Goal: Task Accomplishment & Management: Manage account settings

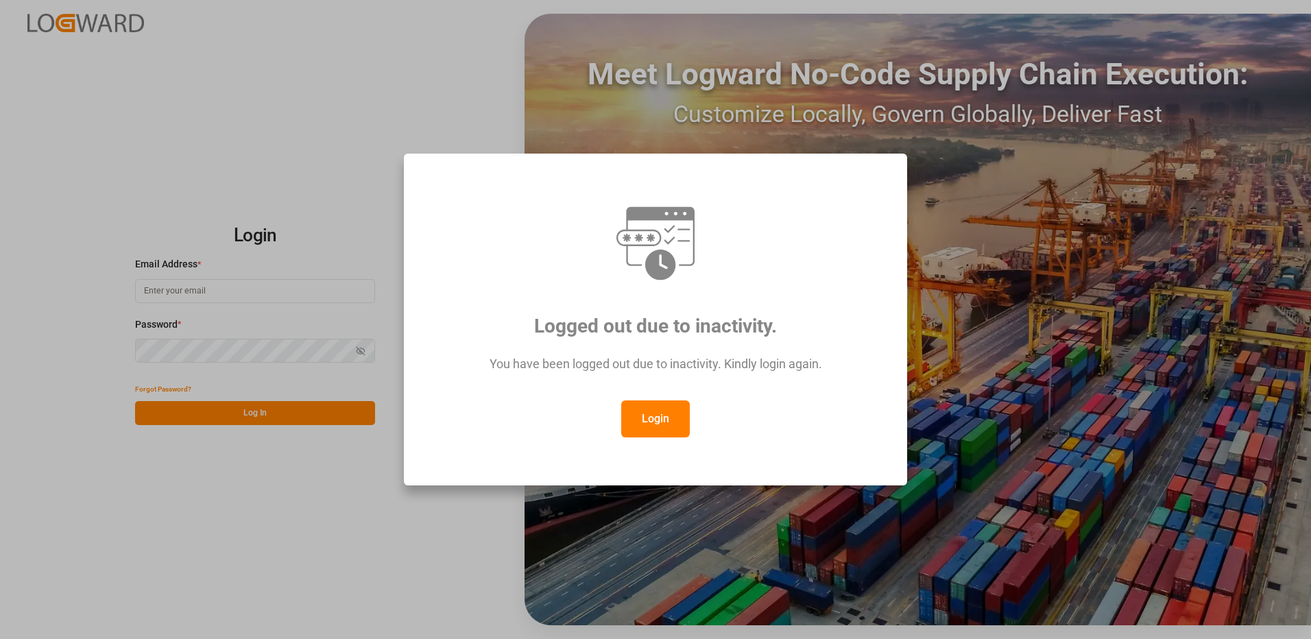
click at [643, 414] on button "Login" at bounding box center [655, 418] width 69 height 37
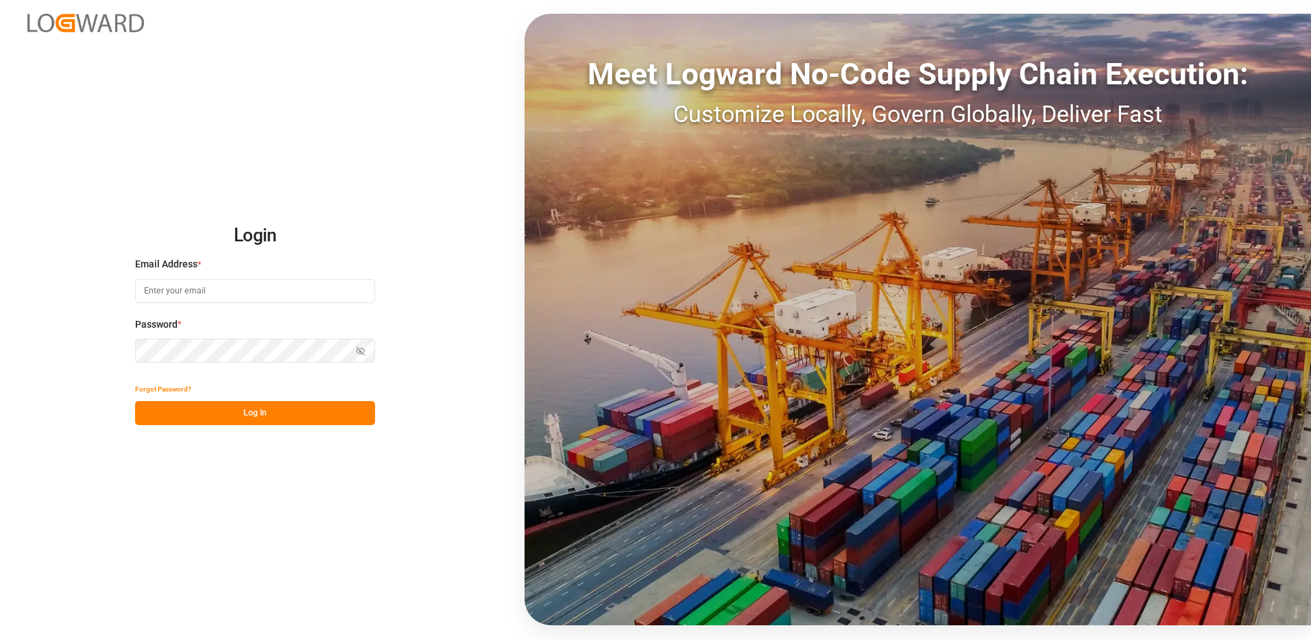
click at [217, 293] on input at bounding box center [255, 291] width 240 height 24
type input "[PERSON_NAME][EMAIL_ADDRESS][DOMAIN_NAME]"
click at [127, 351] on div "Login Email Address * [EMAIL_ADDRESS][DOMAIN_NAME] Password * Show password For…" at bounding box center [655, 319] width 1311 height 639
click at [149, 411] on button "Log In" at bounding box center [255, 413] width 240 height 24
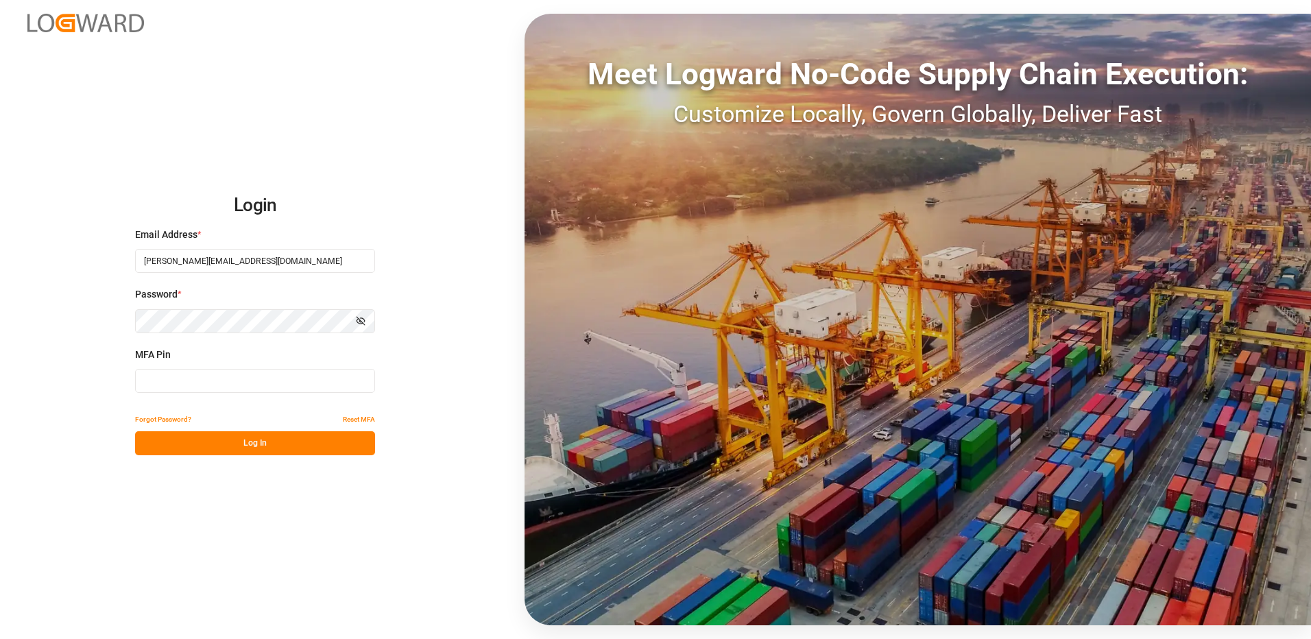
click at [197, 381] on input at bounding box center [255, 381] width 240 height 24
type input "681174"
click at [204, 446] on button "Log In" at bounding box center [255, 443] width 240 height 24
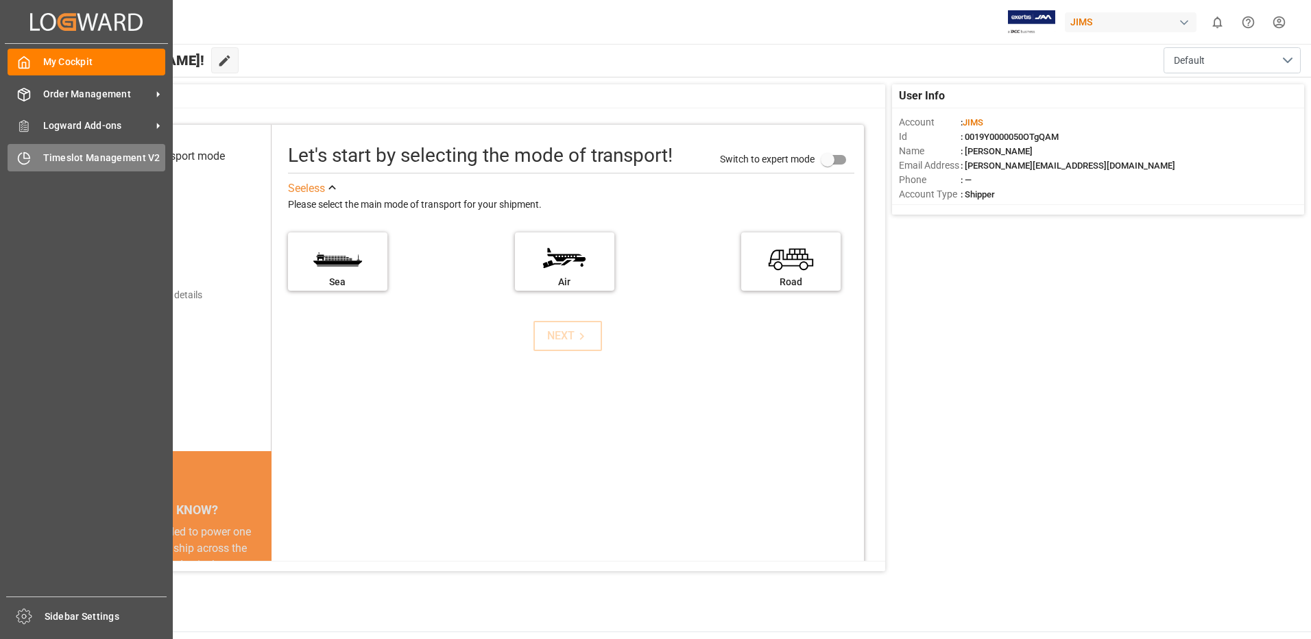
click at [80, 155] on span "Timeslot Management V2" at bounding box center [104, 158] width 123 height 14
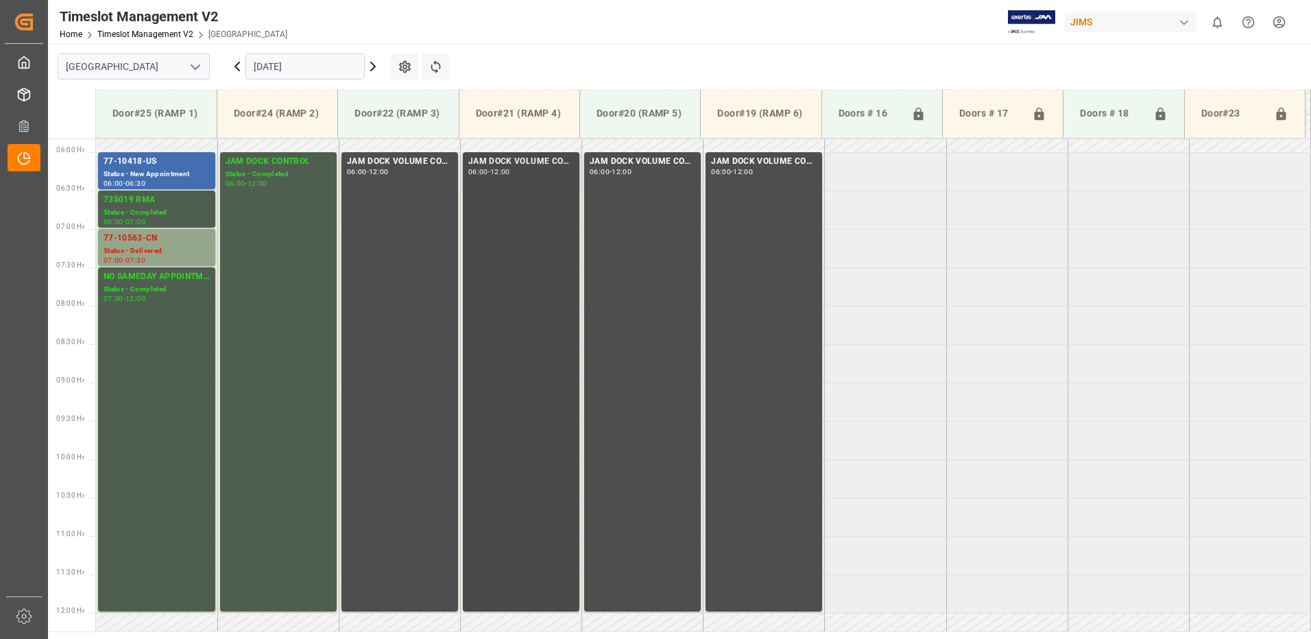
scroll to position [379, 0]
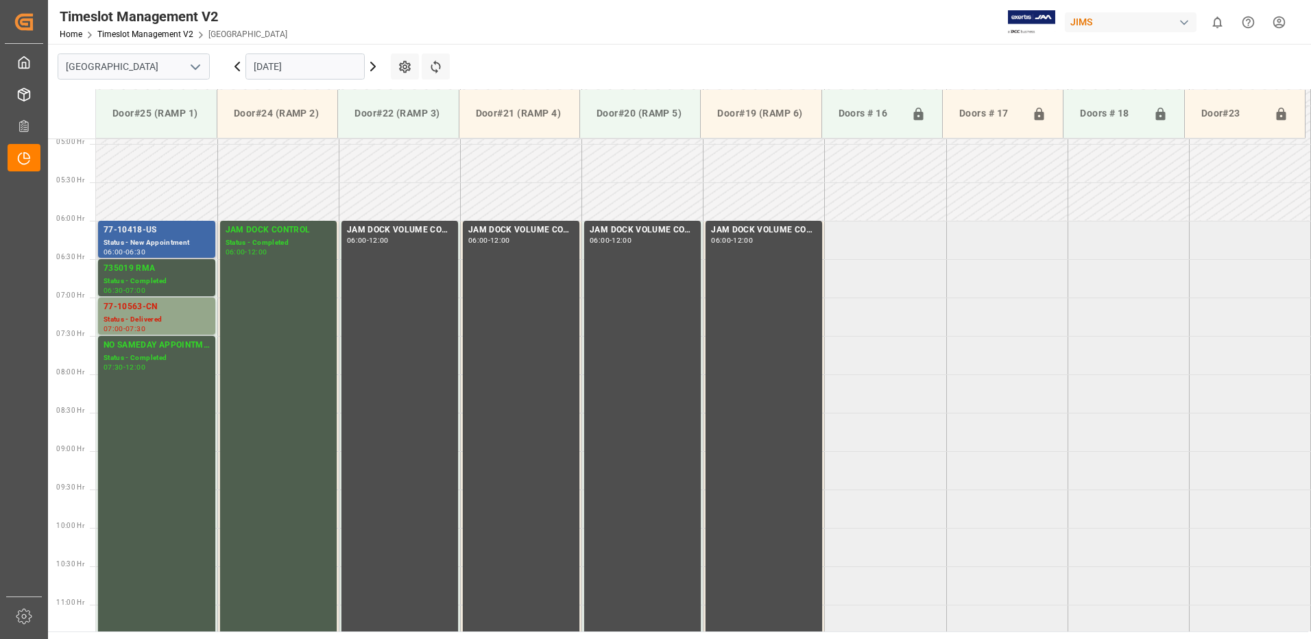
click at [152, 236] on div "77-10418-US" at bounding box center [157, 231] width 106 height 14
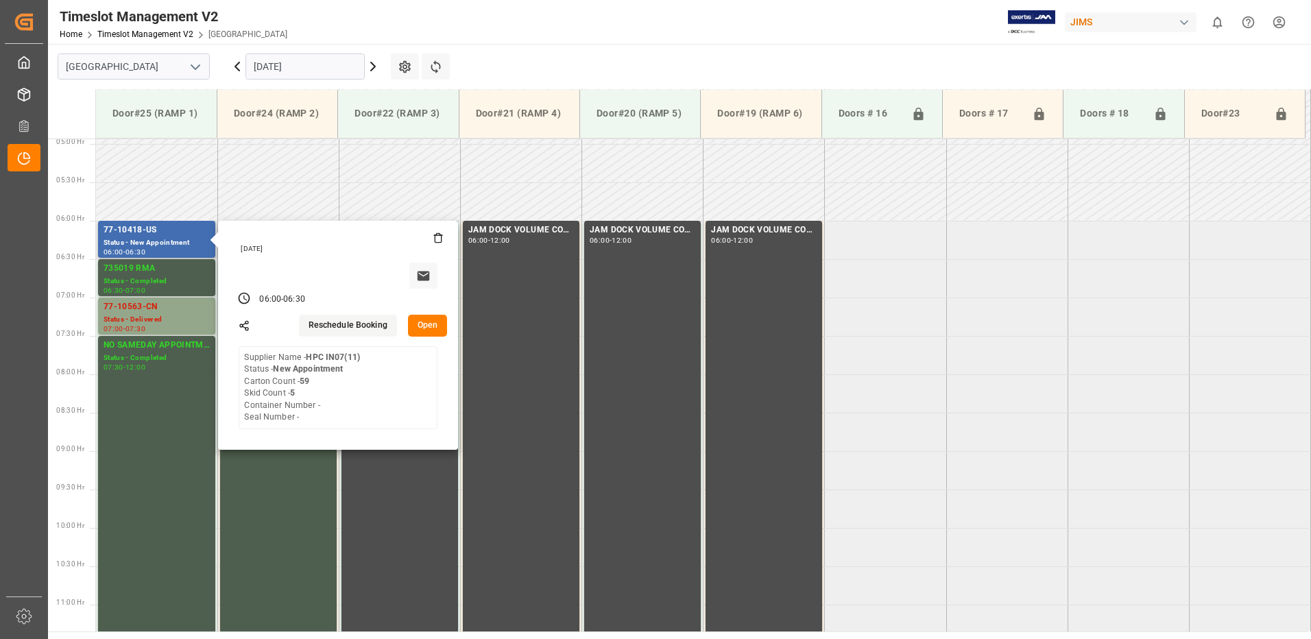
click at [429, 325] on button "Open" at bounding box center [428, 326] width 40 height 22
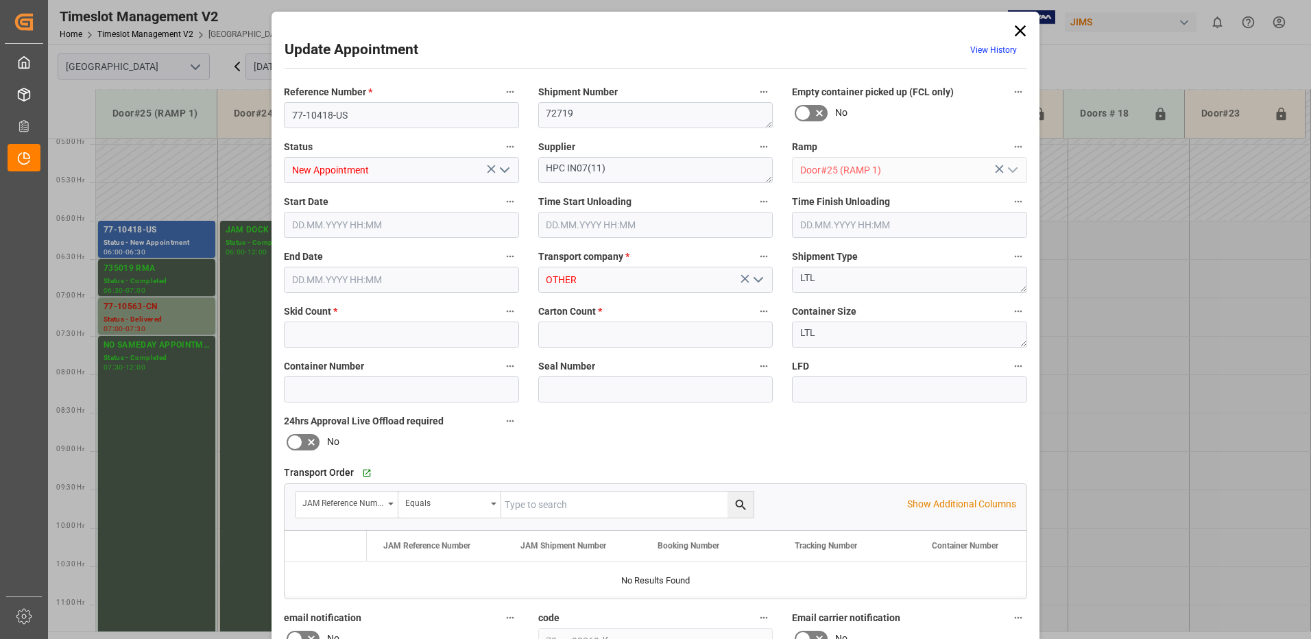
type input "5"
type input "59"
type input "[DATE] 06:00"
type input "[DATE] 06:30"
type input "[DATE] 10:37"
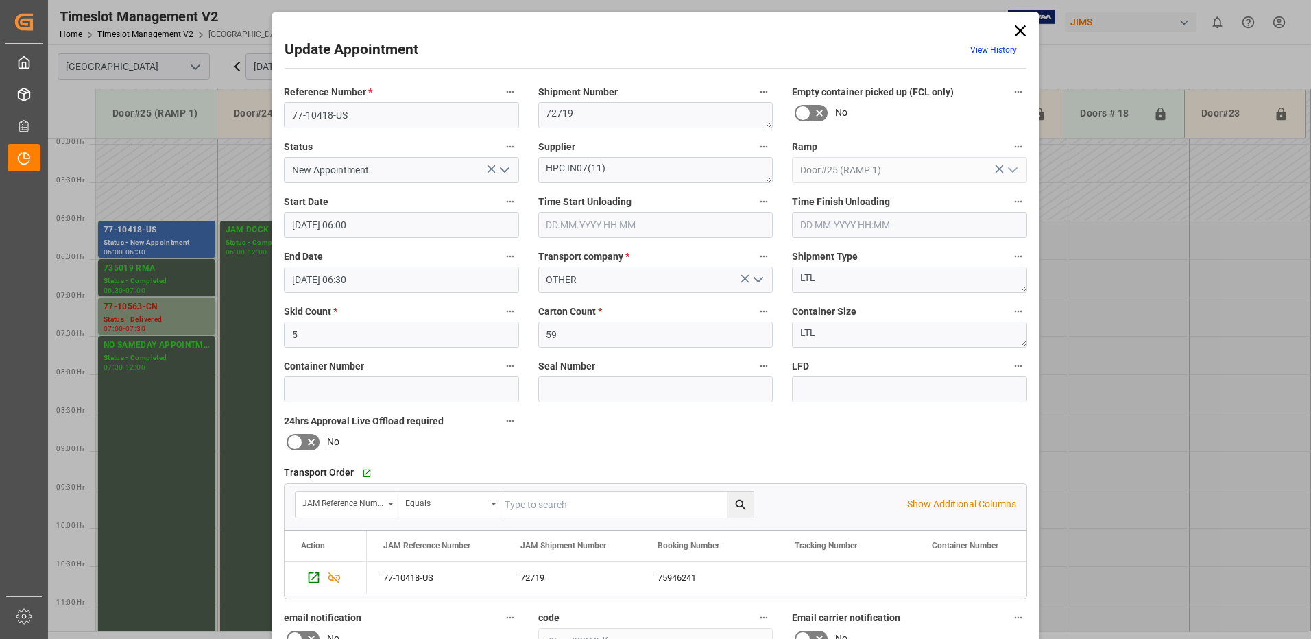
click at [504, 169] on icon "open menu" at bounding box center [504, 170] width 16 height 16
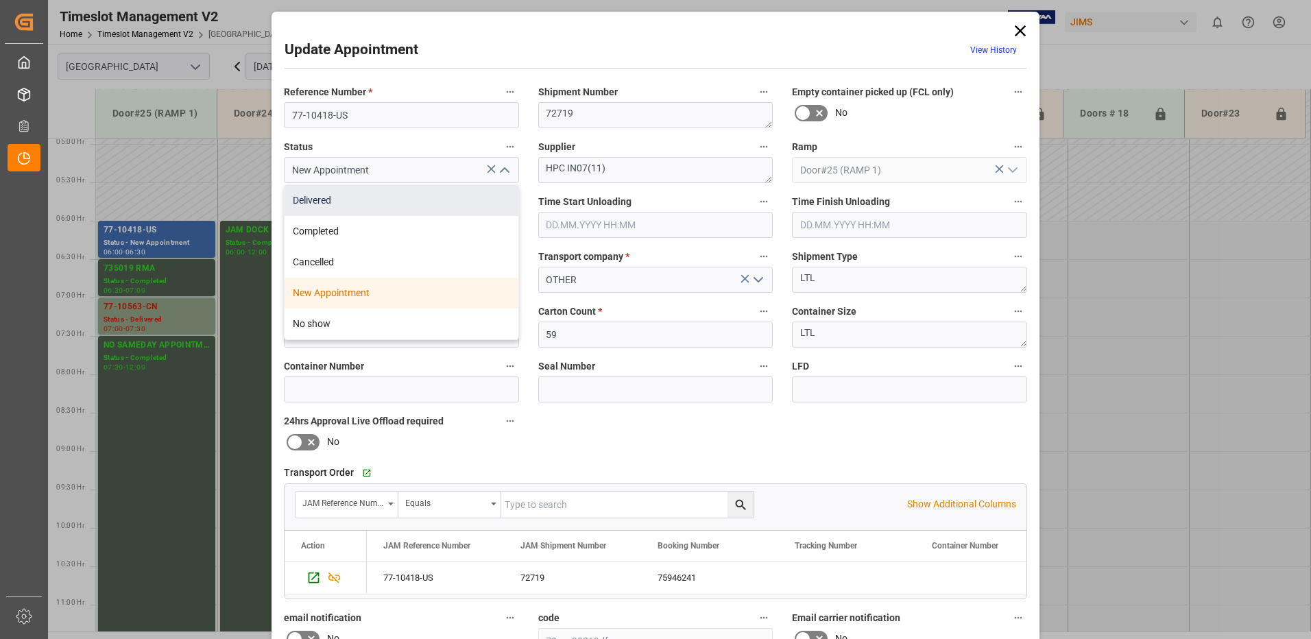
click at [381, 201] on div "Delivered" at bounding box center [402, 200] width 234 height 31
type input "Delivered"
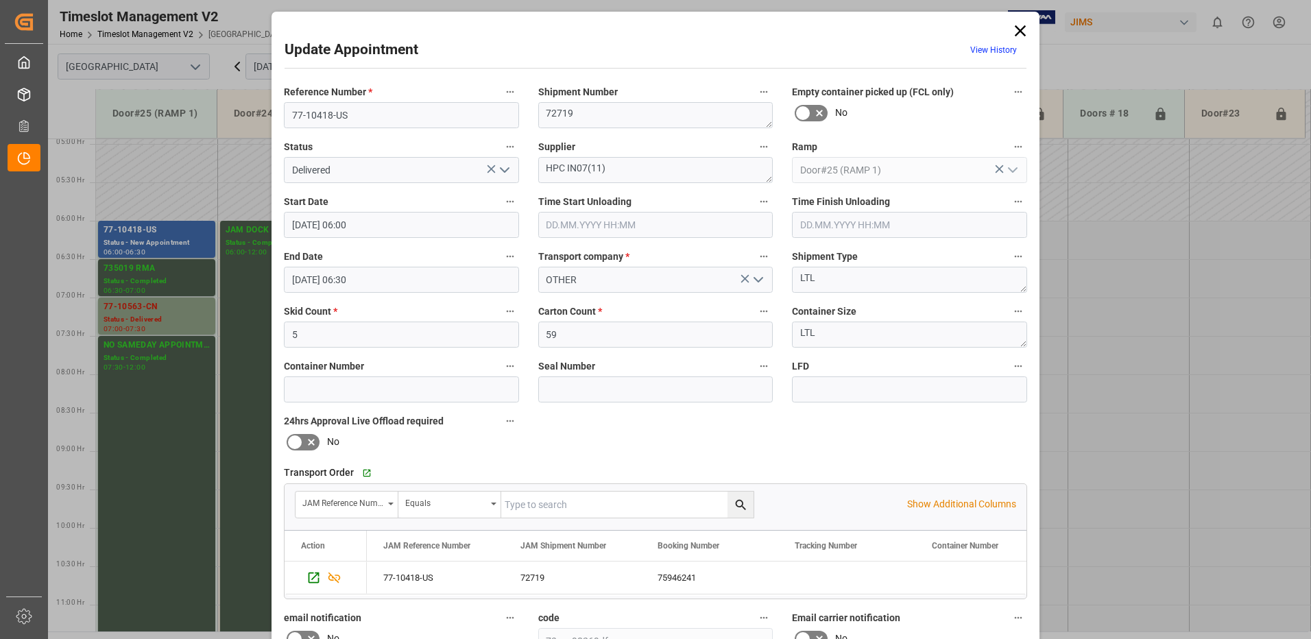
click at [566, 224] on input "text" at bounding box center [655, 225] width 235 height 26
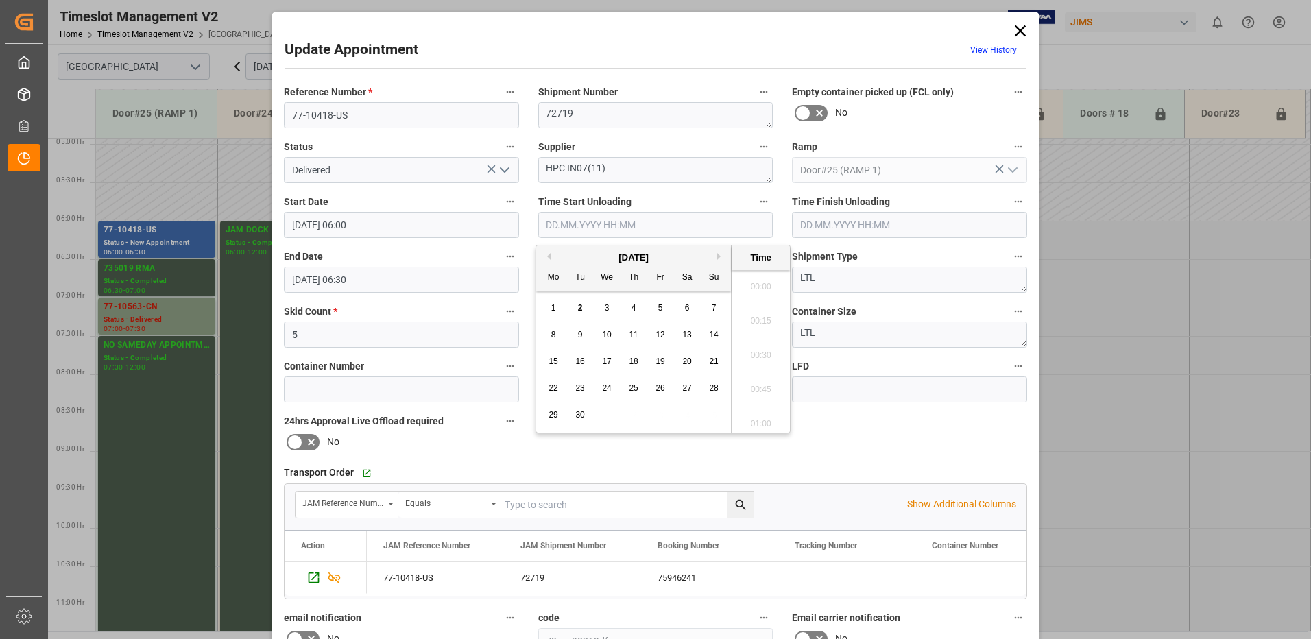
scroll to position [1925, 0]
click at [579, 309] on span "2" at bounding box center [580, 308] width 5 height 10
click at [761, 383] on li "13:45" at bounding box center [761, 385] width 58 height 34
type input "[DATE] 13:45"
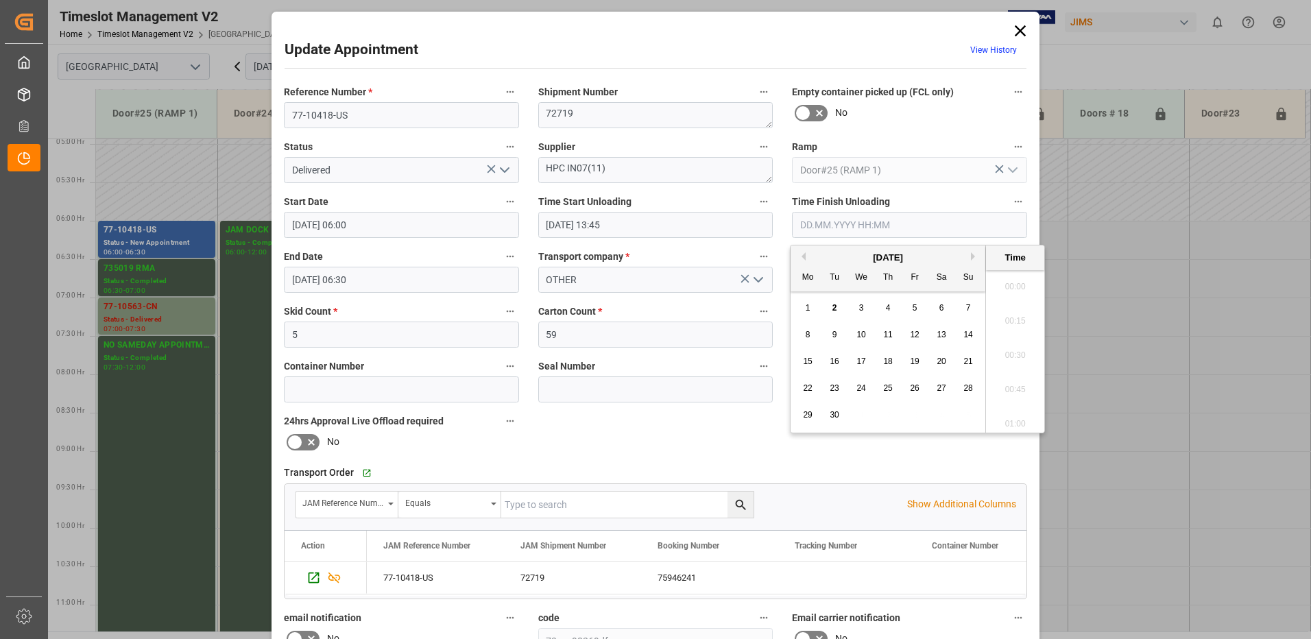
click at [824, 224] on input "text" at bounding box center [909, 225] width 235 height 26
click at [837, 309] on span "2" at bounding box center [834, 308] width 5 height 10
click at [1008, 348] on li "14:00" at bounding box center [1015, 351] width 58 height 34
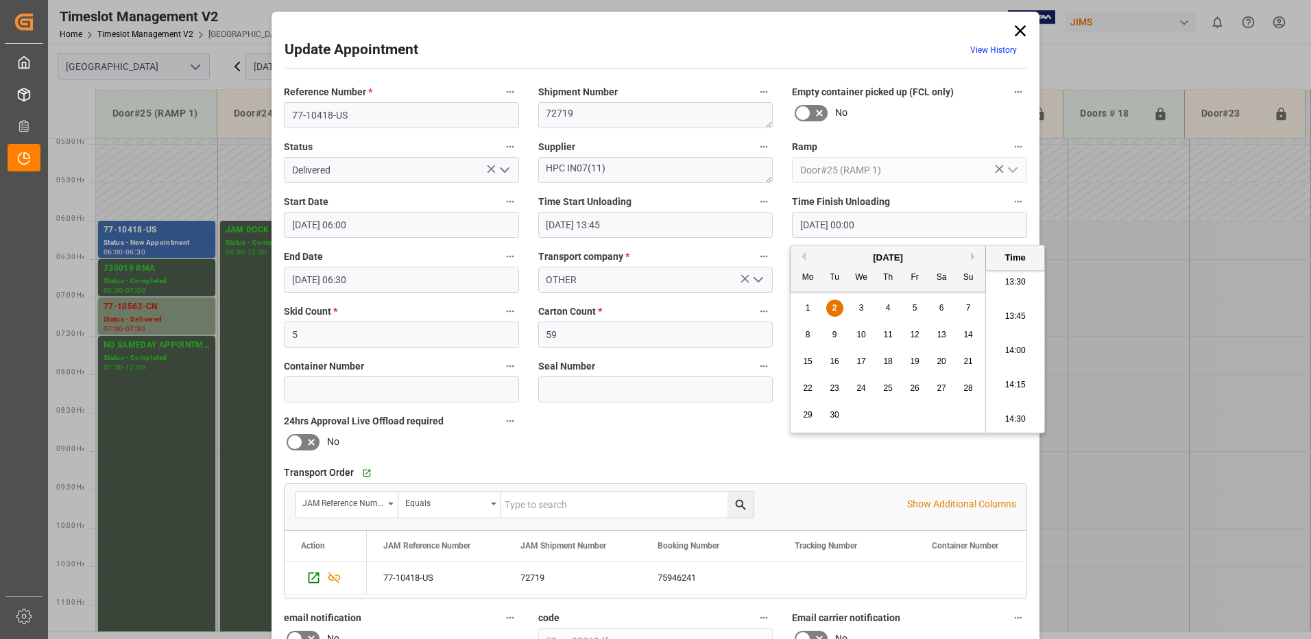
type input "[DATE] 14:00"
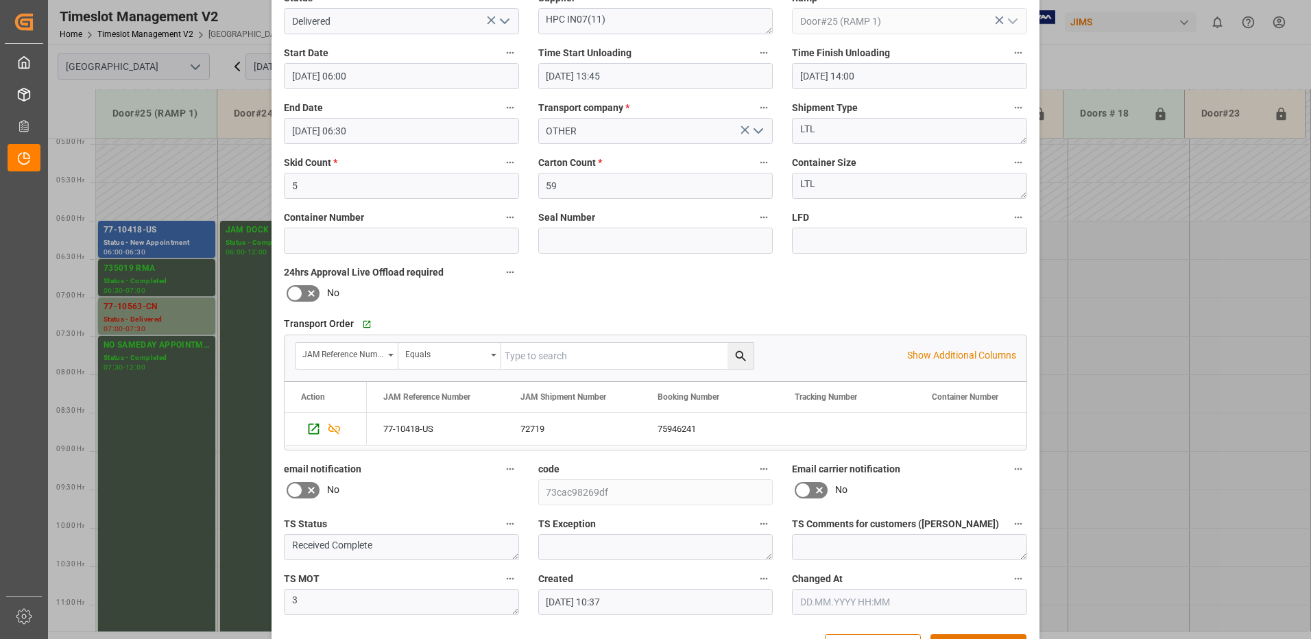
scroll to position [195, 0]
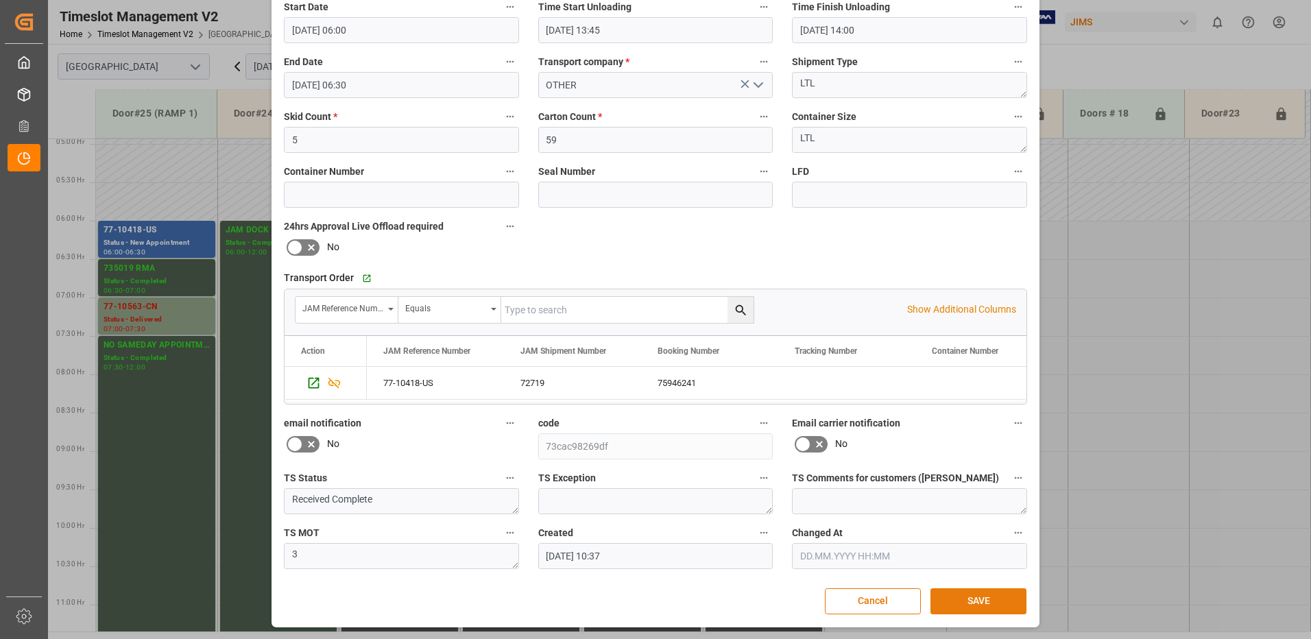
click at [972, 601] on button "SAVE" at bounding box center [979, 601] width 96 height 26
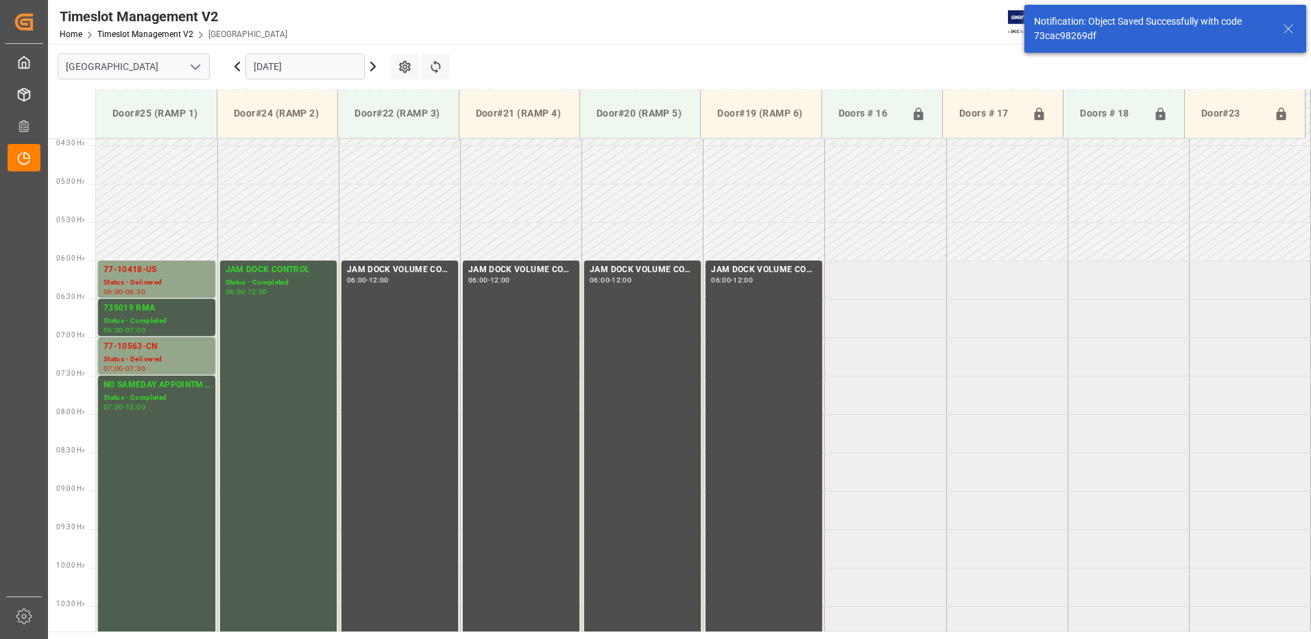
scroll to position [307, 0]
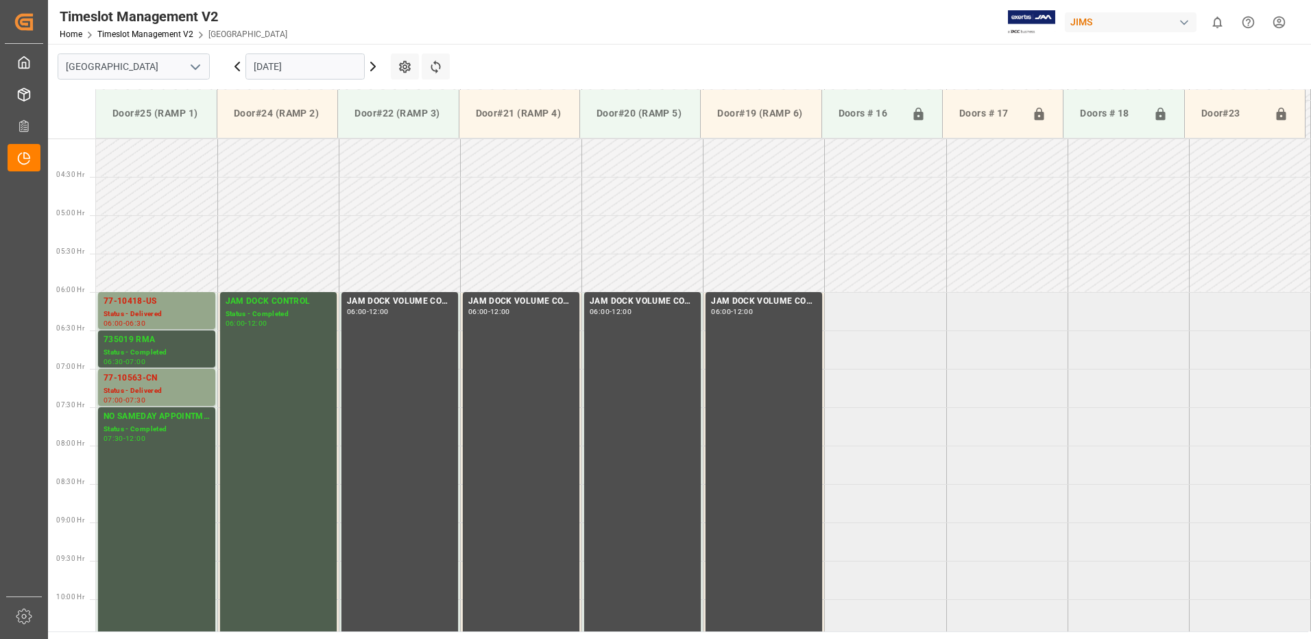
click at [375, 66] on icon at bounding box center [373, 66] width 4 height 8
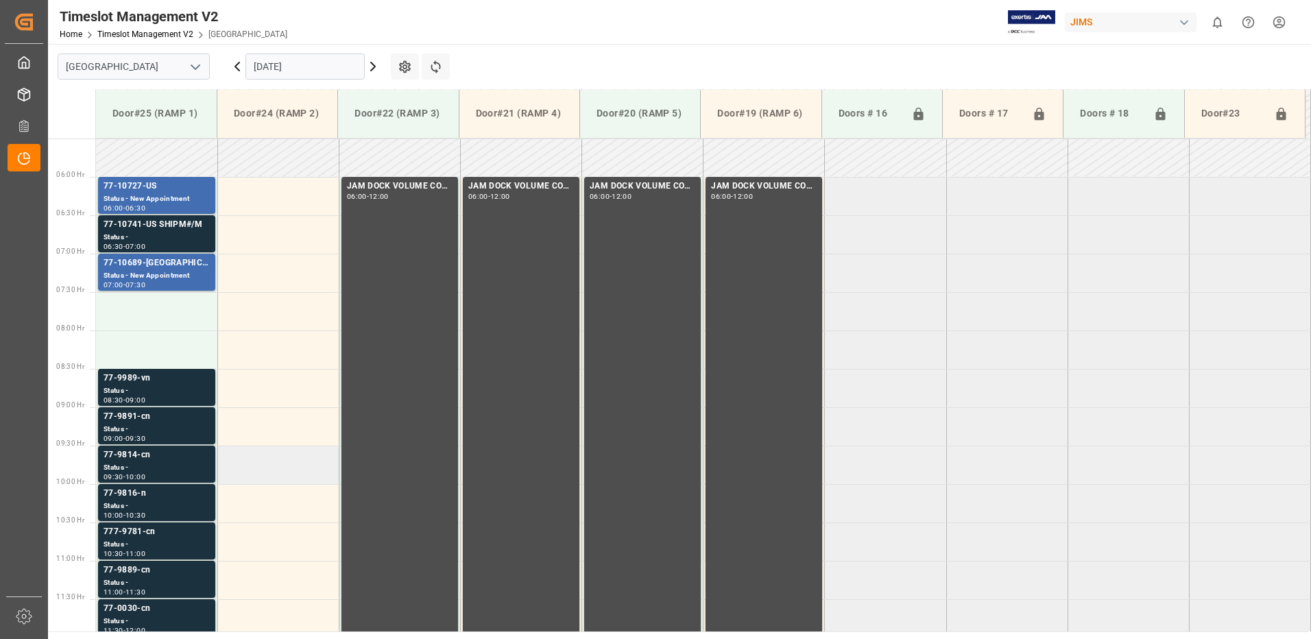
scroll to position [447, 0]
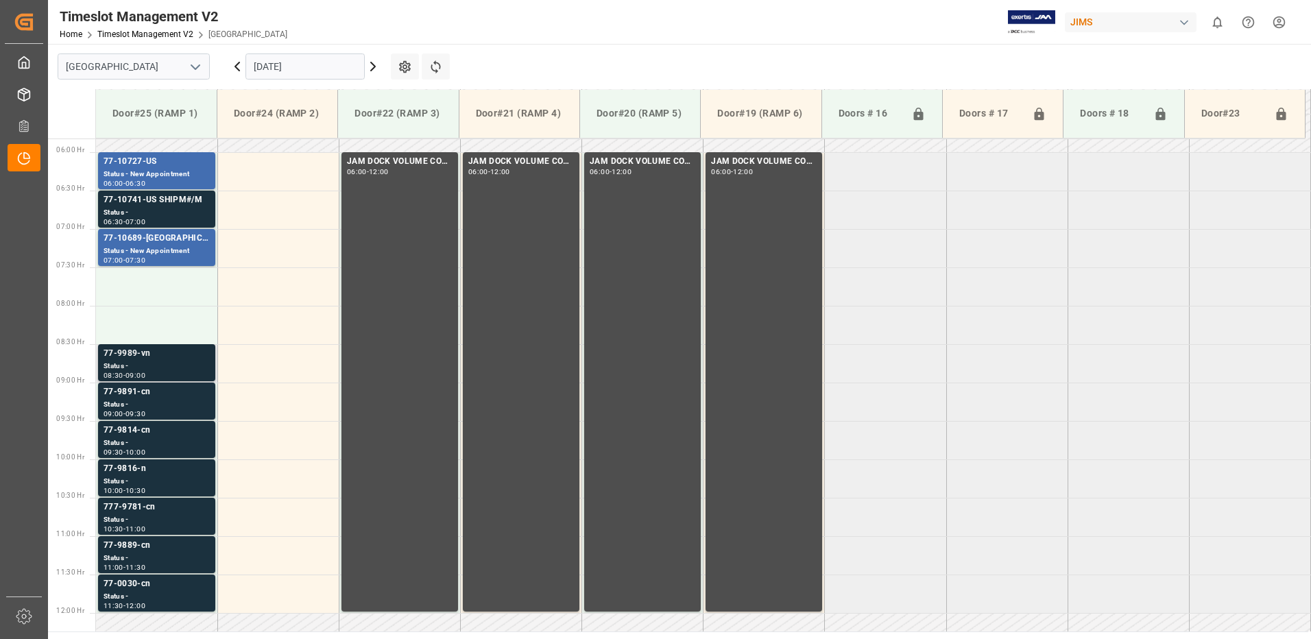
click at [129, 362] on div "Status -" at bounding box center [157, 367] width 106 height 12
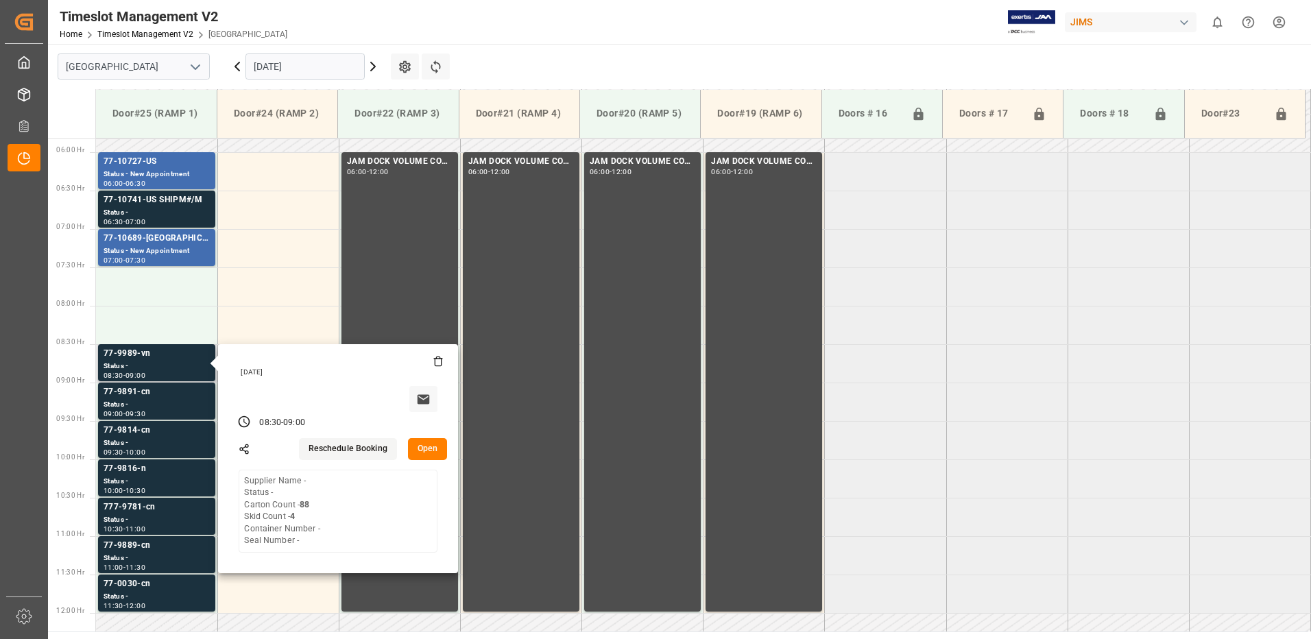
click at [423, 449] on button "Open" at bounding box center [428, 449] width 40 height 22
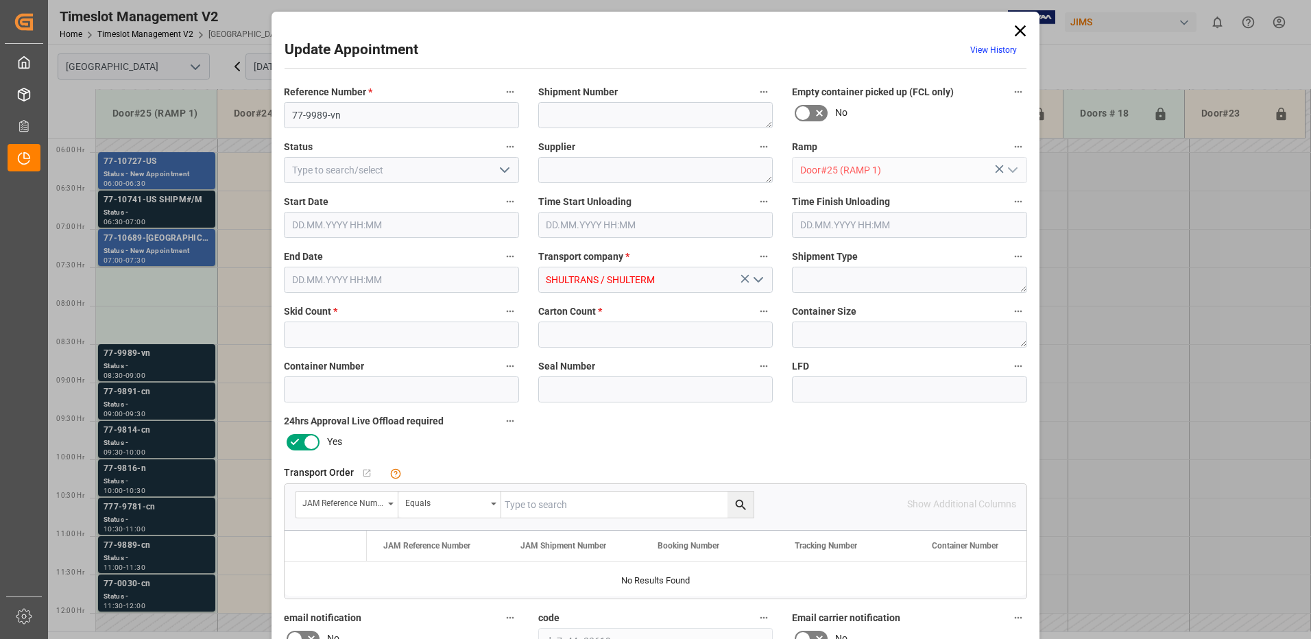
type input "4"
type input "88"
type input "[DATE] 08:30"
type input "[DATE] 09:00"
type input "[DATE] 18:02"
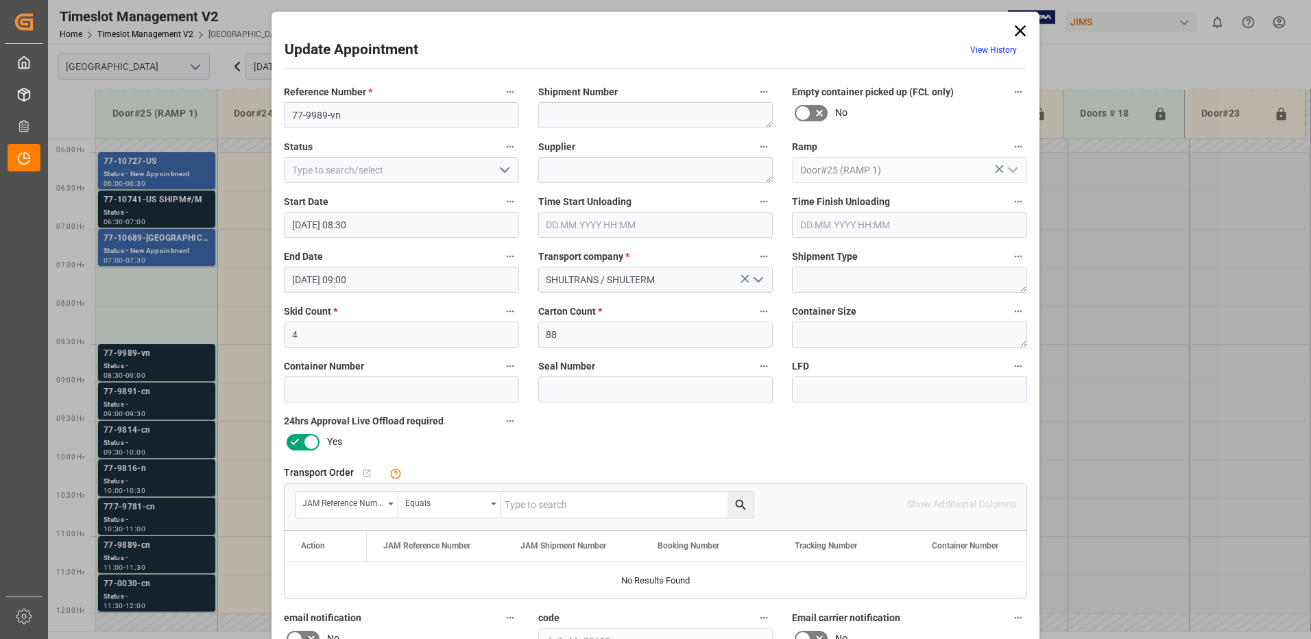
click at [575, 507] on input "text" at bounding box center [627, 505] width 252 height 26
type input "77-9989-vn"
click at [739, 507] on icon "search button" at bounding box center [741, 505] width 14 height 14
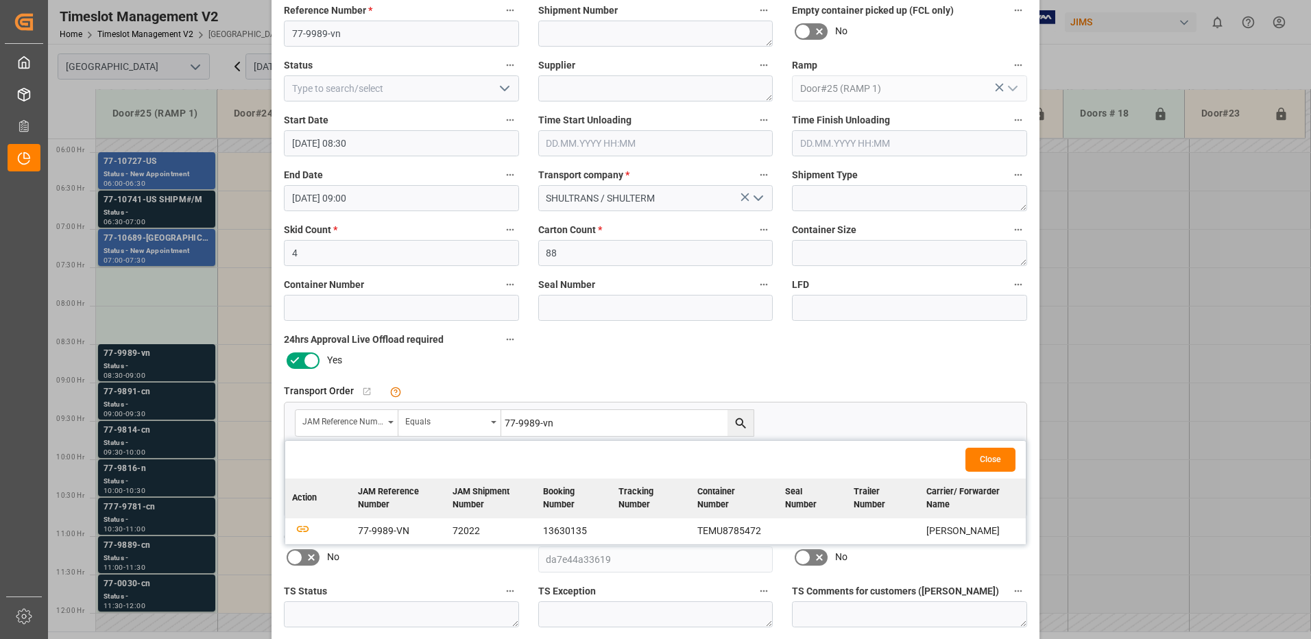
scroll to position [195, 0]
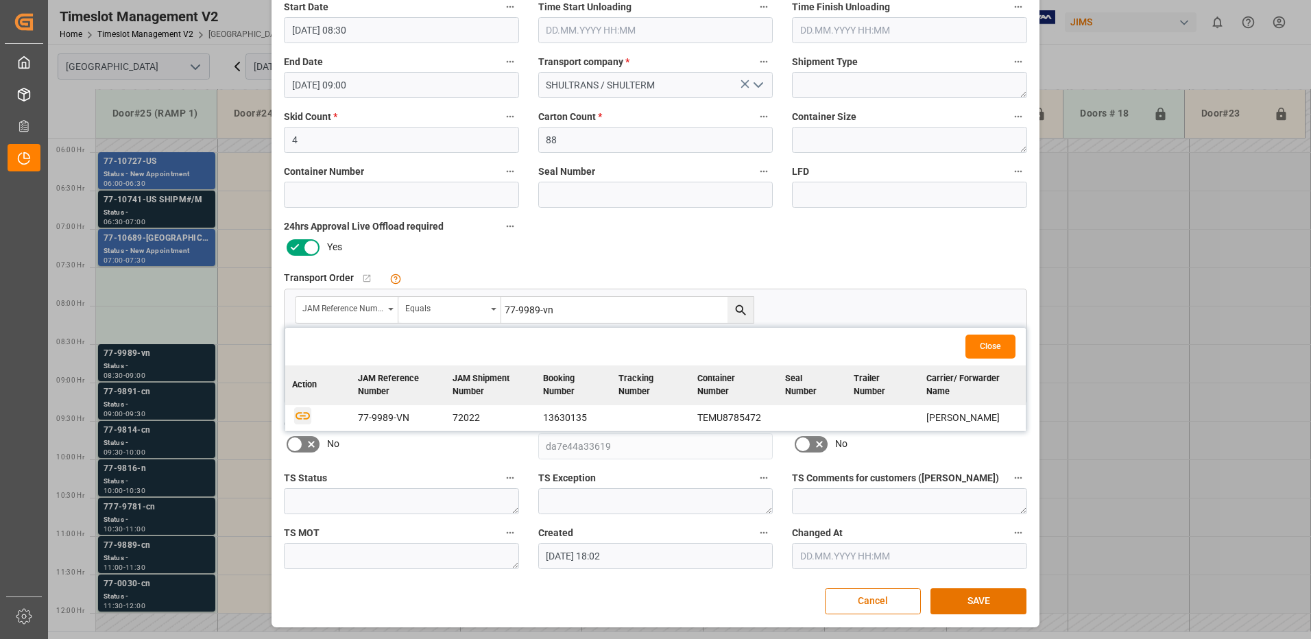
click at [302, 411] on icon "button" at bounding box center [302, 415] width 17 height 17
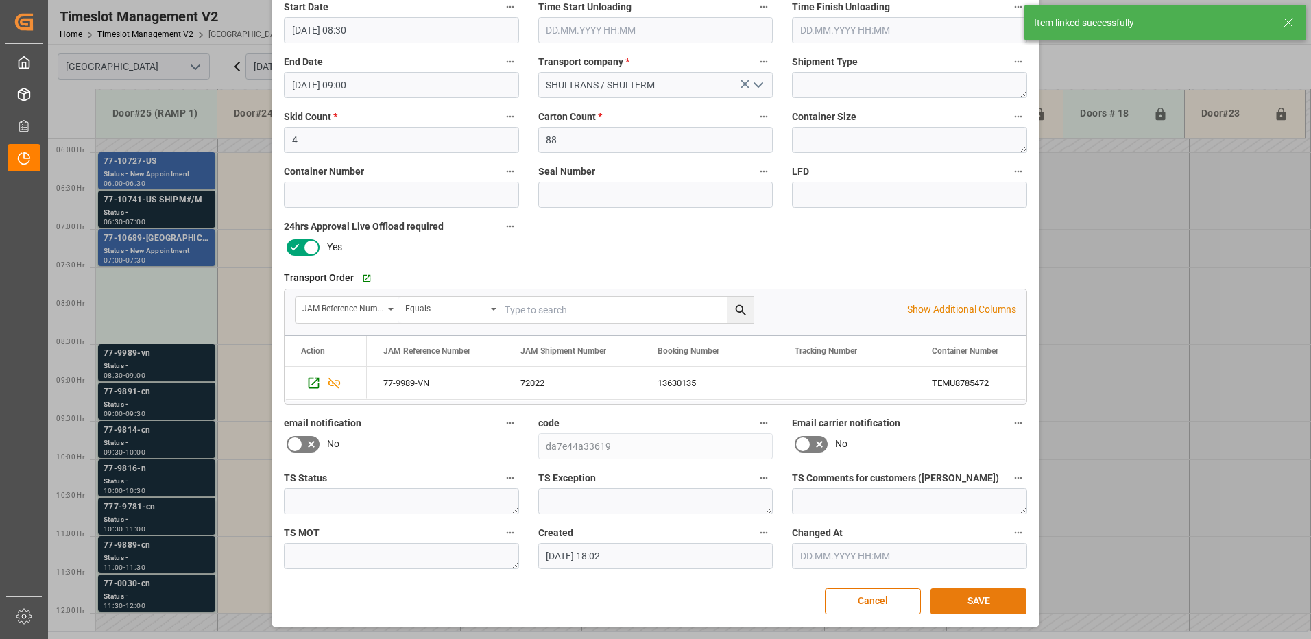
click at [983, 602] on button "SAVE" at bounding box center [979, 601] width 96 height 26
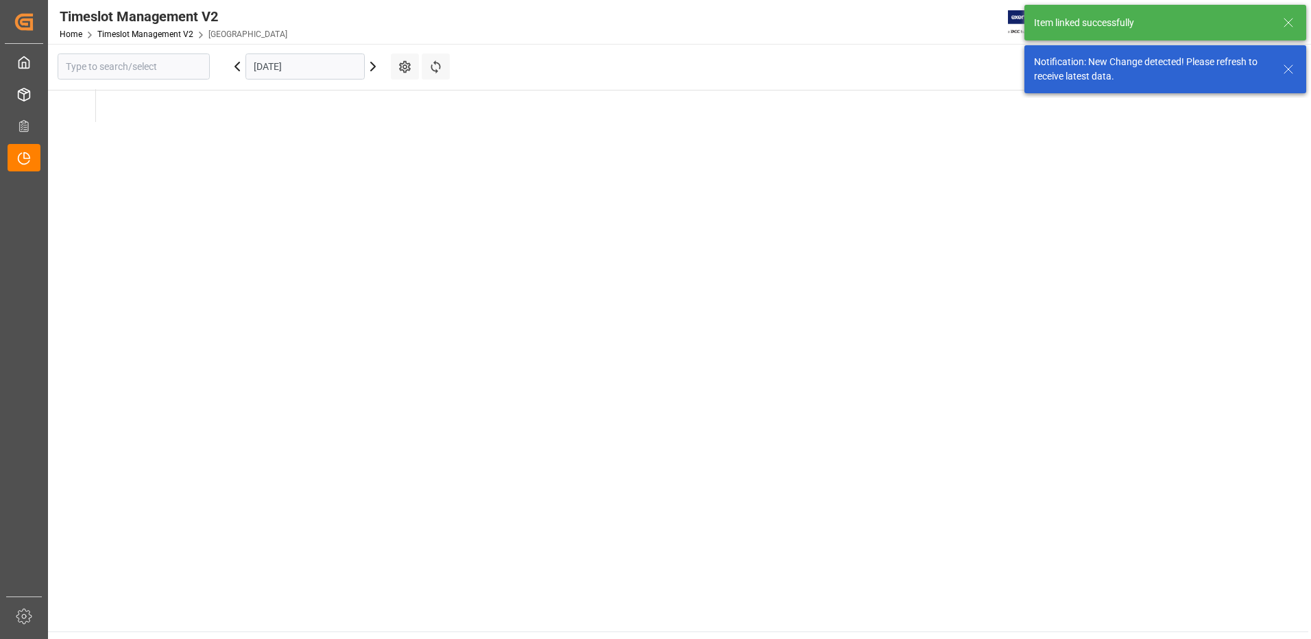
type input "[GEOGRAPHIC_DATA]"
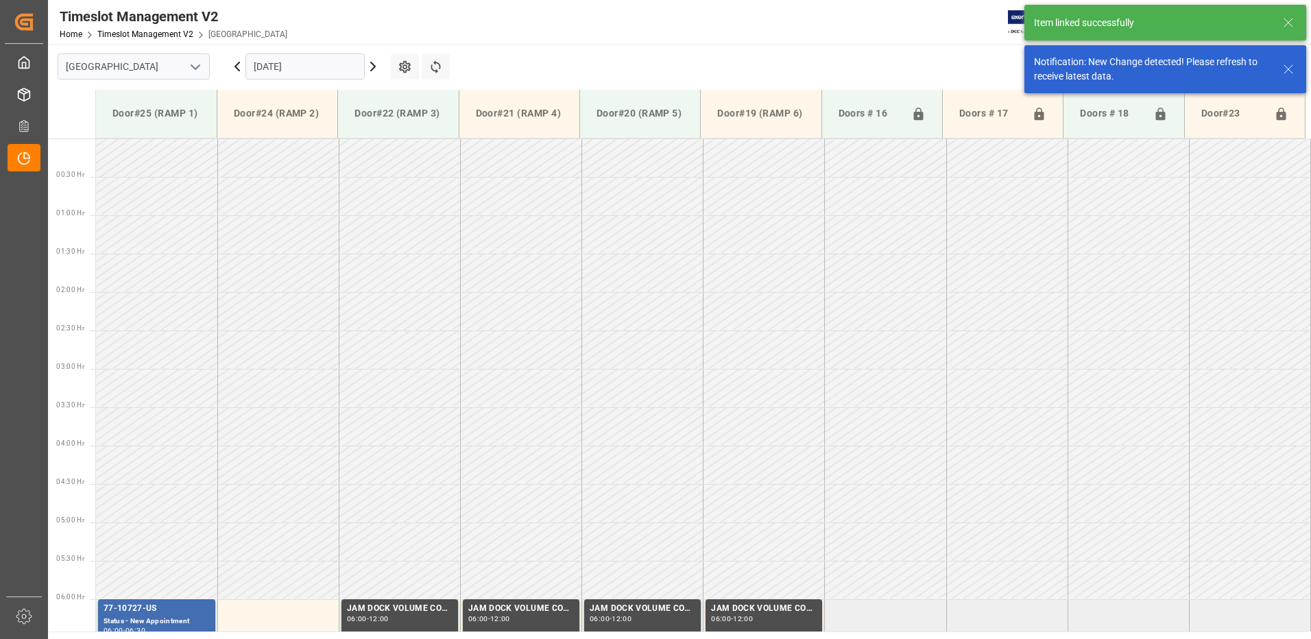
scroll to position [481, 0]
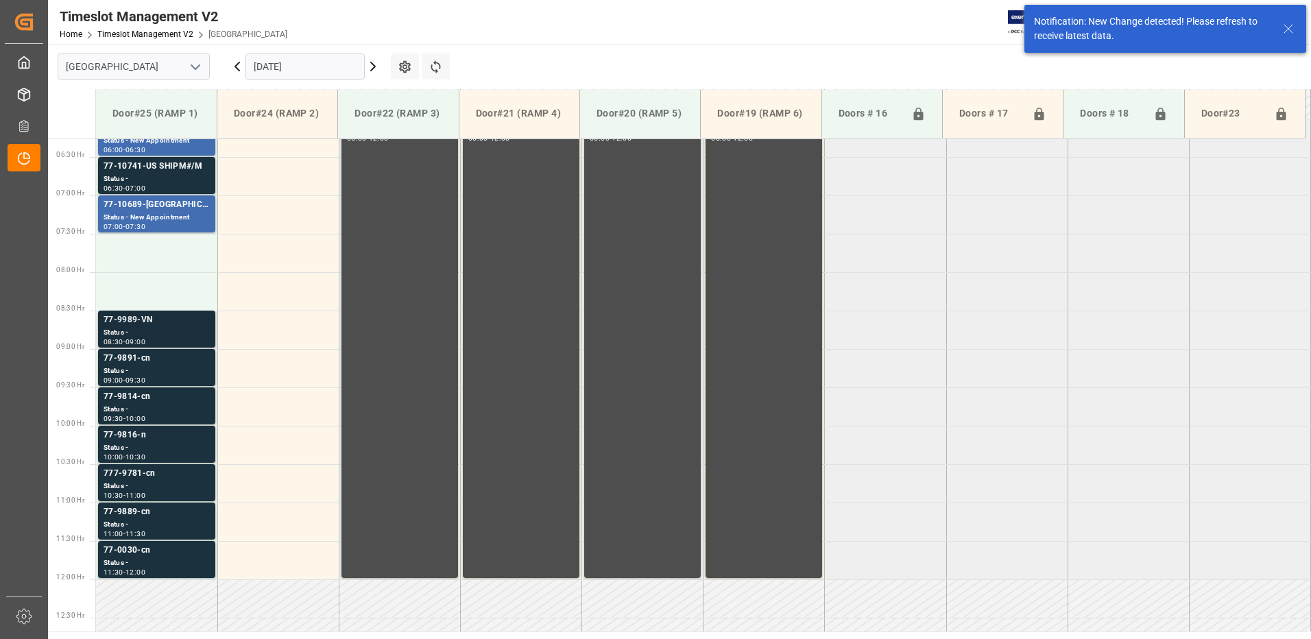
click at [145, 326] on div "77-9989-VN" at bounding box center [157, 320] width 106 height 14
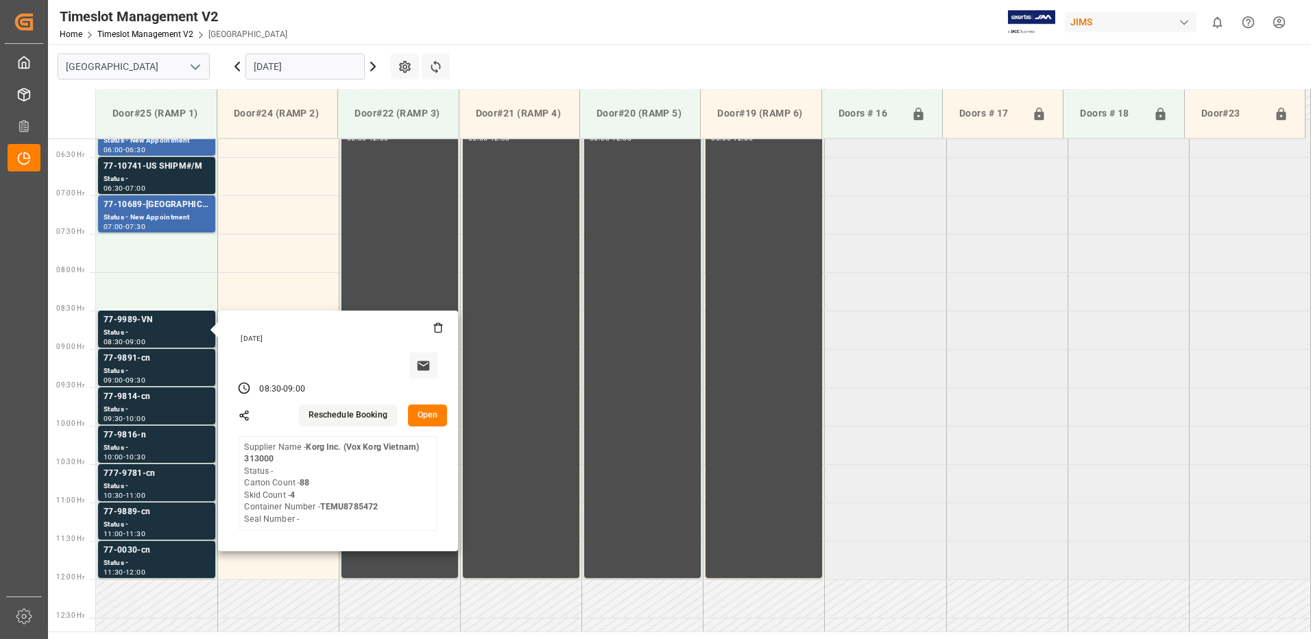
click at [436, 413] on button "Open" at bounding box center [428, 416] width 40 height 22
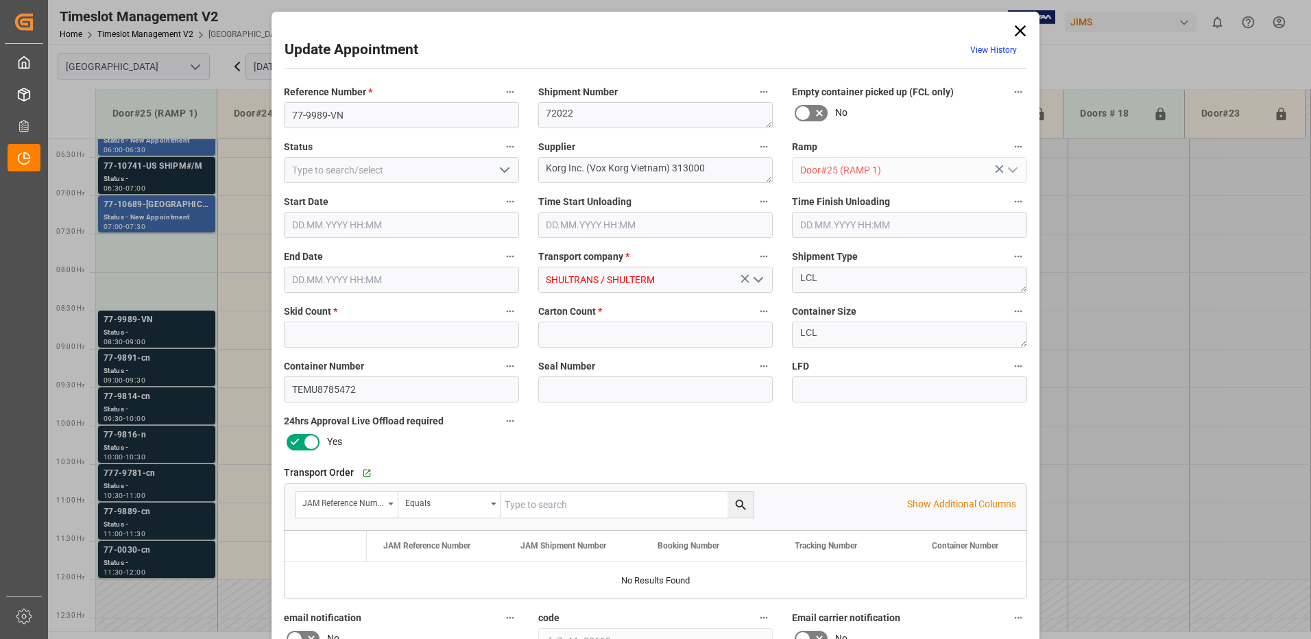
type input "4"
type input "88"
type input "[DATE] 08:30"
type input "[DATE] 09:00"
type input "[DATE] 18:02"
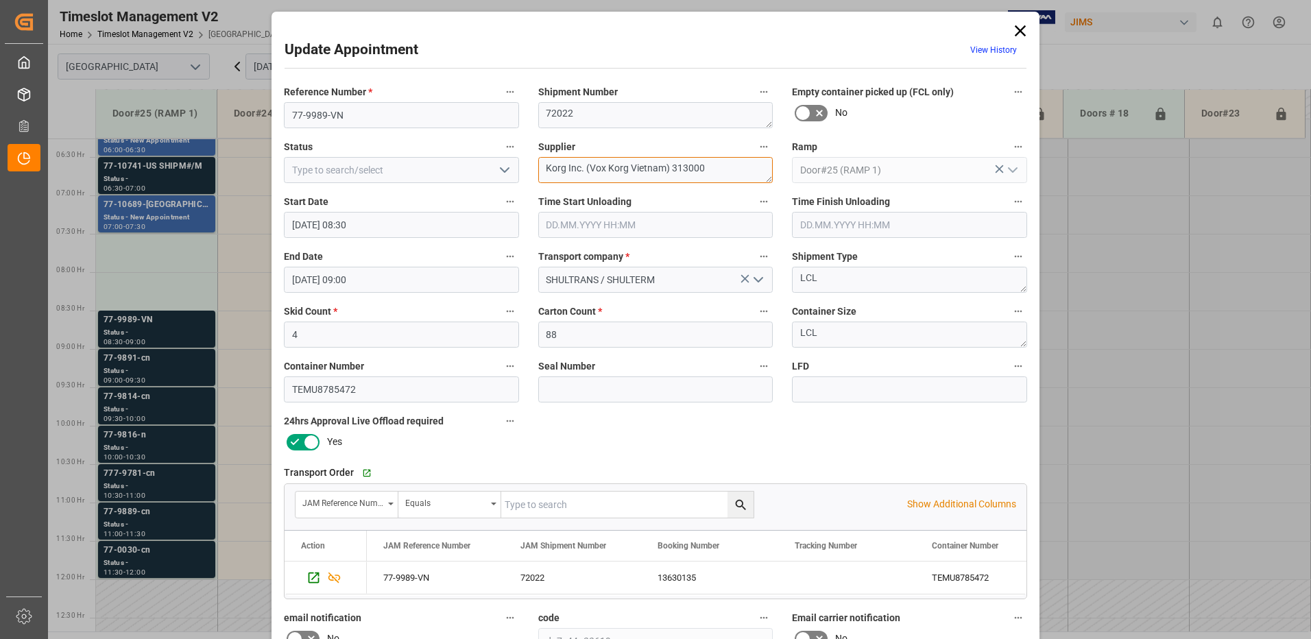
drag, startPoint x: 627, startPoint y: 170, endPoint x: 566, endPoint y: 164, distance: 61.3
click at [566, 164] on textarea "Korg Inc. (Vox Korg Vietnam) 313000" at bounding box center [655, 170] width 235 height 26
drag, startPoint x: 690, startPoint y: 170, endPoint x: 607, endPoint y: 168, distance: 83.0
click at [607, 168] on textarea "Korg Vietnam) 313000" at bounding box center [655, 170] width 235 height 26
type textarea "Korg Vietnam / IN01(13)"
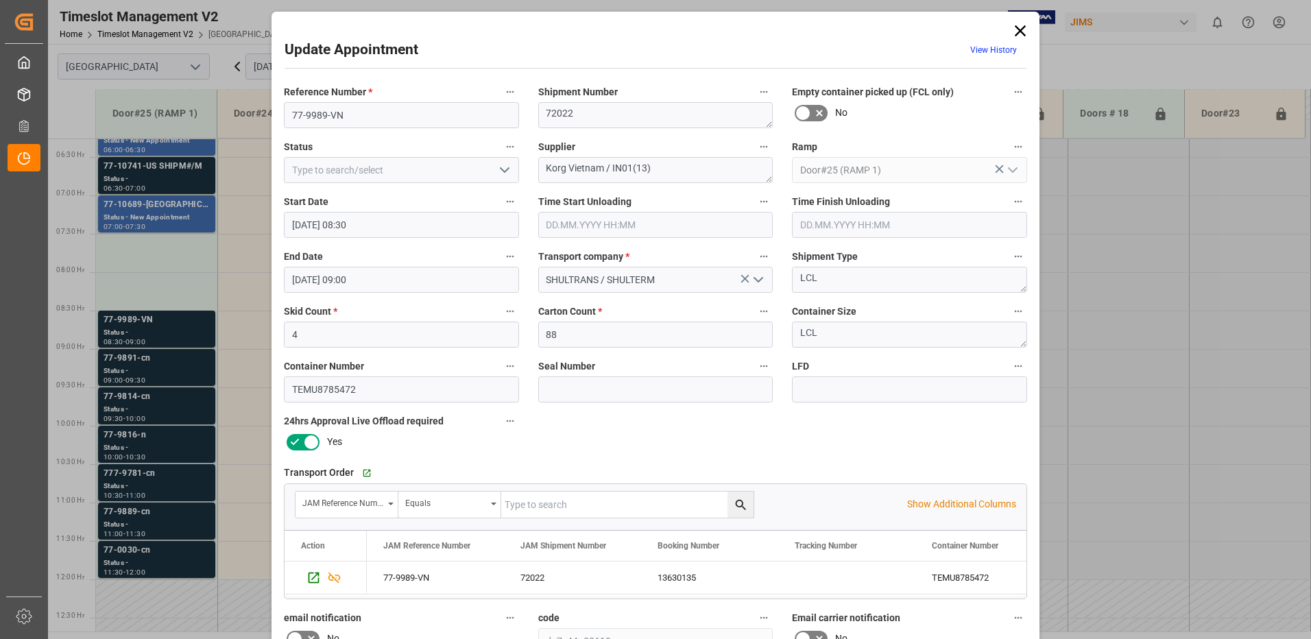
click at [501, 171] on polyline "open menu" at bounding box center [505, 170] width 8 height 4
click at [414, 291] on div "New Appointment" at bounding box center [402, 293] width 234 height 31
type input "New Appointment"
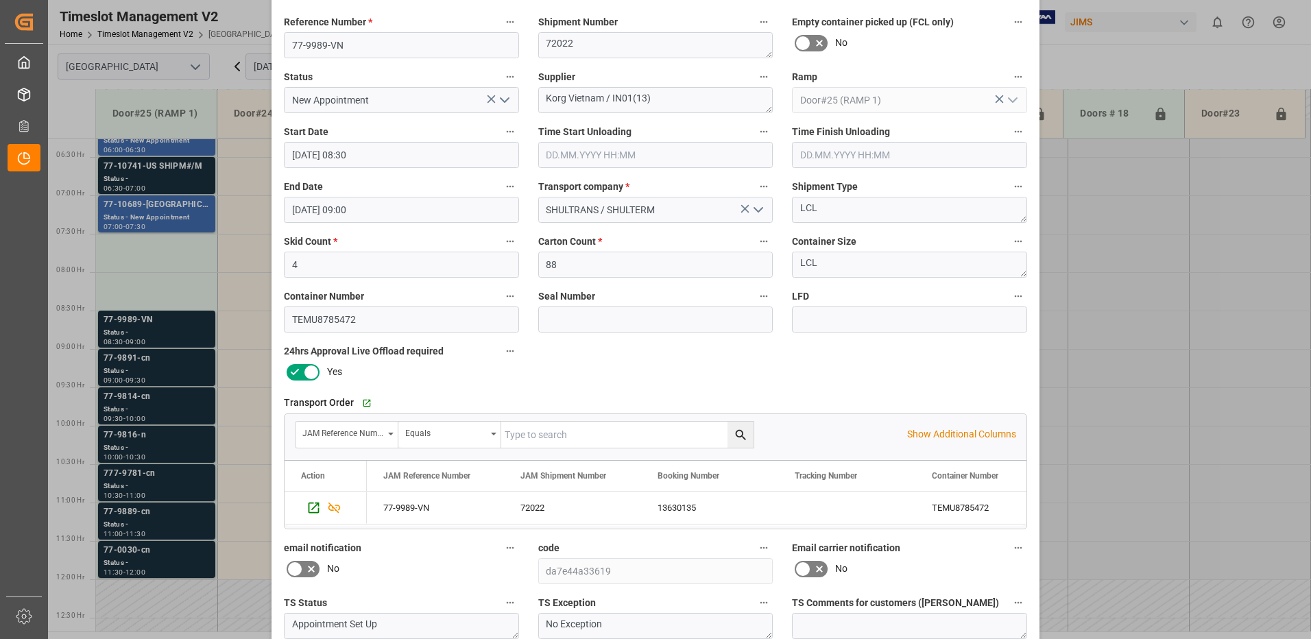
scroll to position [195, 0]
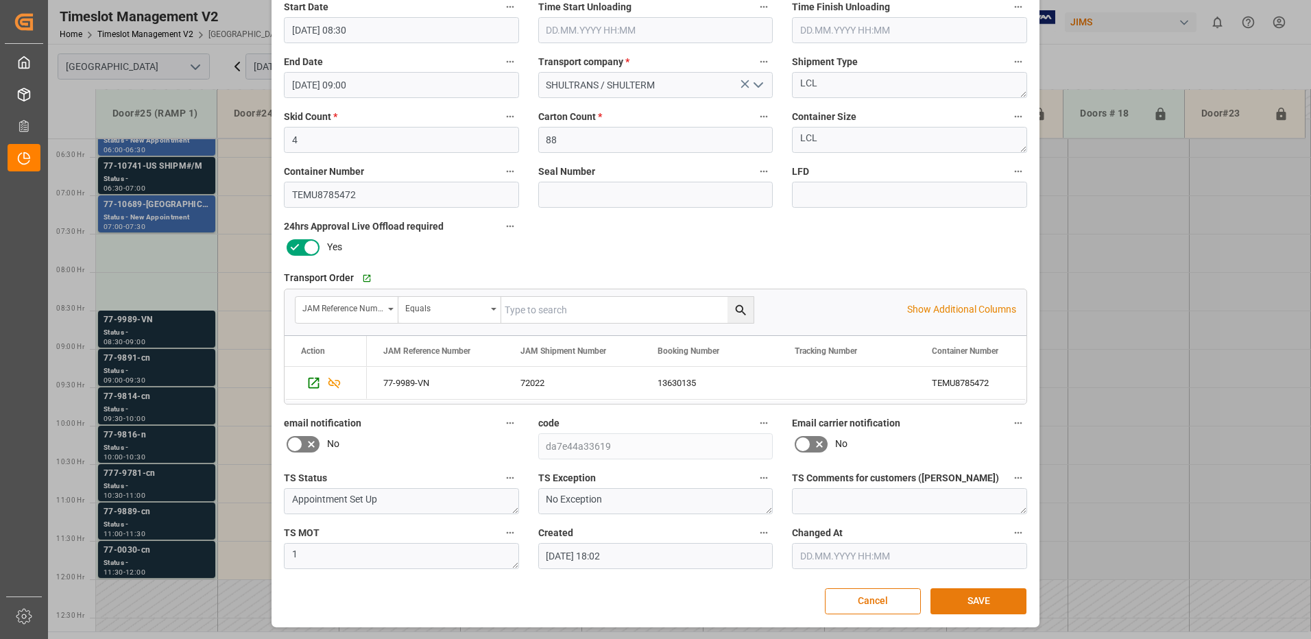
click at [979, 601] on button "SAVE" at bounding box center [979, 601] width 96 height 26
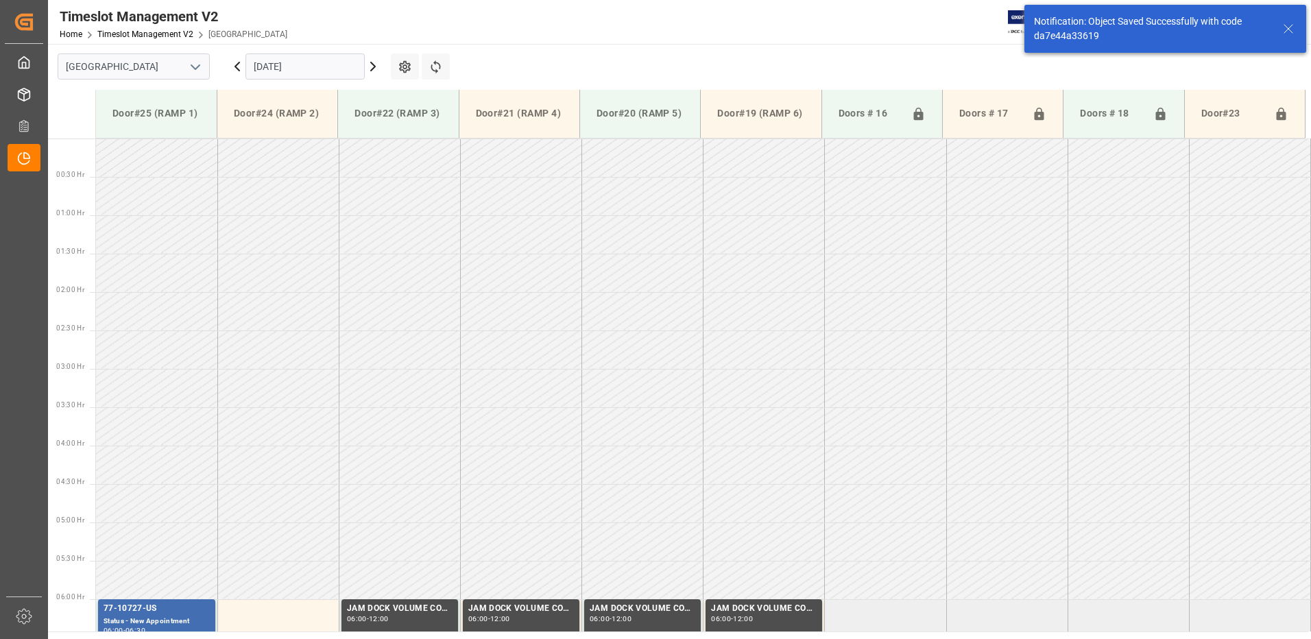
scroll to position [481, 0]
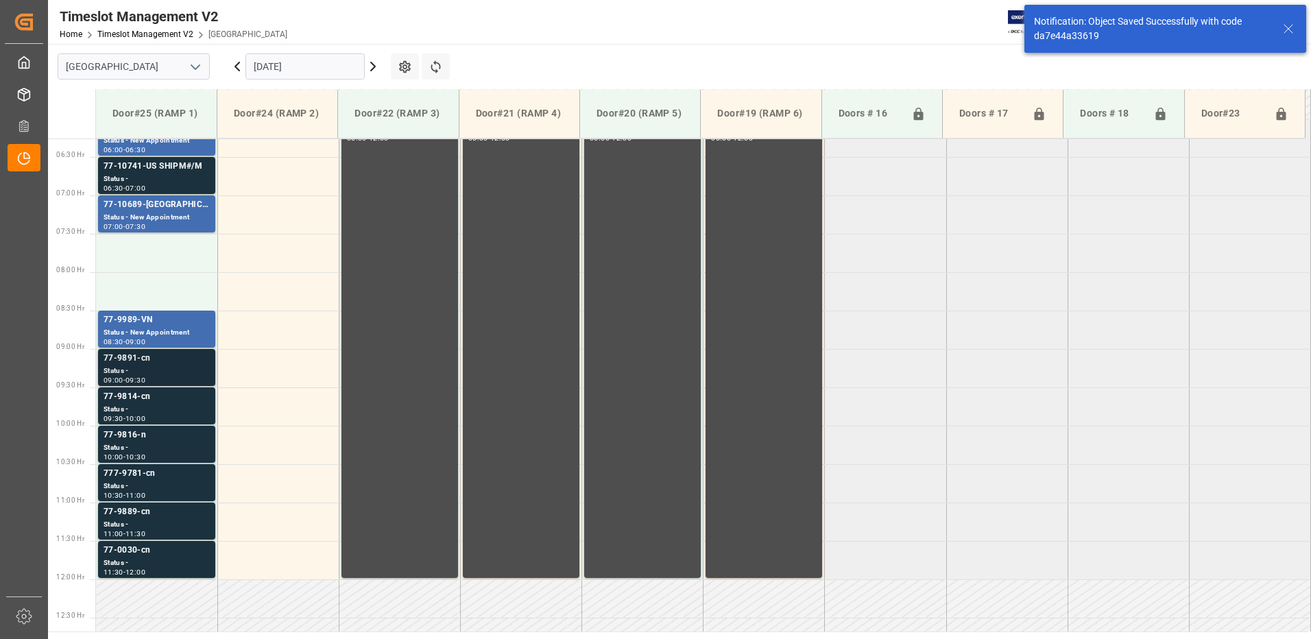
click at [136, 370] on div "Status -" at bounding box center [157, 371] width 106 height 12
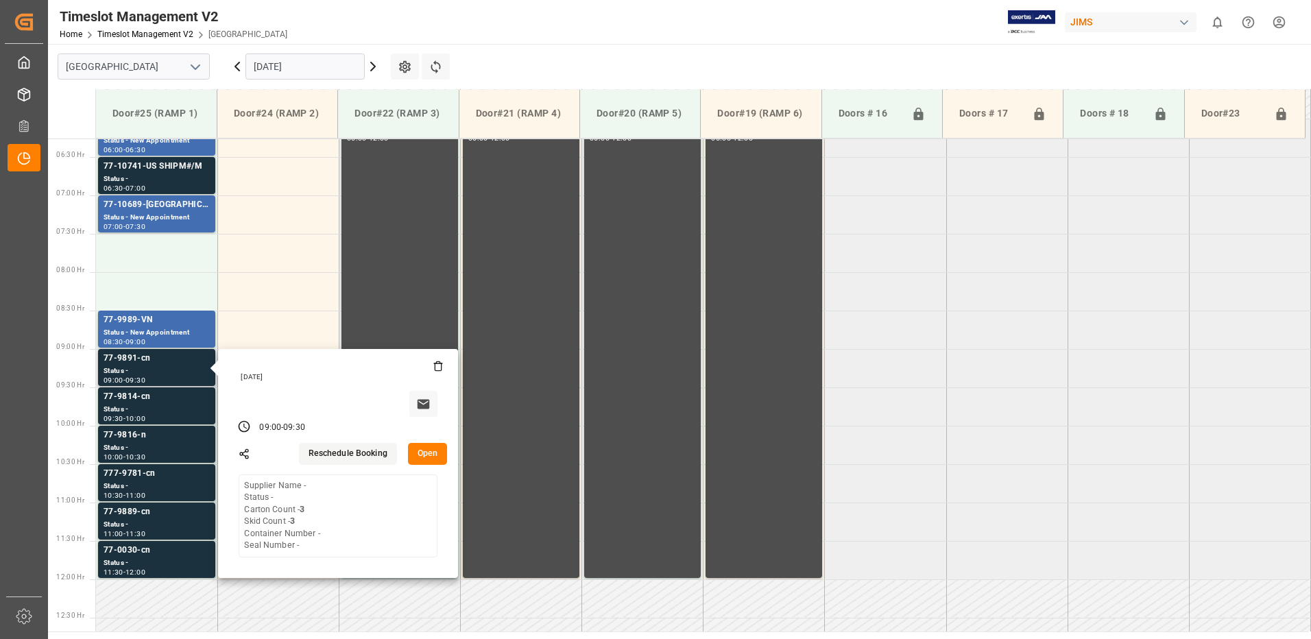
click at [429, 451] on button "Open" at bounding box center [428, 454] width 40 height 22
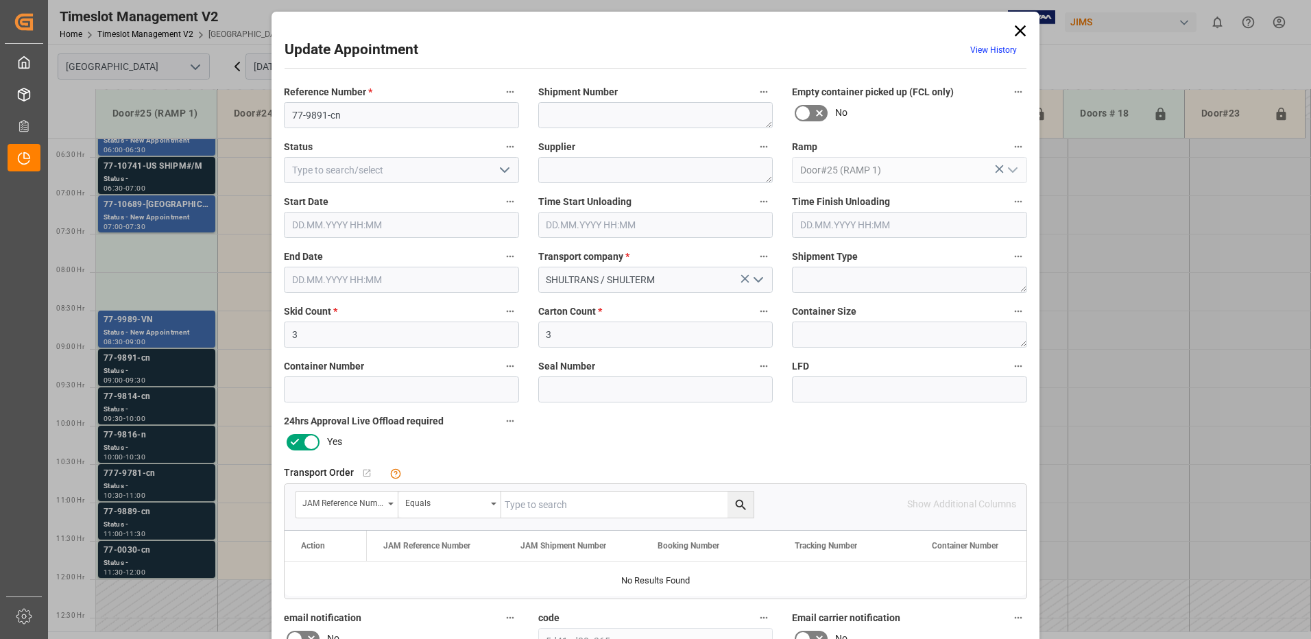
type input "3"
type input "[DATE] 09:00"
type input "[DATE] 09:30"
type input "[DATE] 18:02"
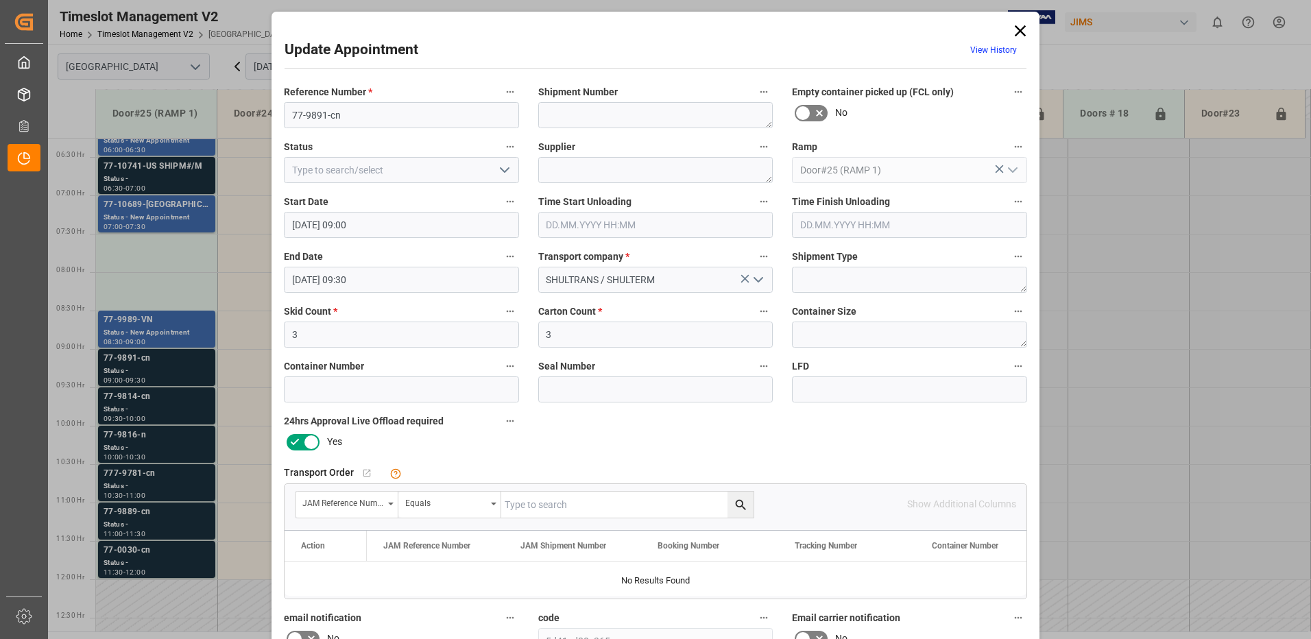
click at [553, 501] on input "text" at bounding box center [627, 505] width 252 height 26
type input "77-9891-CN"
click at [737, 507] on icon "search button" at bounding box center [740, 504] width 10 height 10
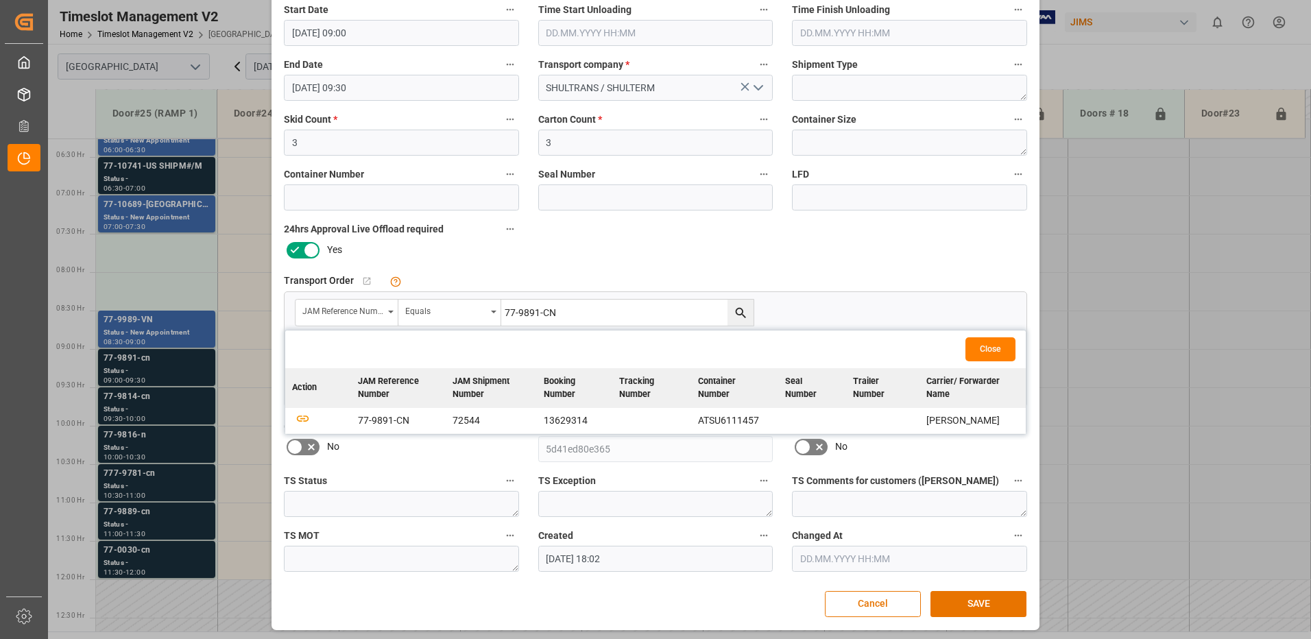
scroll to position [195, 0]
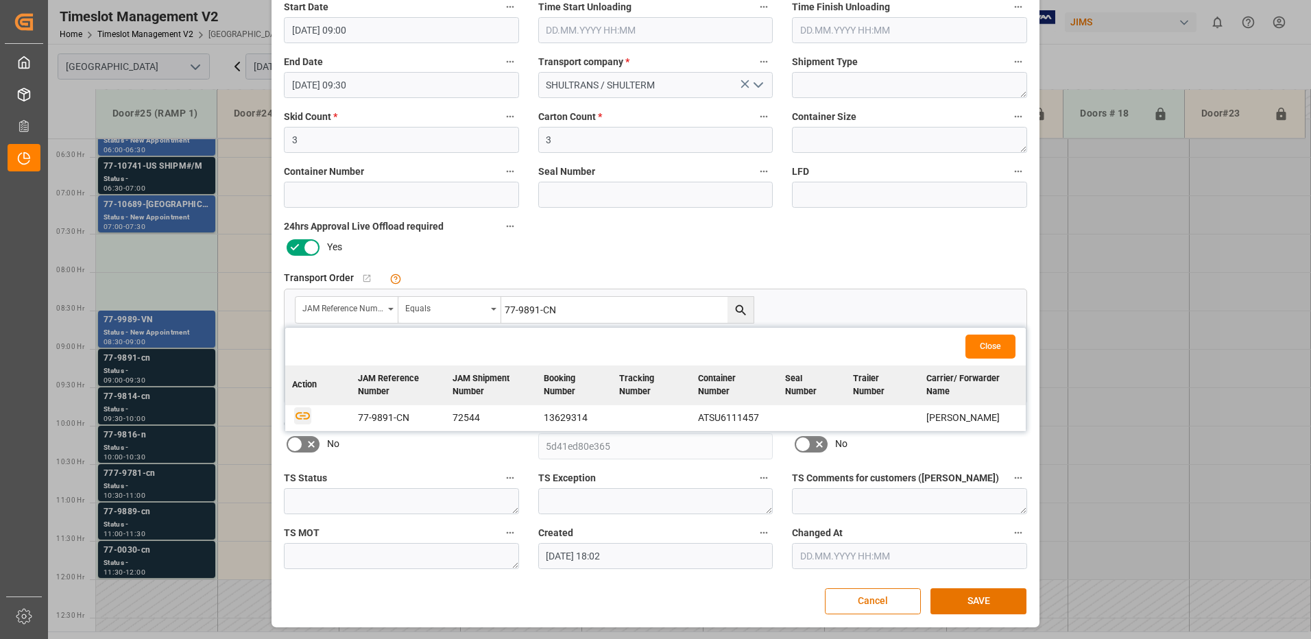
click at [298, 413] on icon "button" at bounding box center [303, 416] width 14 height 8
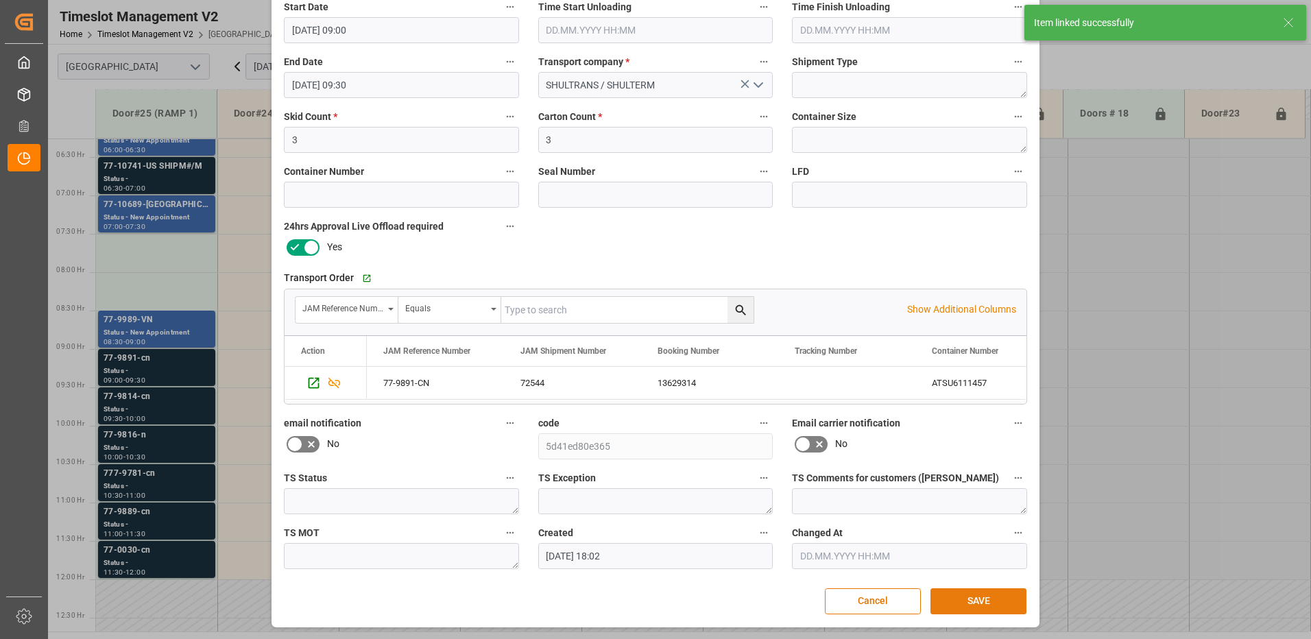
click at [979, 603] on button "SAVE" at bounding box center [979, 601] width 96 height 26
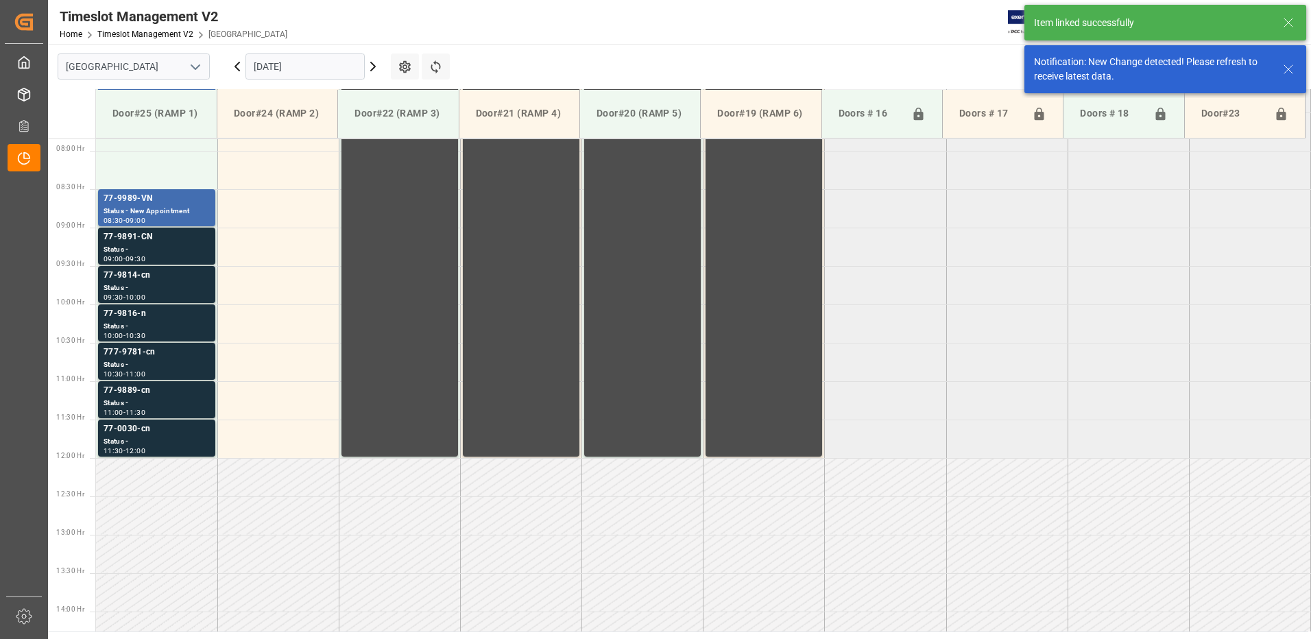
scroll to position [606, 0]
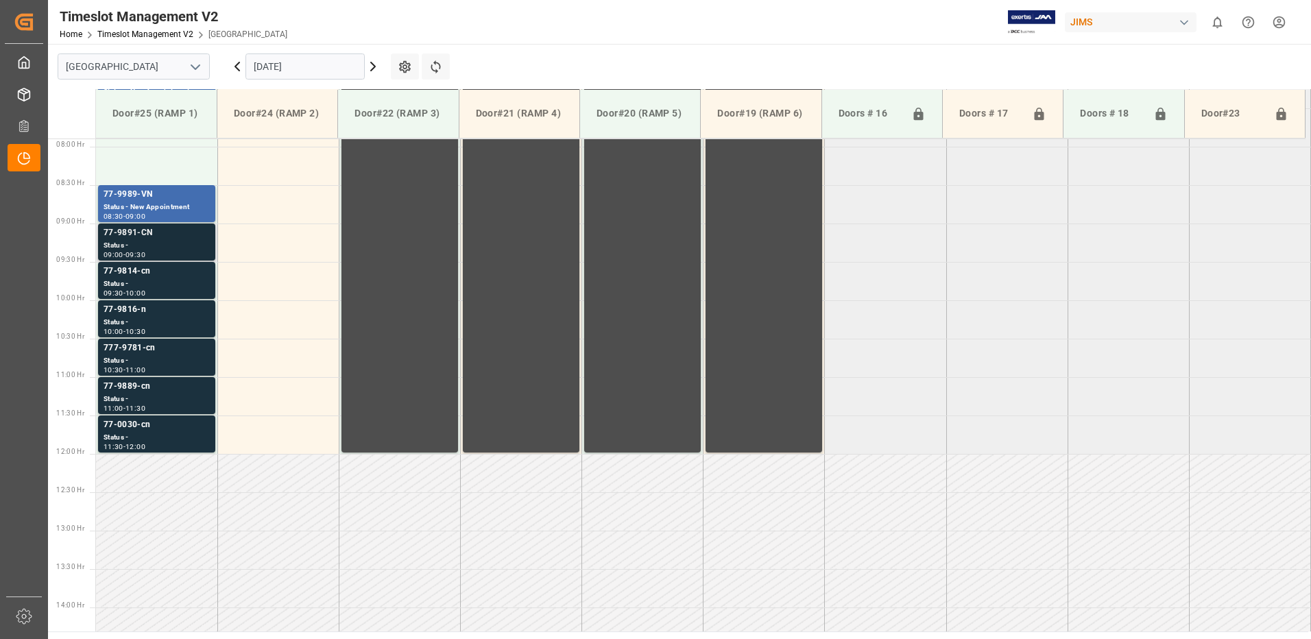
click at [147, 235] on div "77-9891-CN" at bounding box center [157, 233] width 106 height 14
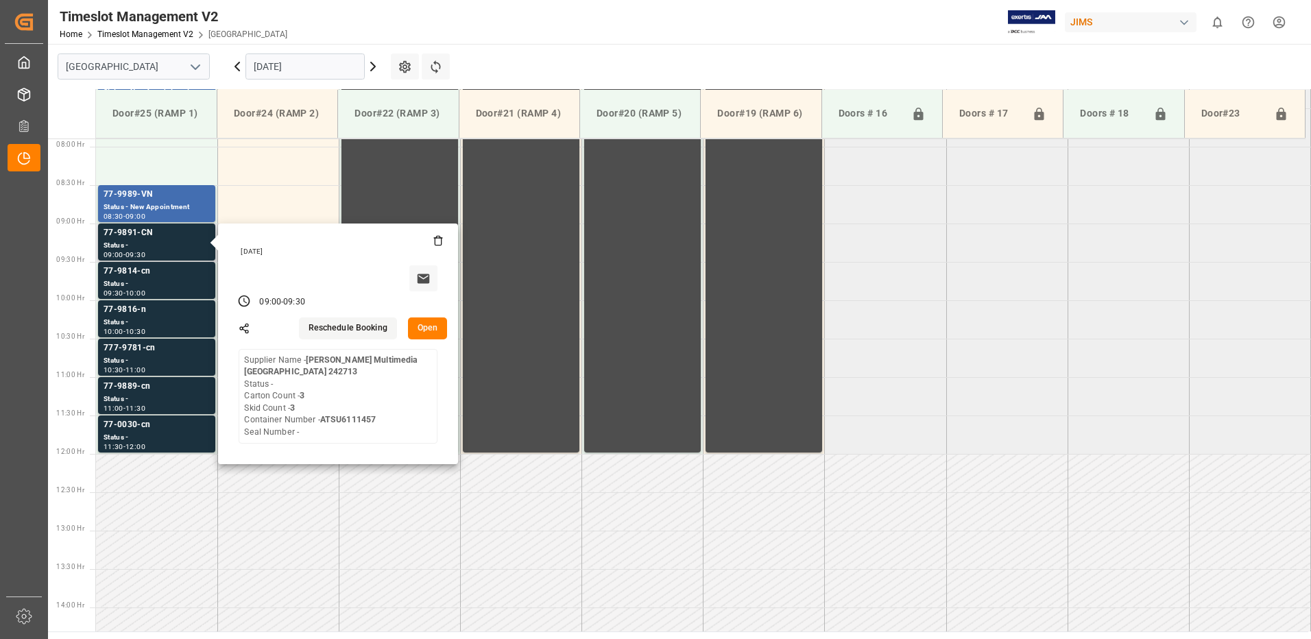
click at [428, 325] on button "Open" at bounding box center [428, 328] width 40 height 22
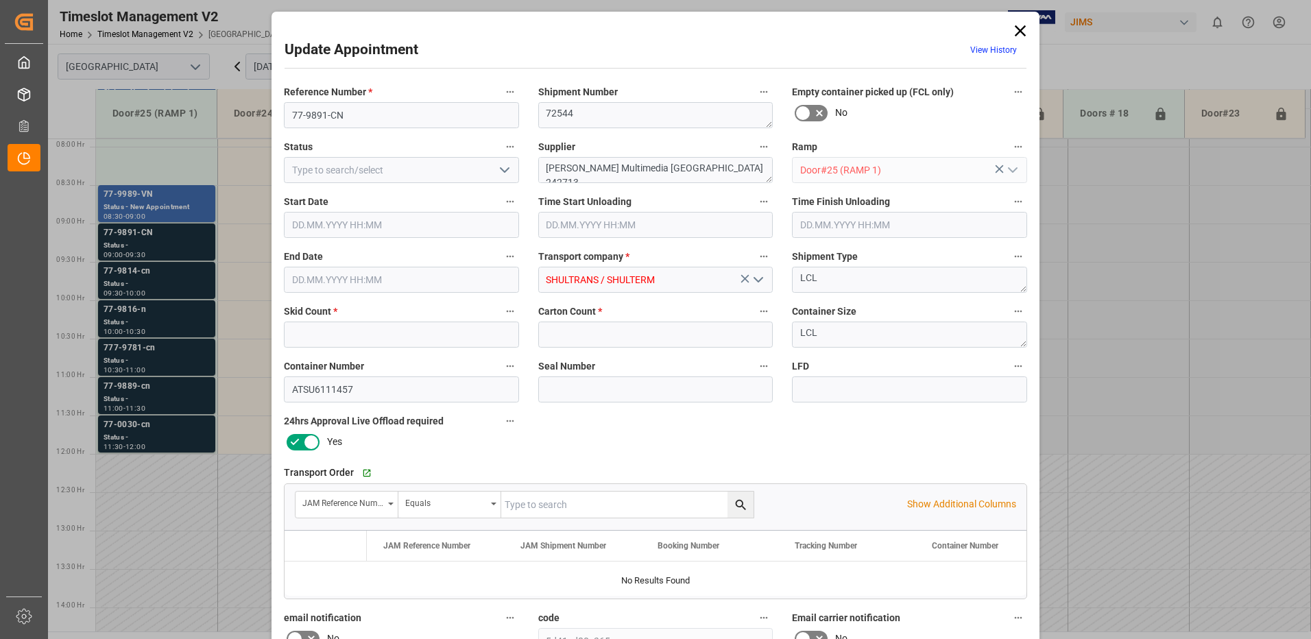
type input "3"
type input "[DATE] 09:00"
type input "[DATE] 09:30"
type input "[DATE] 18:02"
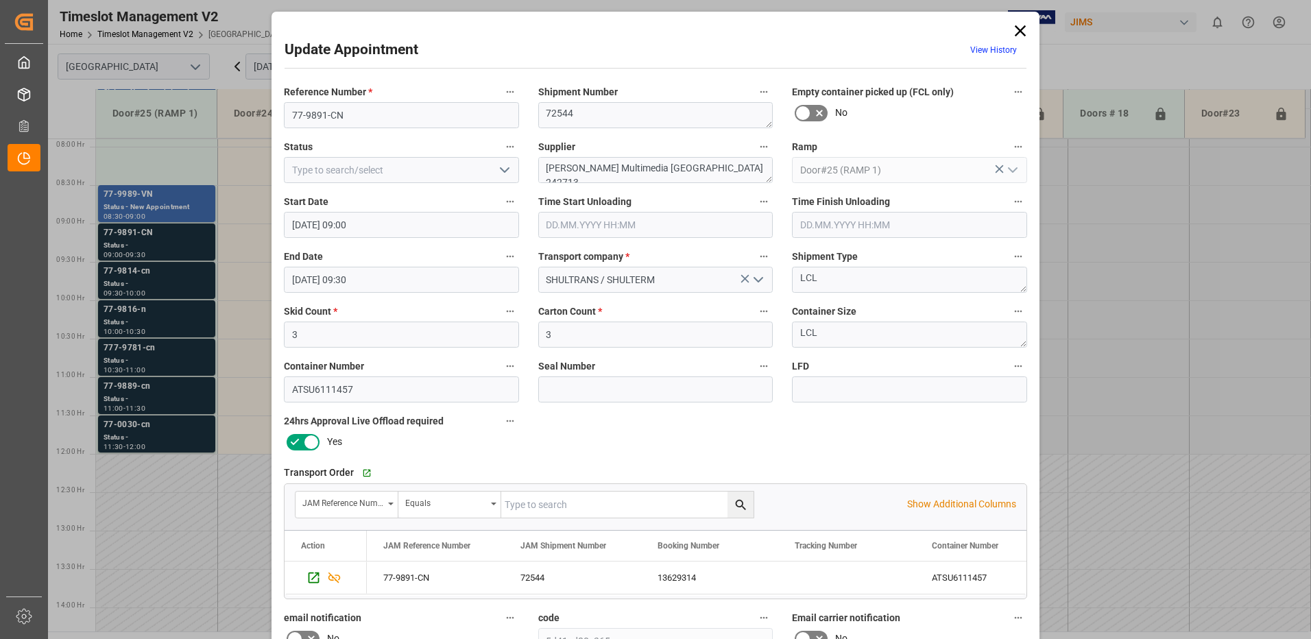
click at [502, 169] on icon "open menu" at bounding box center [504, 170] width 16 height 16
click at [429, 298] on div "New Appointment" at bounding box center [402, 293] width 234 height 31
type input "New Appointment"
drag, startPoint x: 692, startPoint y: 169, endPoint x: 580, endPoint y: 167, distance: 111.8
click at [580, 167] on textarea "[PERSON_NAME] Multimedia [GEOGRAPHIC_DATA] 242713" at bounding box center [655, 170] width 235 height 26
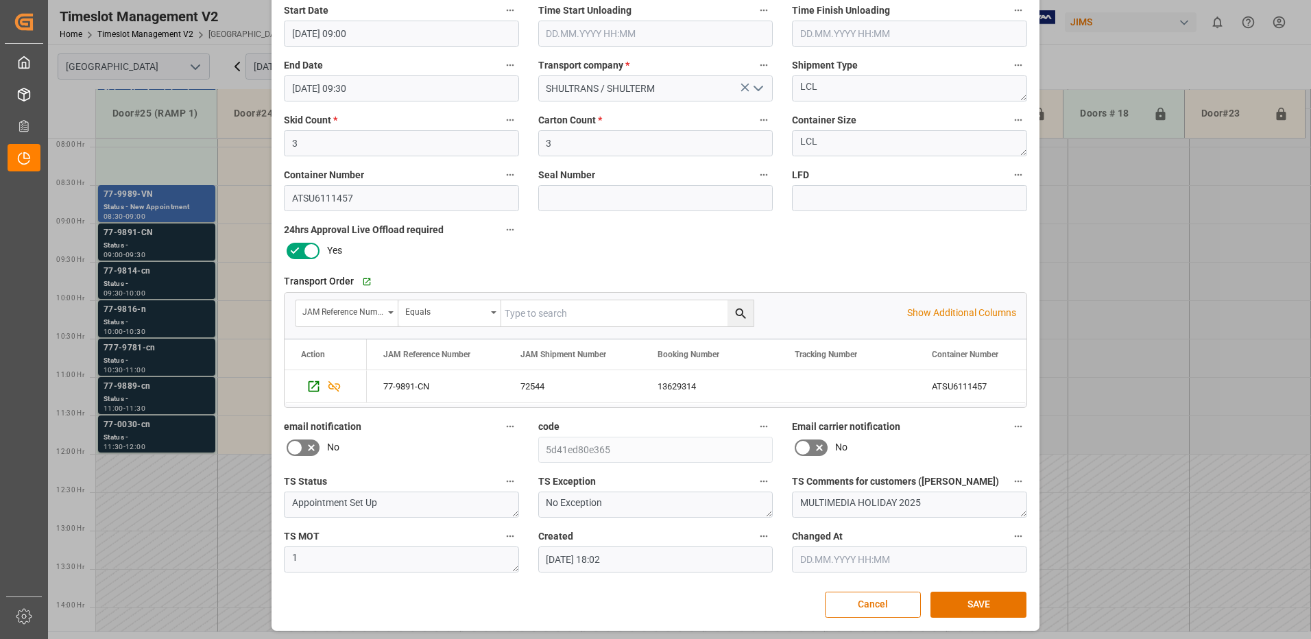
scroll to position [195, 0]
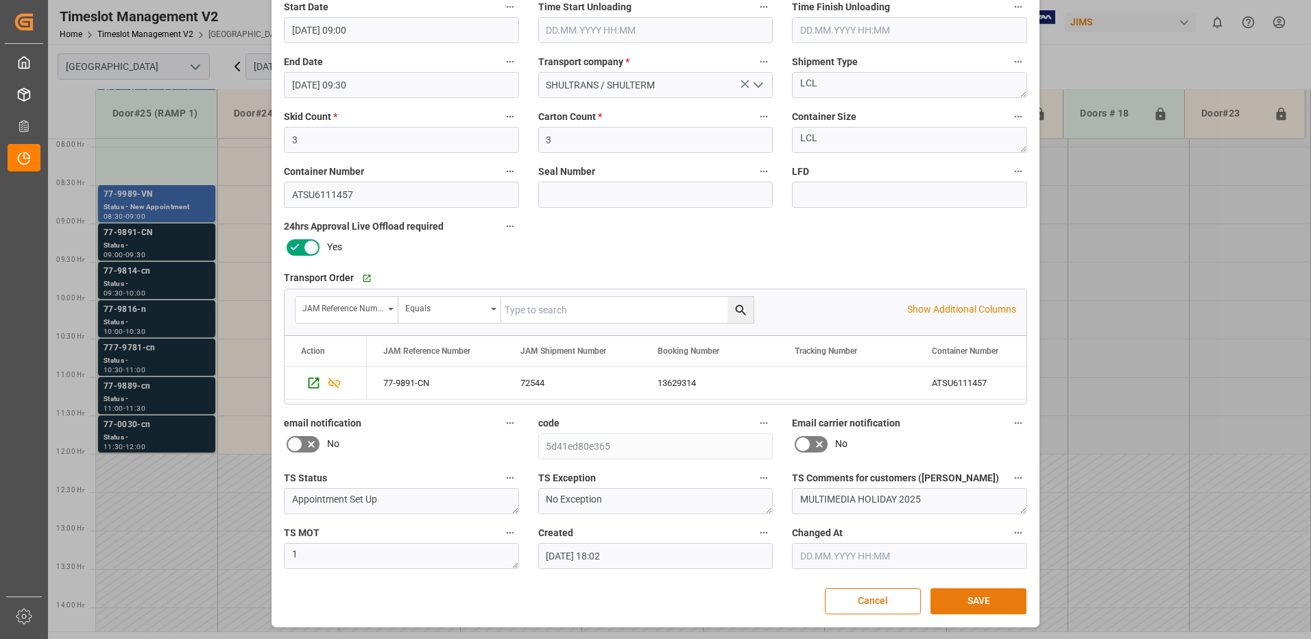
type textarea "[PERSON_NAME] LUXURY / INON (2)"
click at [965, 599] on button "SAVE" at bounding box center [979, 601] width 96 height 26
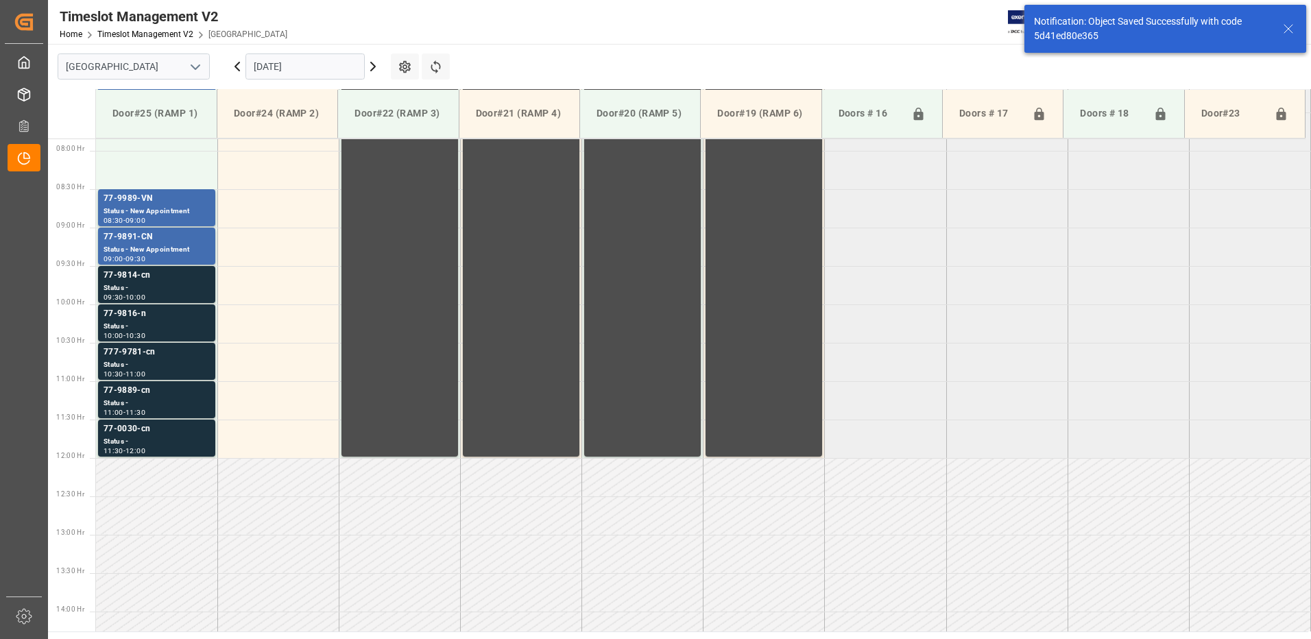
scroll to position [606, 0]
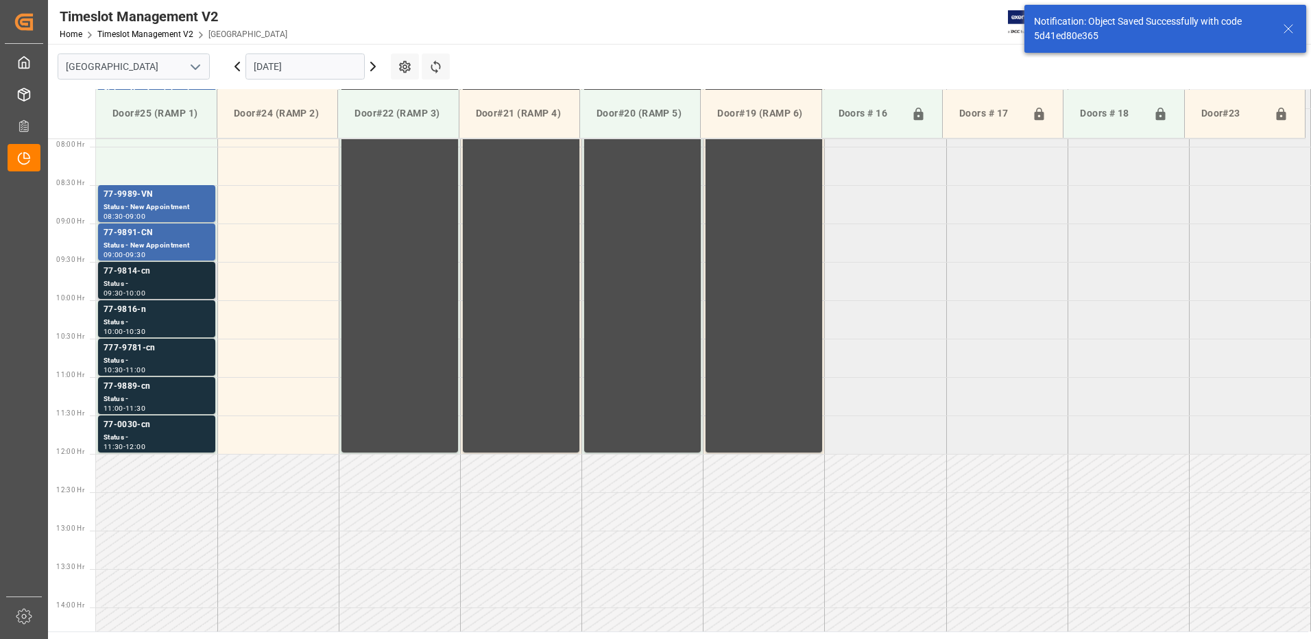
click at [138, 281] on div "Status -" at bounding box center [157, 284] width 106 height 12
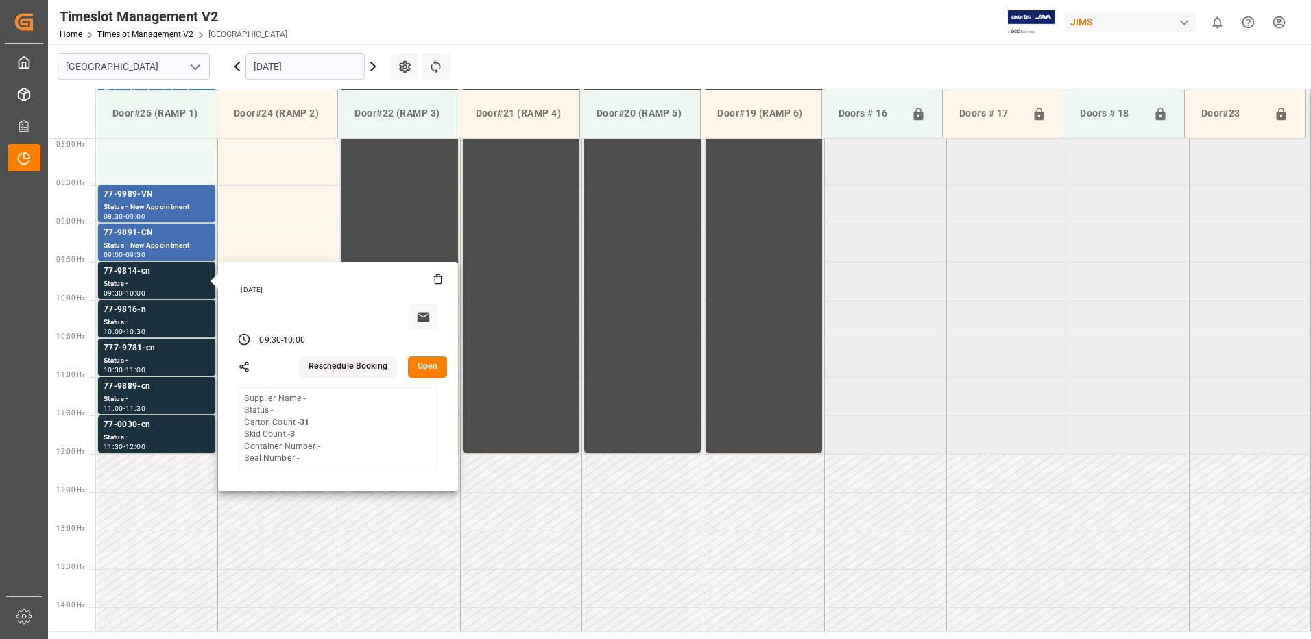
click at [427, 365] on button "Open" at bounding box center [428, 367] width 40 height 22
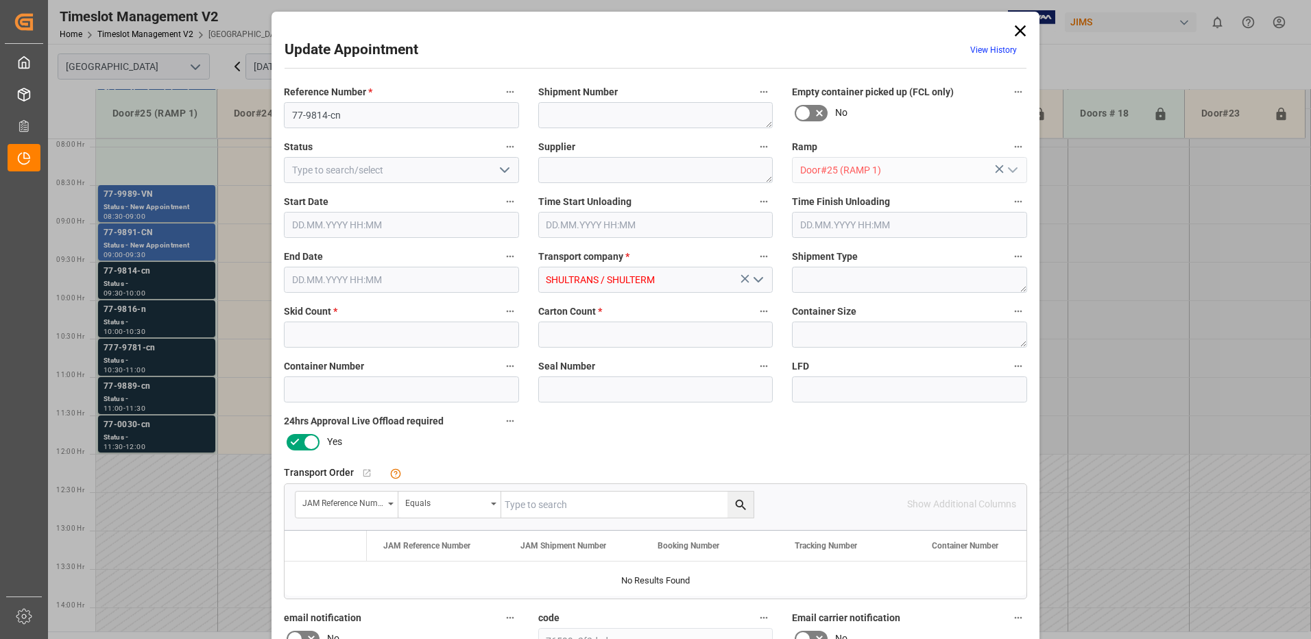
type input "3"
type input "31"
type input "[DATE] 09:30"
type input "[DATE] 10:00"
type input "[DATE] 18:01"
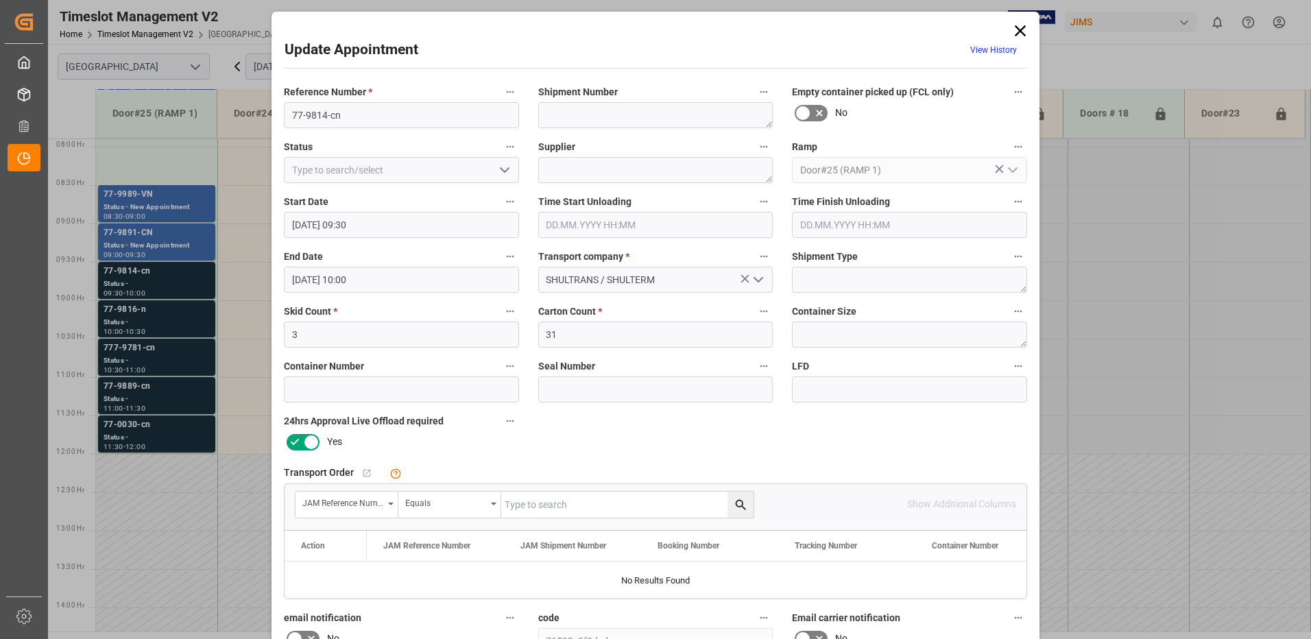
click at [556, 500] on input "text" at bounding box center [627, 505] width 252 height 26
type input "77-9814-CN"
click at [740, 502] on icon "search button" at bounding box center [740, 504] width 10 height 10
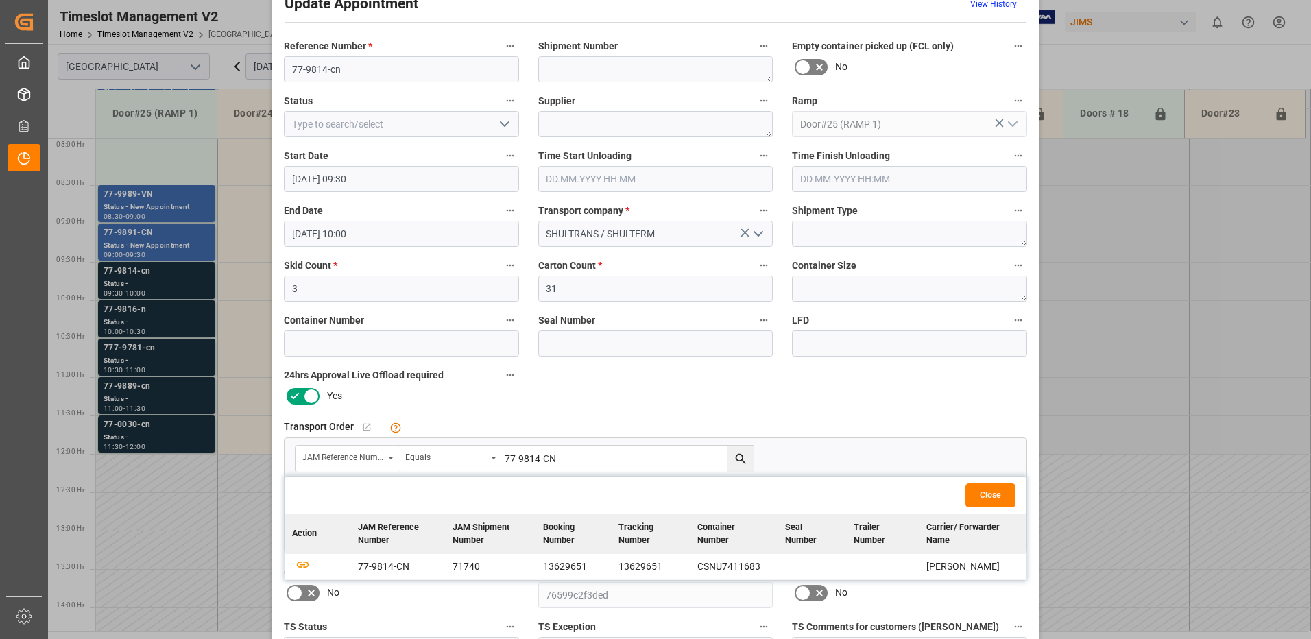
scroll to position [137, 0]
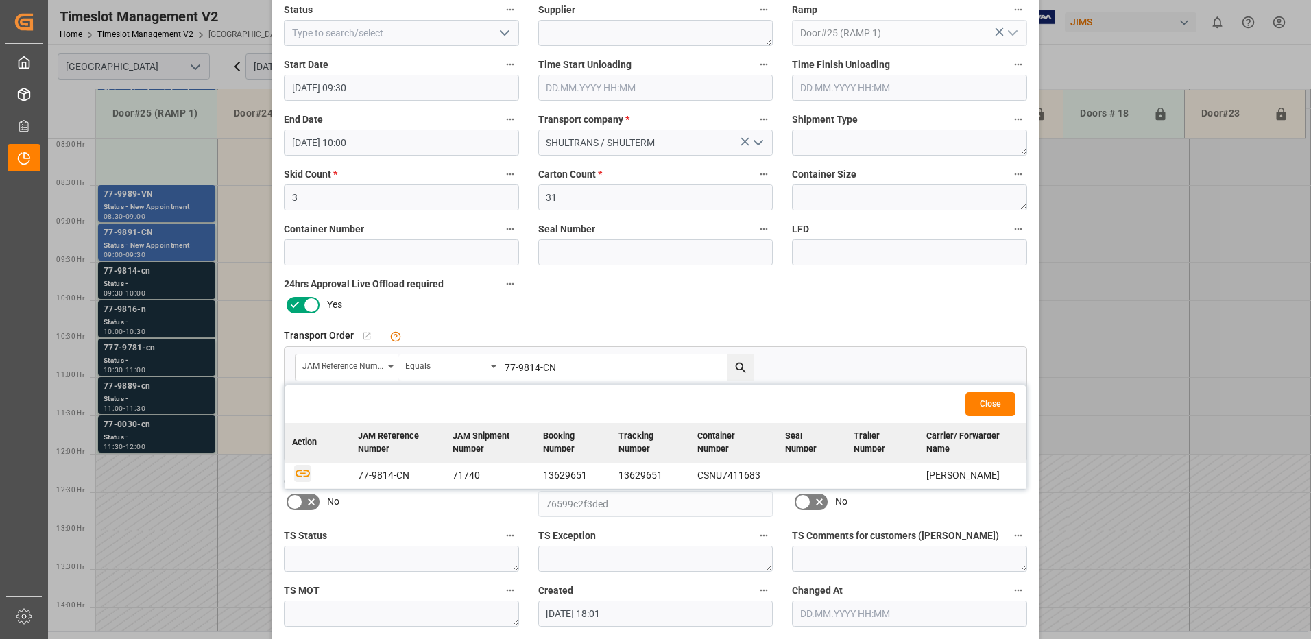
click at [294, 472] on icon "button" at bounding box center [302, 472] width 17 height 17
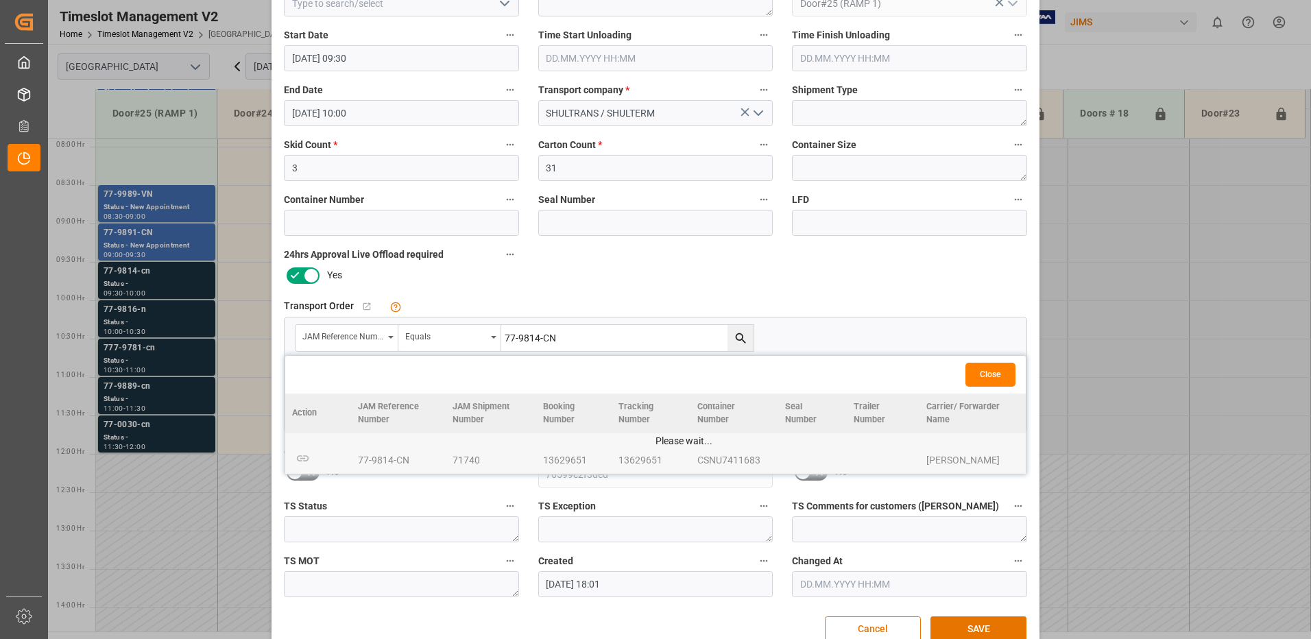
scroll to position [195, 0]
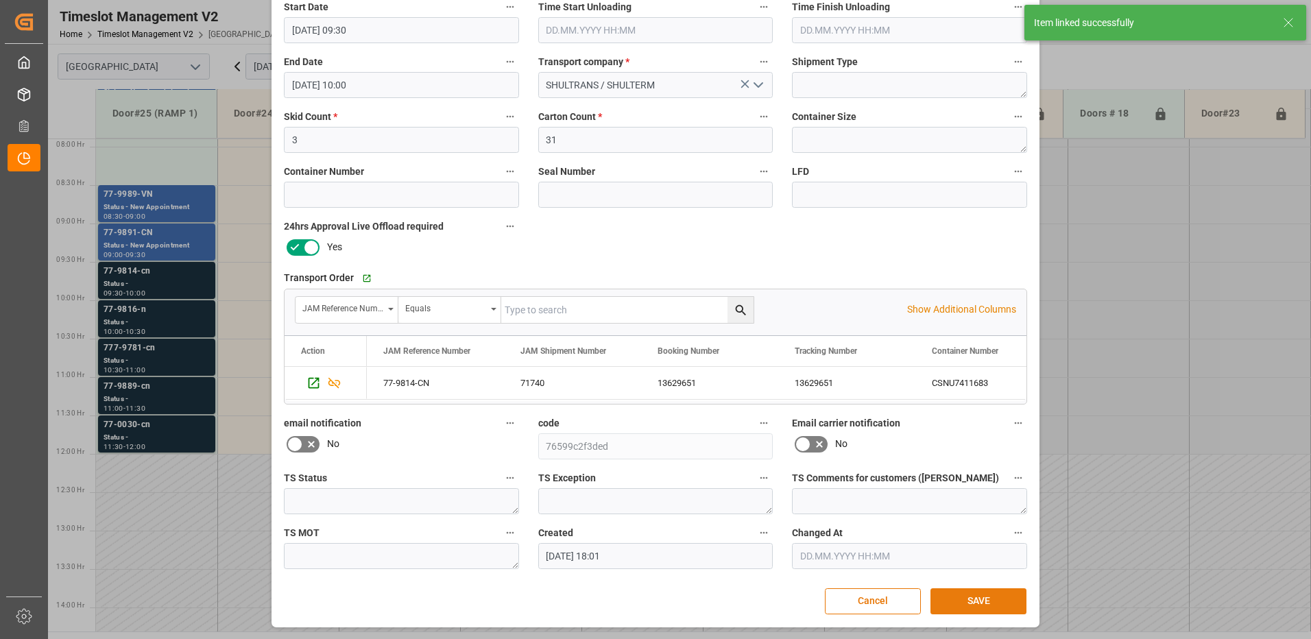
click at [985, 603] on button "SAVE" at bounding box center [979, 601] width 96 height 26
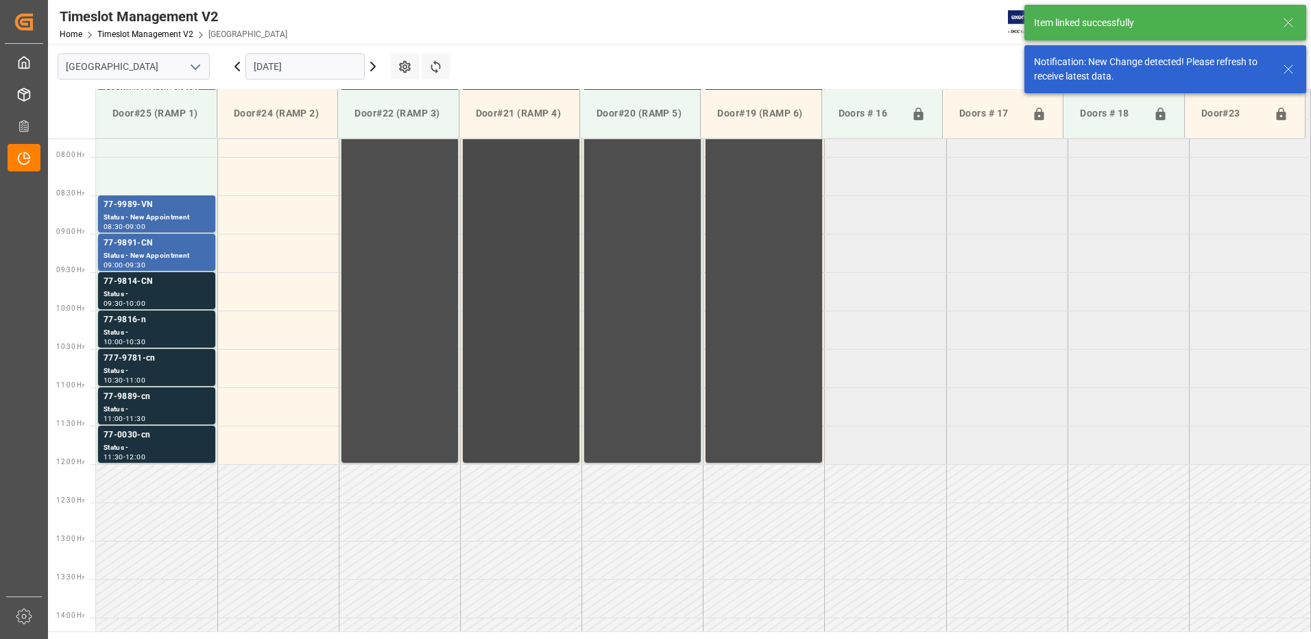
scroll to position [606, 0]
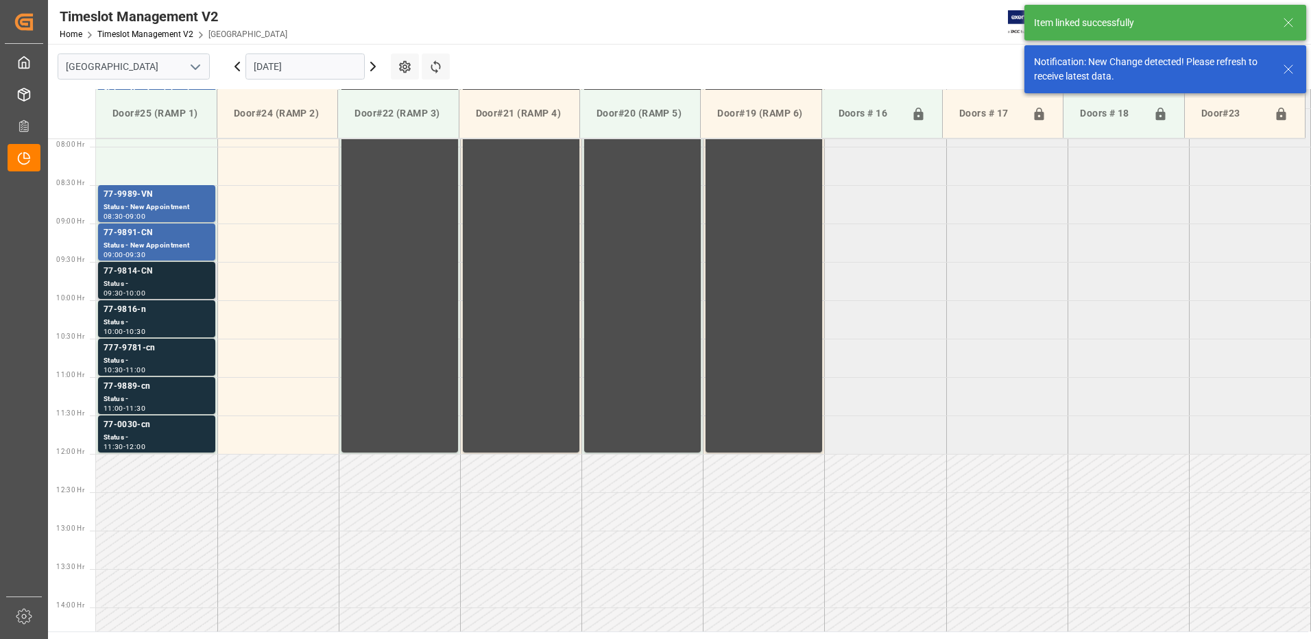
click at [134, 275] on div "77-9814-CN" at bounding box center [157, 272] width 106 height 14
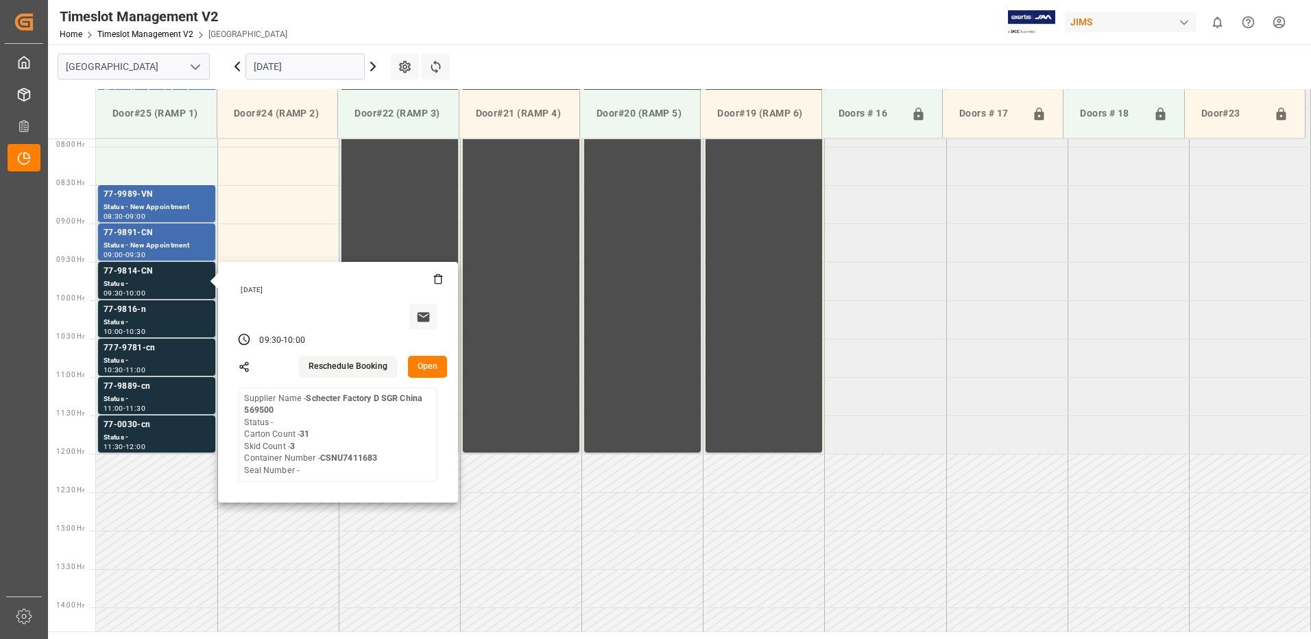
click at [422, 360] on button "Open" at bounding box center [428, 367] width 40 height 22
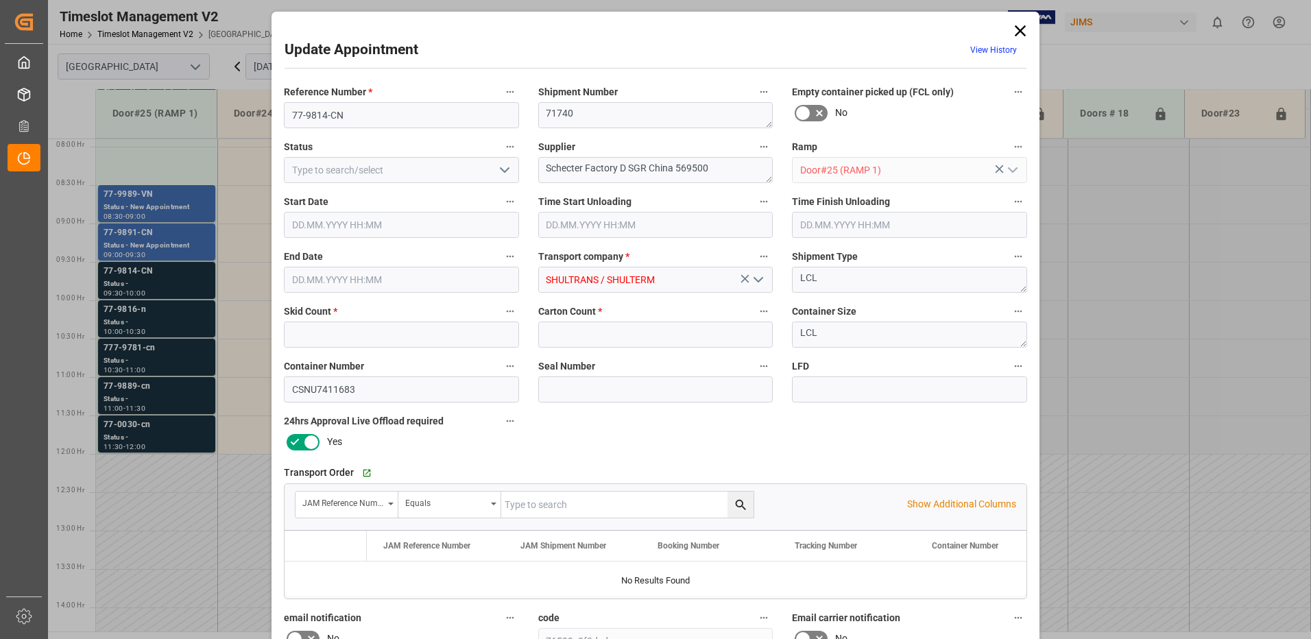
type input "3"
type input "31"
type input "[DATE] 09:30"
type input "[DATE] 10:00"
type input "[DATE] 18:01"
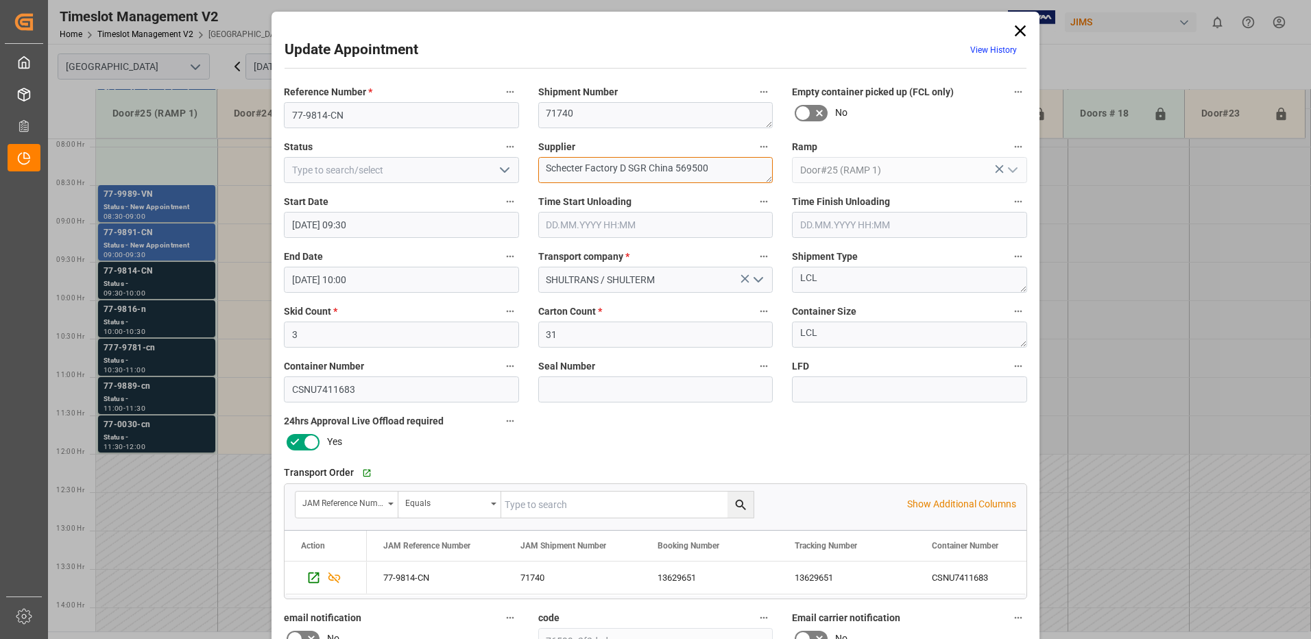
drag, startPoint x: 715, startPoint y: 168, endPoint x: 617, endPoint y: 178, distance: 98.6
click at [617, 178] on textarea "Schecter Factory D SGR China 569500" at bounding box center [655, 170] width 235 height 26
type textarea "Schecter Factory / IN01 (12)"
click at [501, 171] on polyline "open menu" at bounding box center [505, 170] width 8 height 4
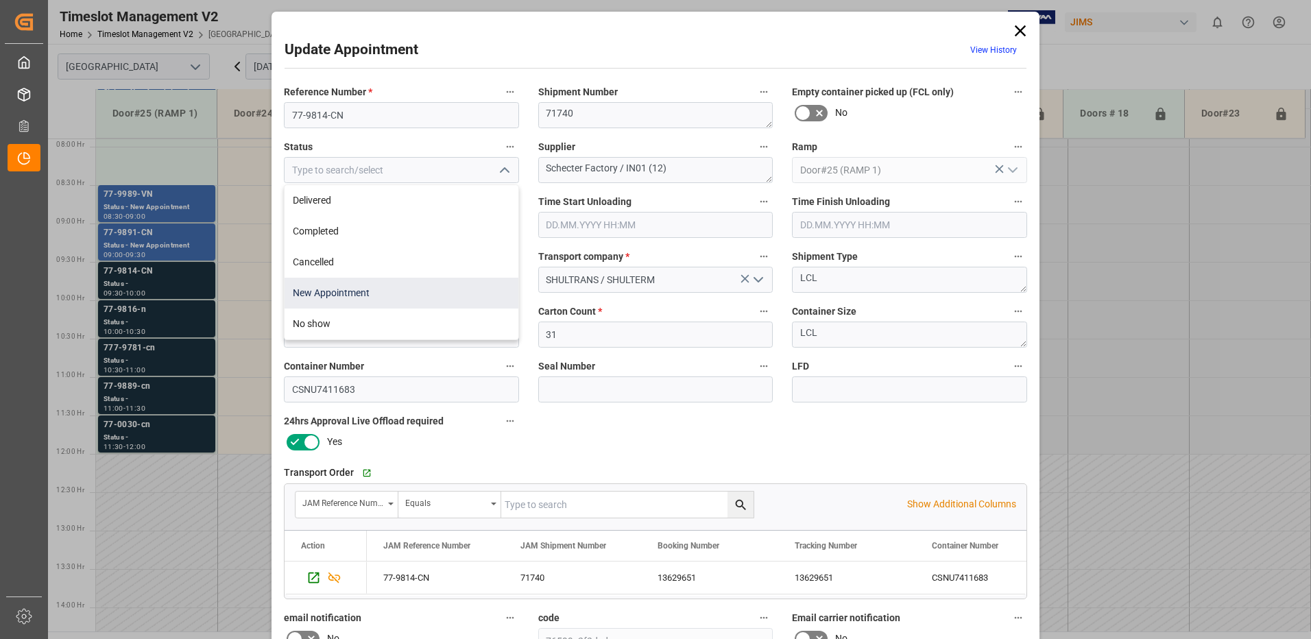
click at [420, 296] on div "New Appointment" at bounding box center [402, 293] width 234 height 31
type input "New Appointment"
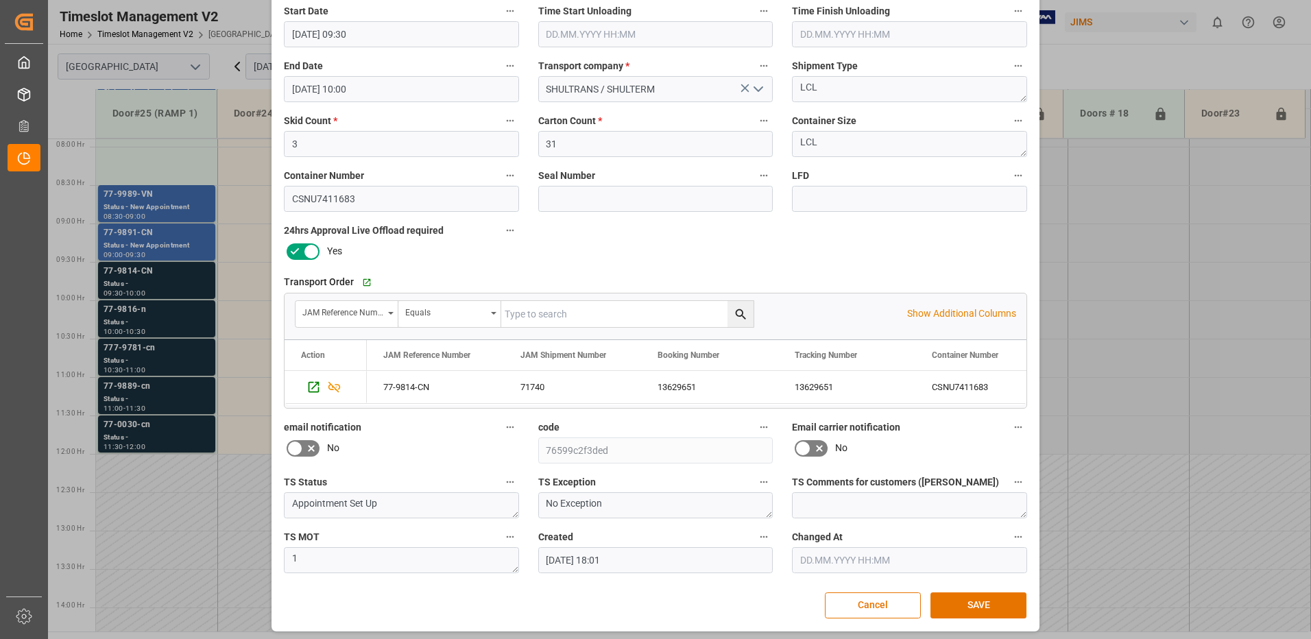
scroll to position [195, 0]
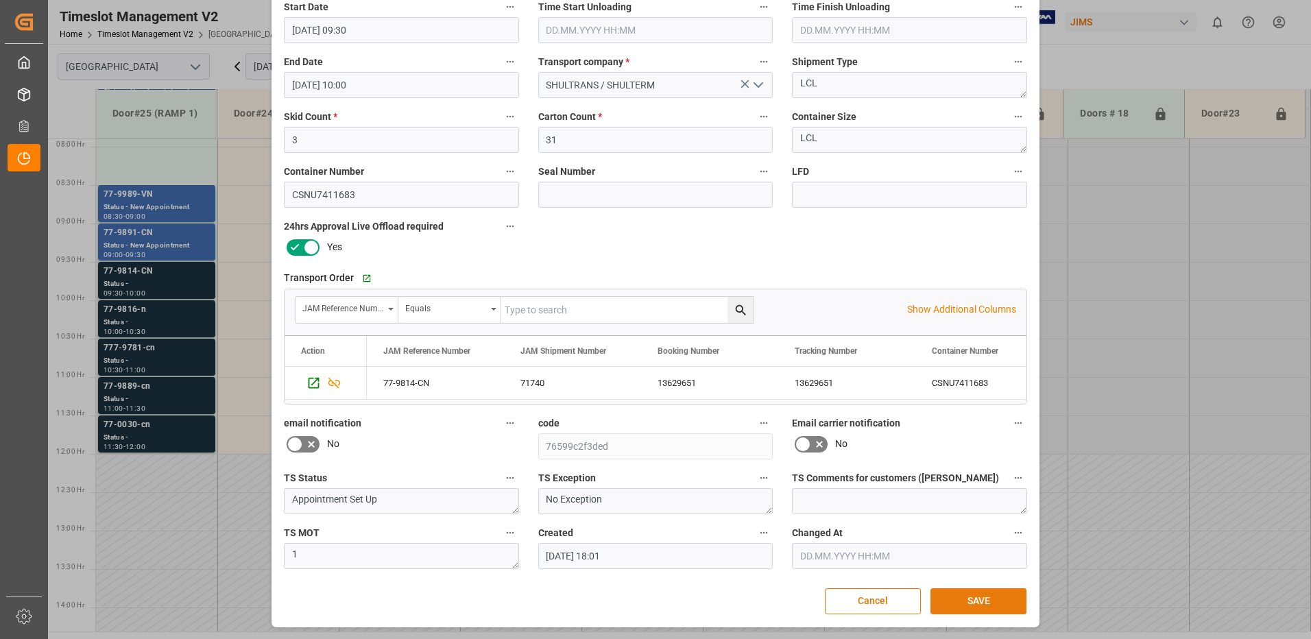
click at [974, 599] on button "SAVE" at bounding box center [979, 601] width 96 height 26
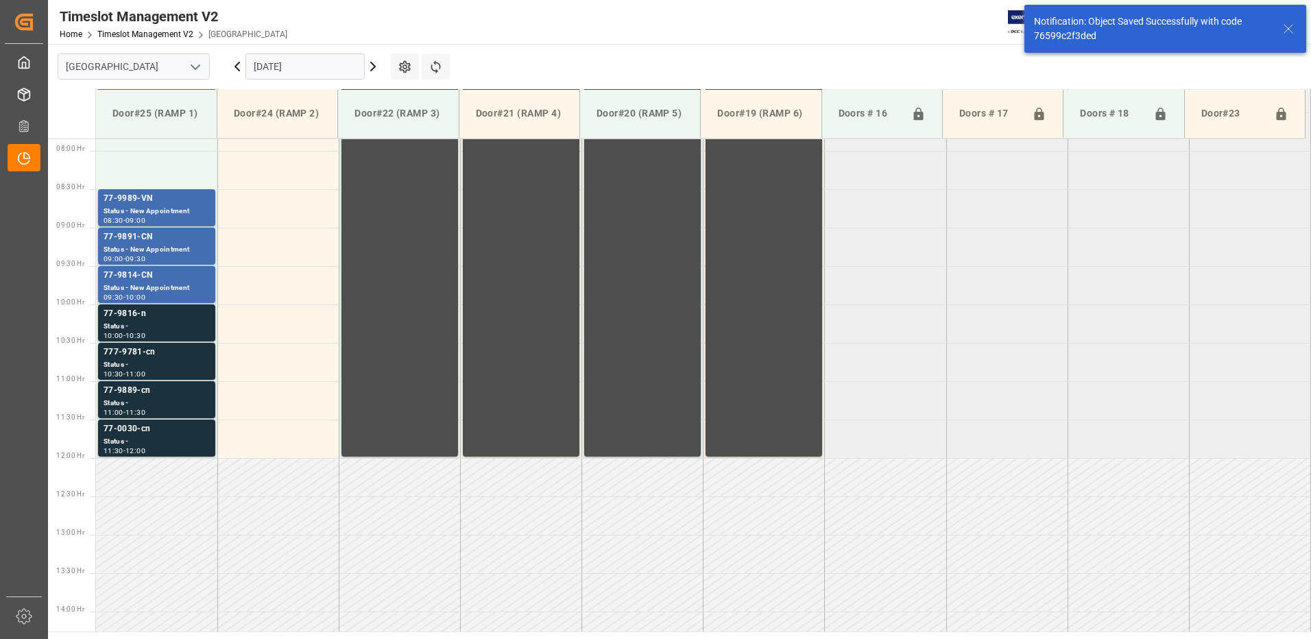
scroll to position [606, 0]
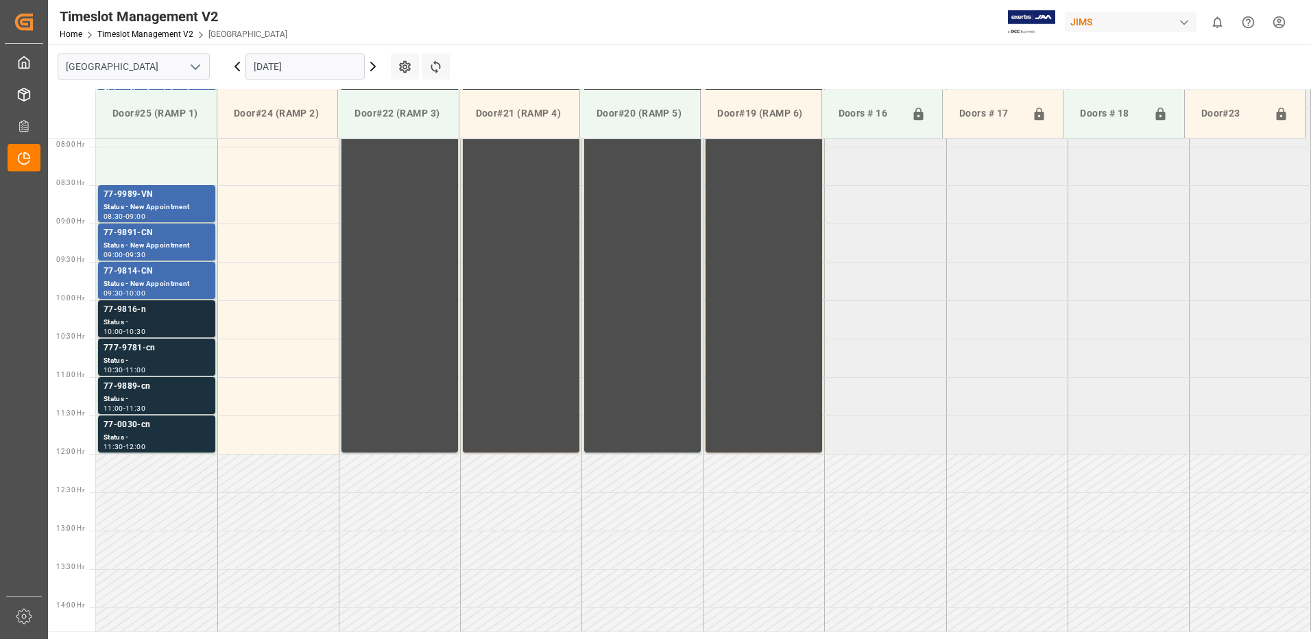
click at [155, 320] on div "Status -" at bounding box center [157, 323] width 106 height 12
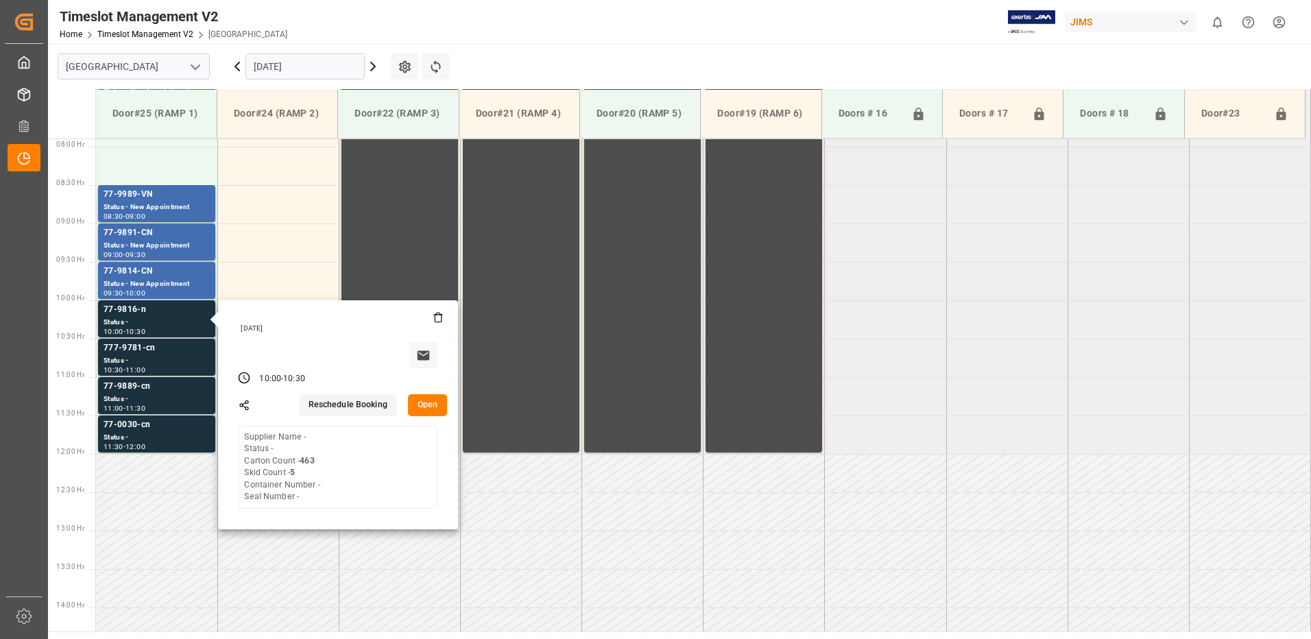
click at [431, 403] on button "Open" at bounding box center [428, 405] width 40 height 22
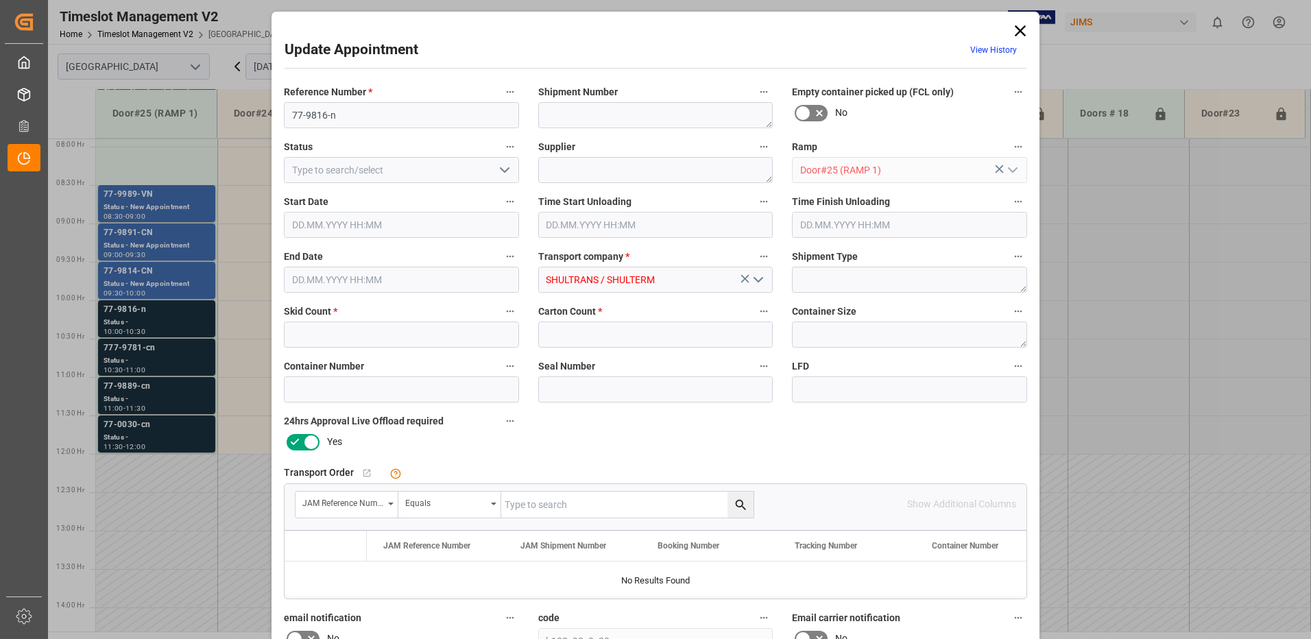
type input "5"
type input "463"
type input "[DATE] 10:00"
type input "[DATE] 10:30"
type input "[DATE] 18:01"
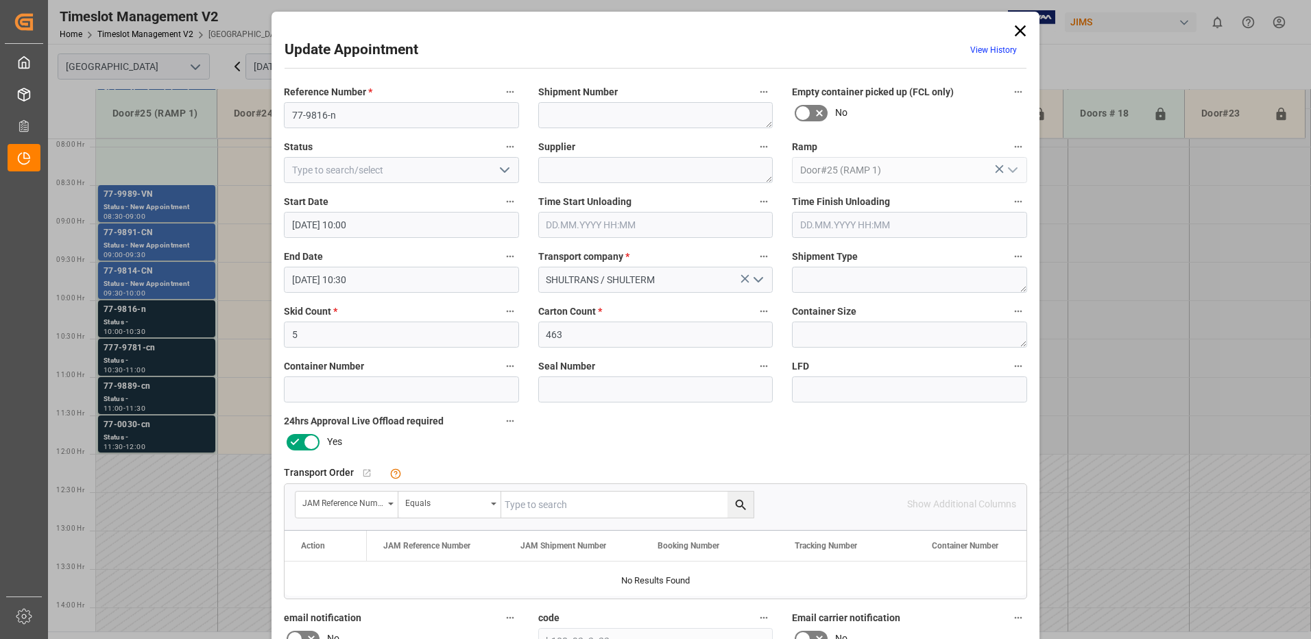
click at [590, 507] on input "text" at bounding box center [627, 505] width 252 height 26
type input "77-9816-CN"
click at [739, 503] on icon "search button" at bounding box center [741, 505] width 14 height 14
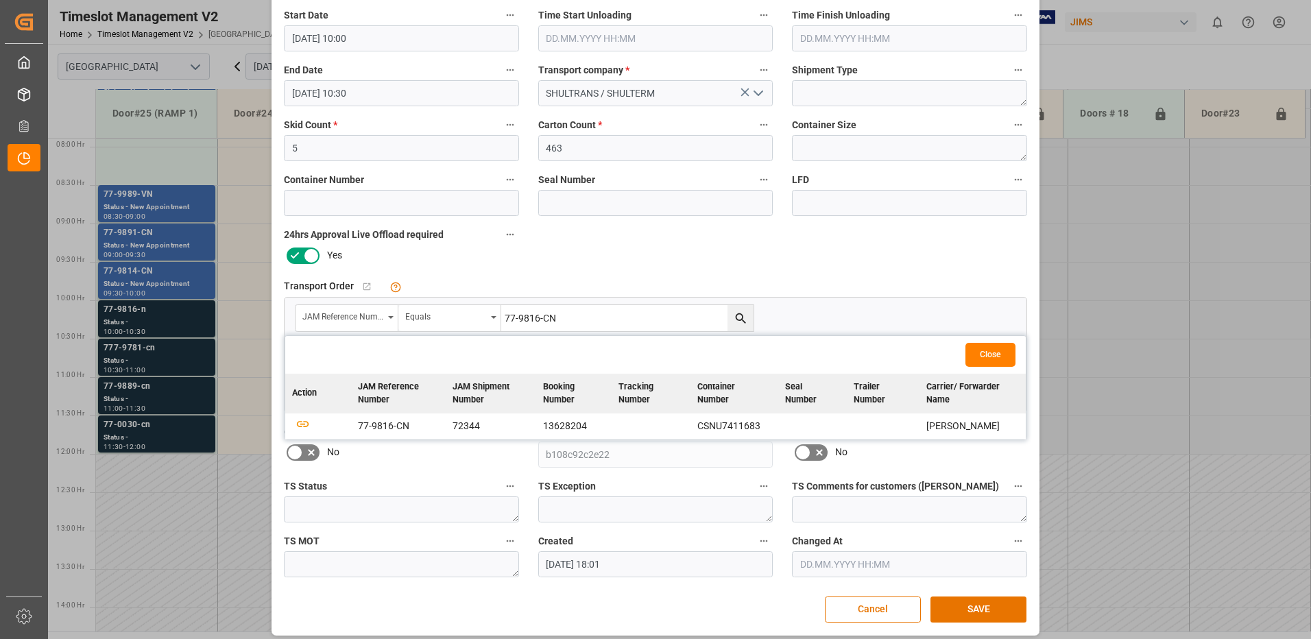
scroll to position [195, 0]
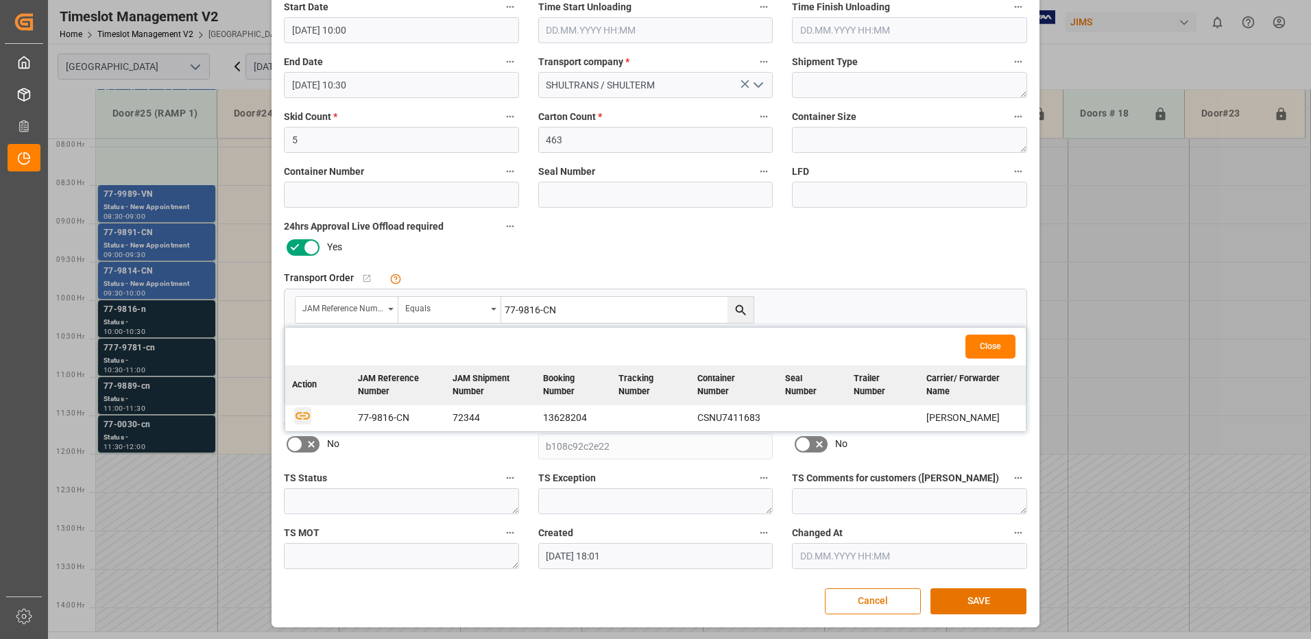
click at [300, 417] on icon "button" at bounding box center [302, 415] width 17 height 17
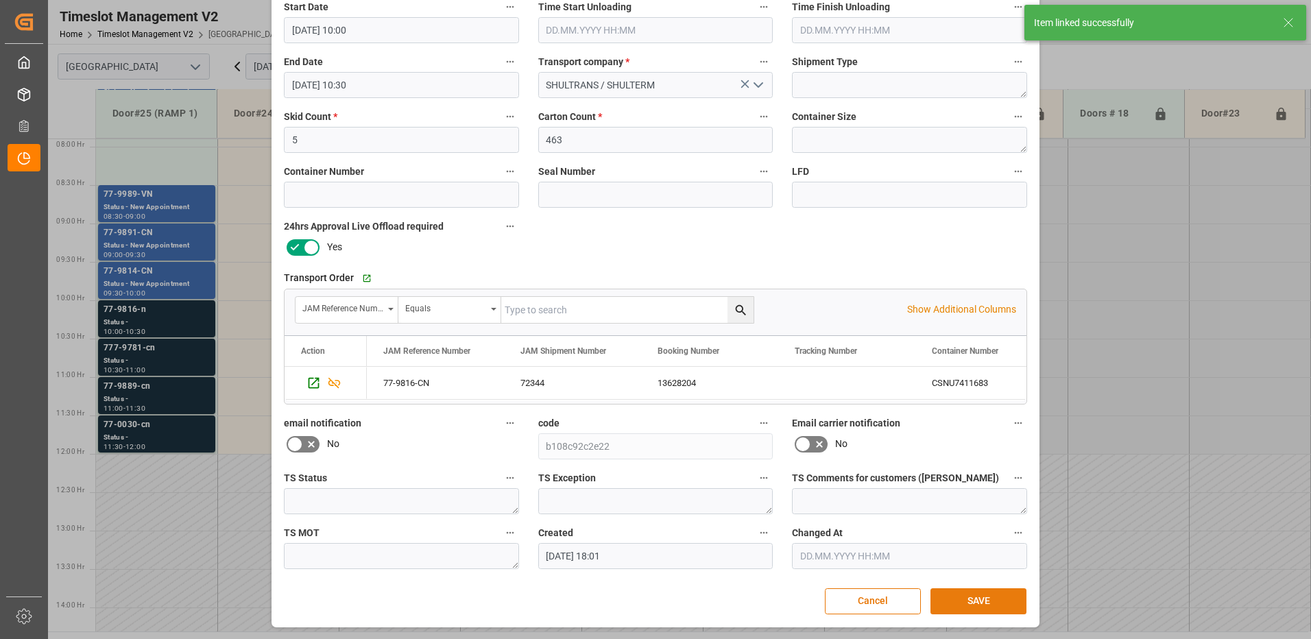
click at [981, 600] on button "SAVE" at bounding box center [979, 601] width 96 height 26
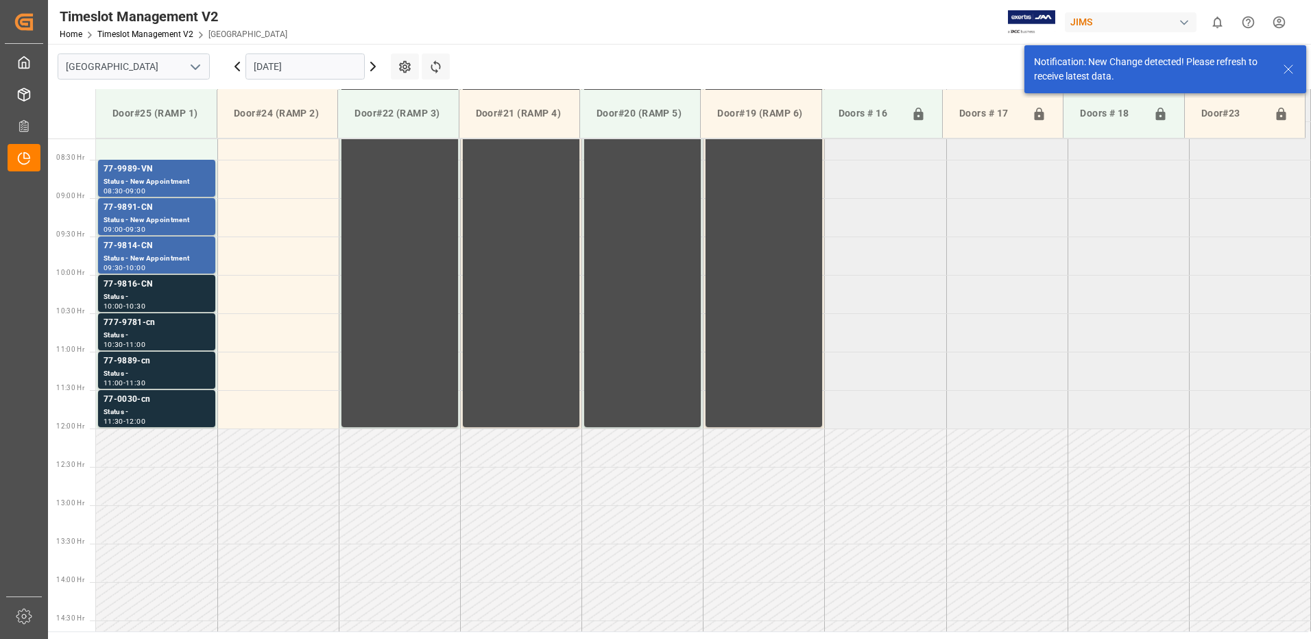
scroll to position [634, 0]
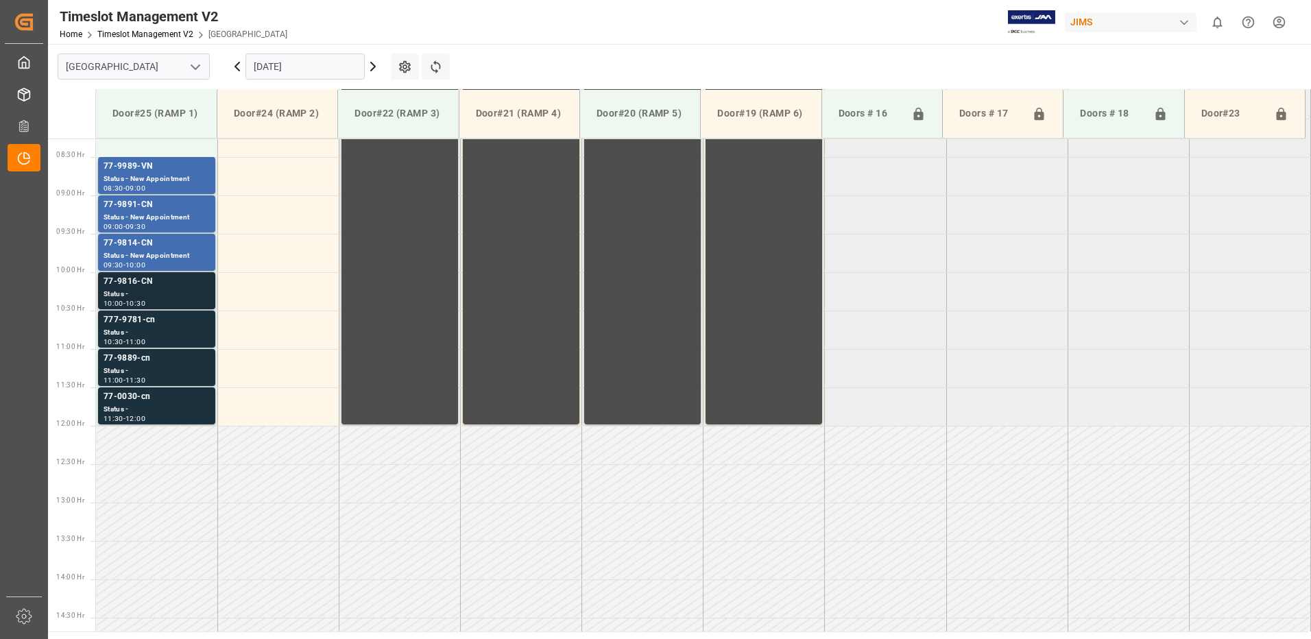
click at [195, 286] on div "77-9816-CN" at bounding box center [157, 282] width 106 height 14
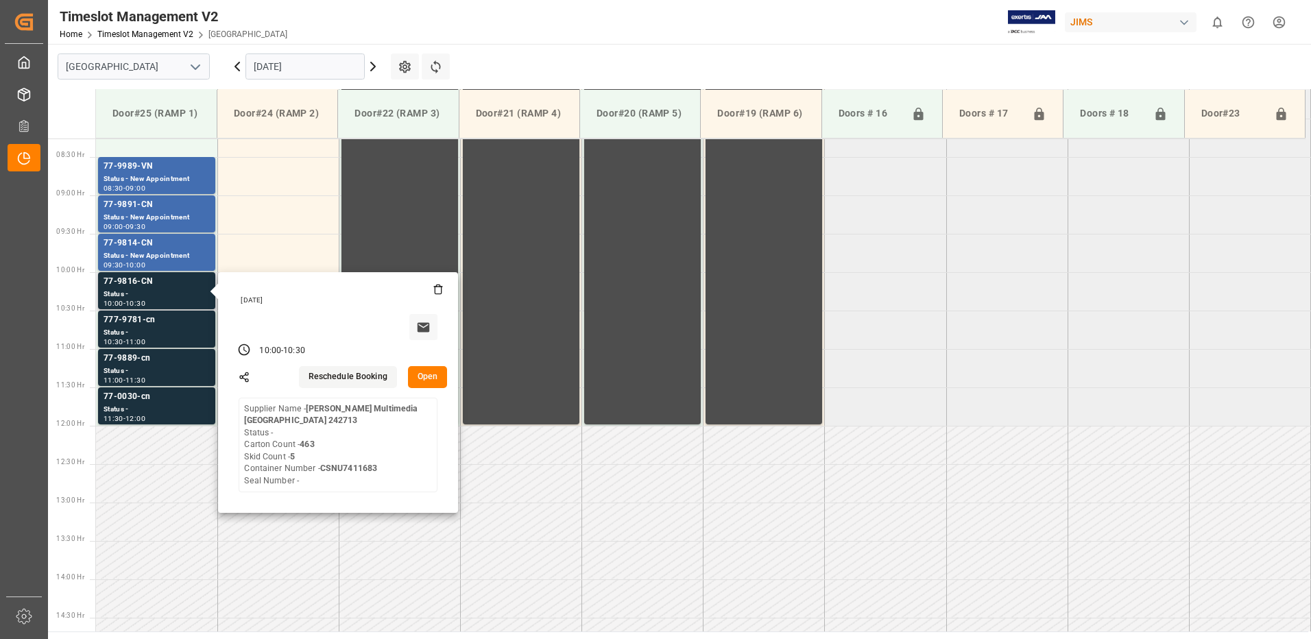
click at [427, 374] on button "Open" at bounding box center [428, 377] width 40 height 22
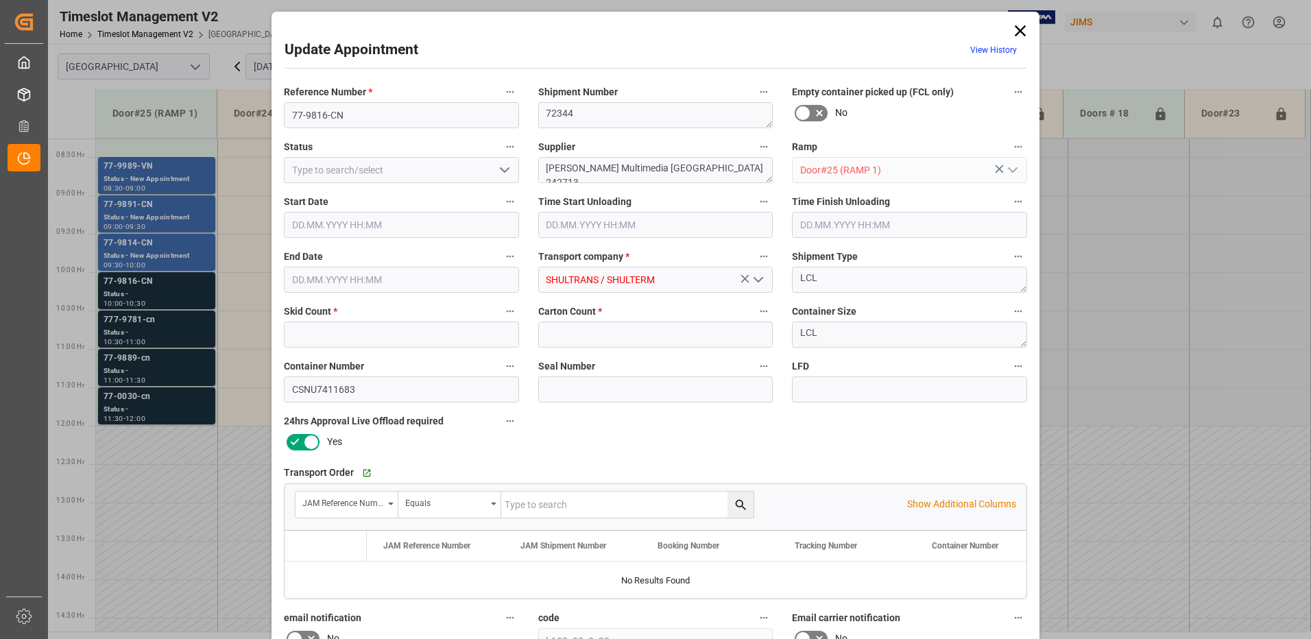
type input "5"
type input "463"
type input "[DATE] 10:00"
type input "[DATE] 10:30"
type input "[DATE] 18:01"
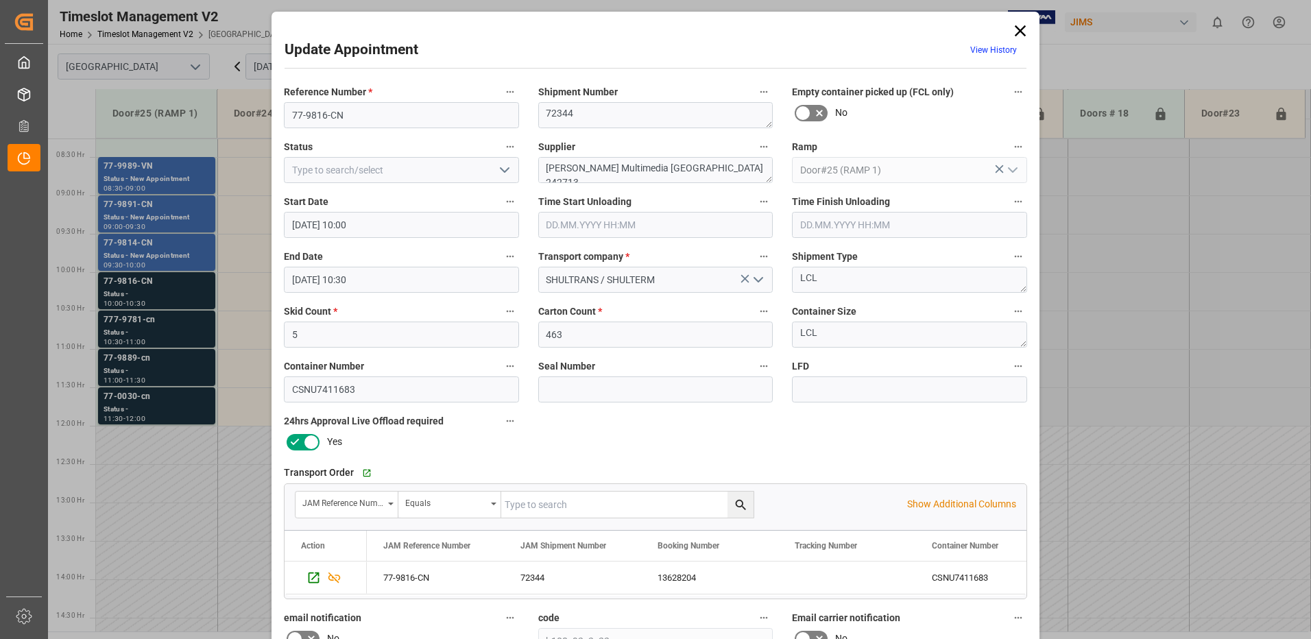
click at [503, 169] on icon "open menu" at bounding box center [504, 170] width 16 height 16
click at [420, 289] on div "New Appointment" at bounding box center [402, 293] width 234 height 31
type input "New Appointment"
drag, startPoint x: 710, startPoint y: 167, endPoint x: 629, endPoint y: 168, distance: 80.2
click at [629, 168] on textarea "[PERSON_NAME] Multimedia [GEOGRAPHIC_DATA] 242713" at bounding box center [655, 170] width 235 height 26
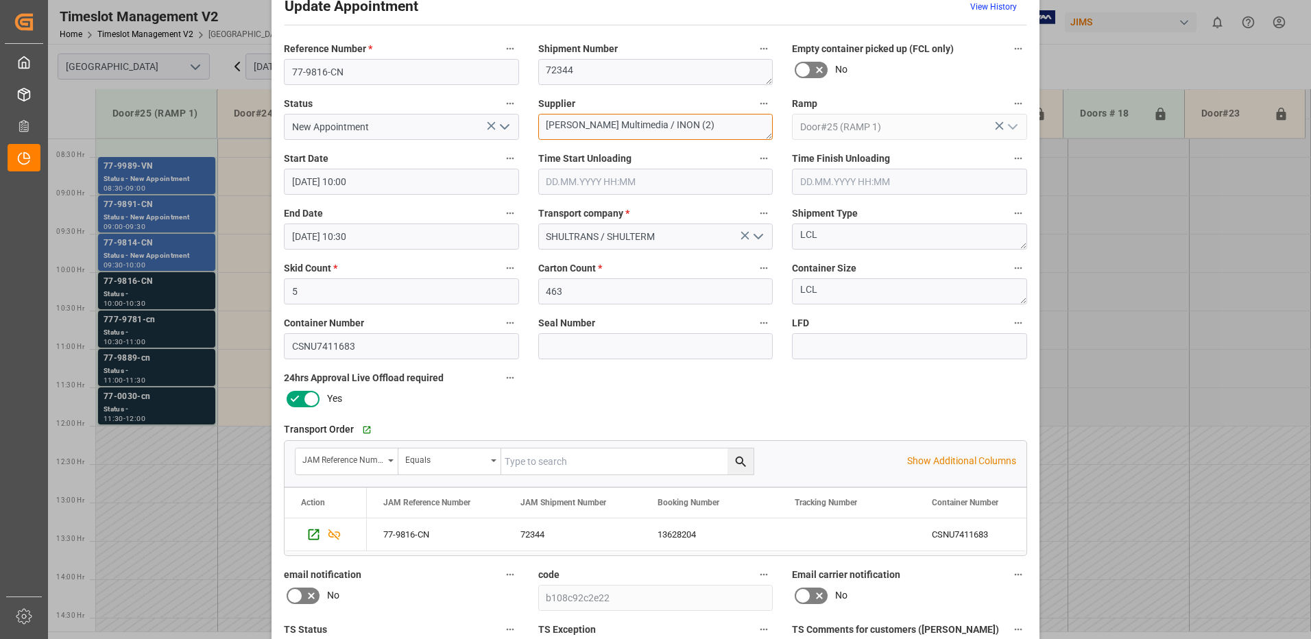
scroll to position [195, 0]
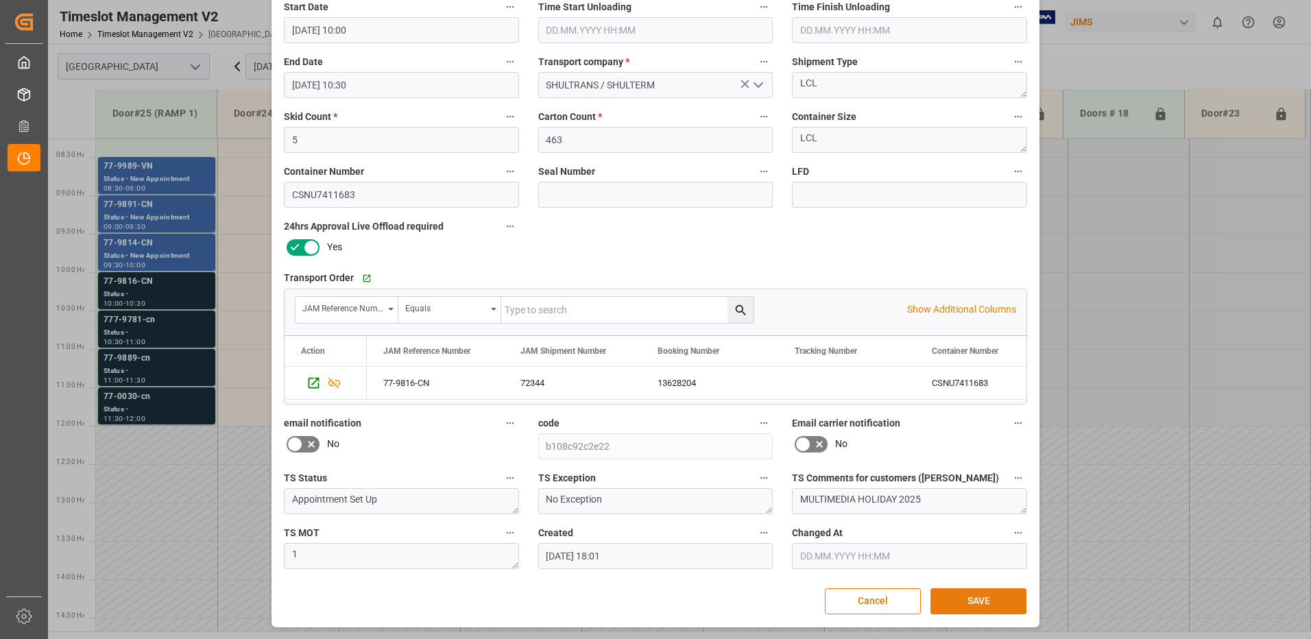
type textarea "[PERSON_NAME] Multimedia / INON (2)"
click at [988, 602] on button "SAVE" at bounding box center [979, 601] width 96 height 26
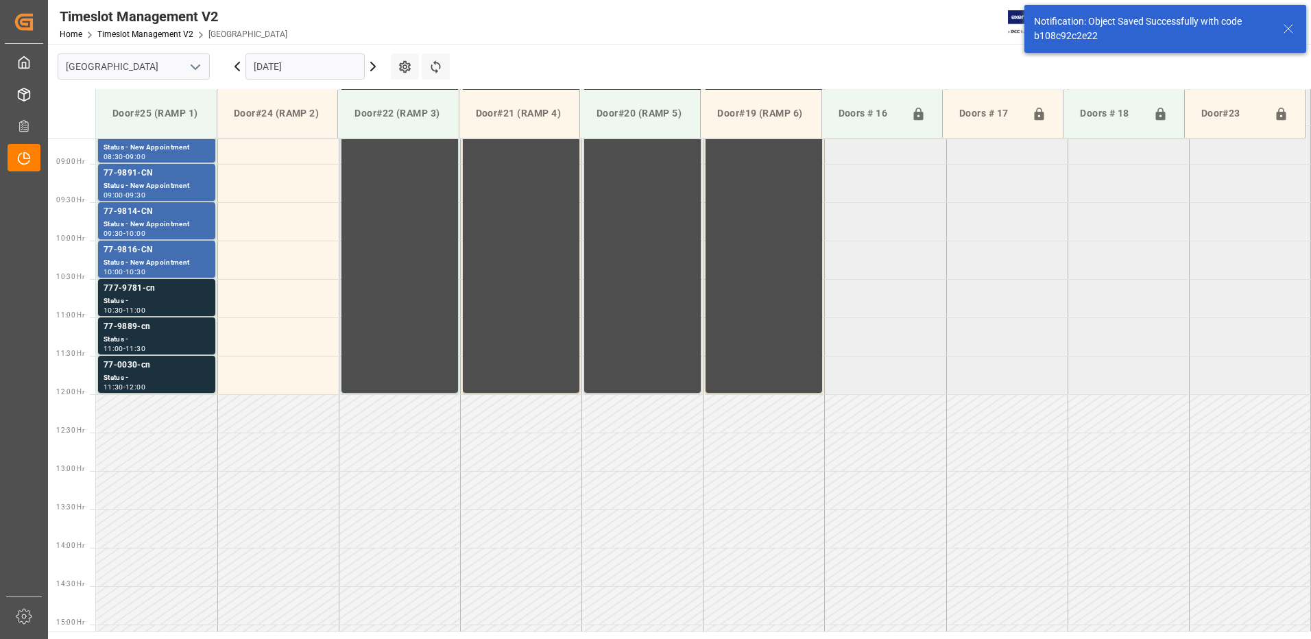
scroll to position [683, 0]
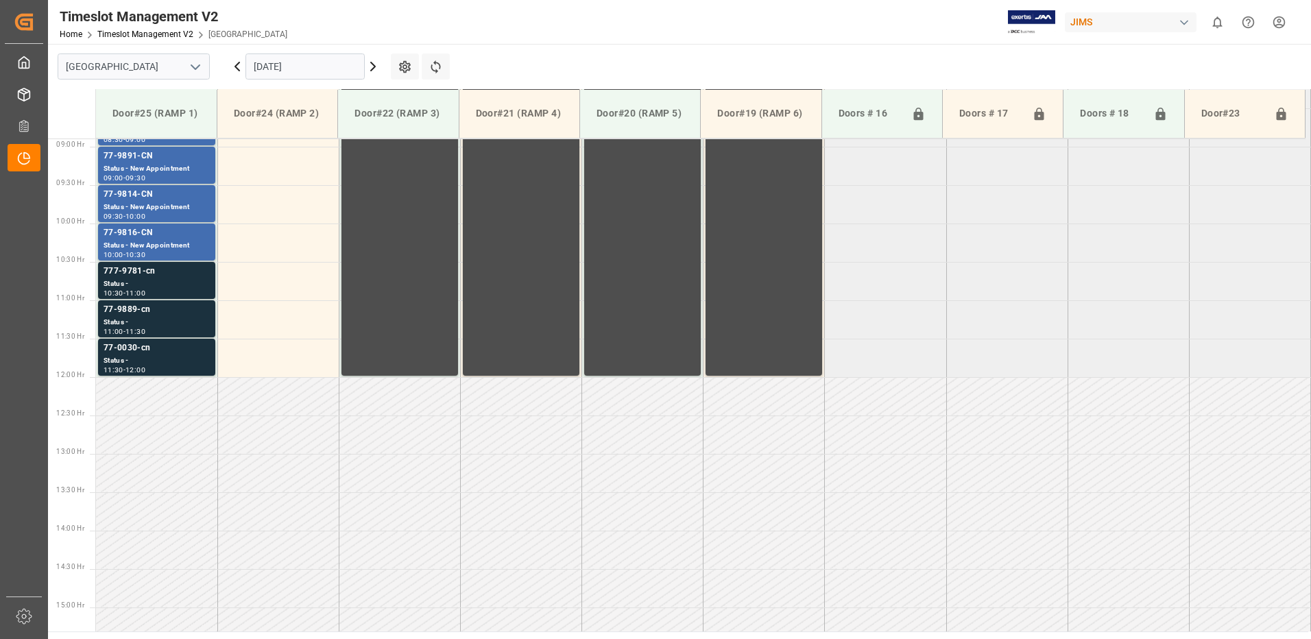
click at [1279, 20] on html "Created by potrace 1.15, written by [PERSON_NAME] [DATE]-[DATE] Created by potr…" at bounding box center [655, 319] width 1311 height 639
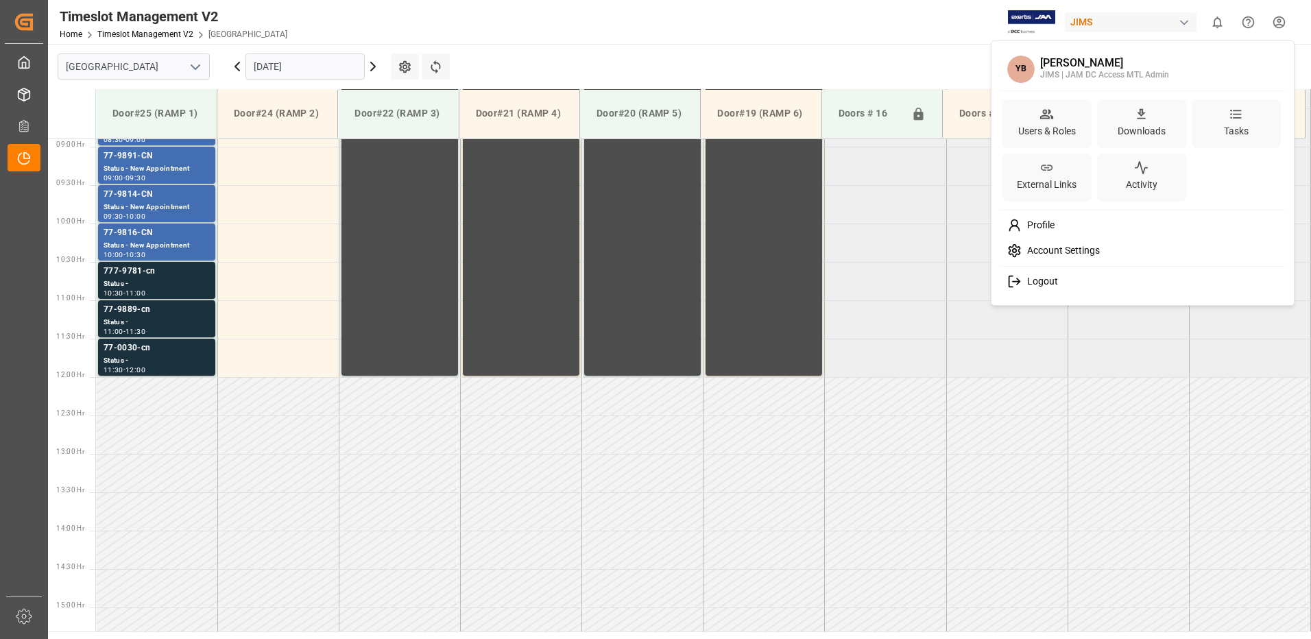
click at [1047, 280] on span "Logout" at bounding box center [1040, 282] width 36 height 12
